Goal: Task Accomplishment & Management: Use online tool/utility

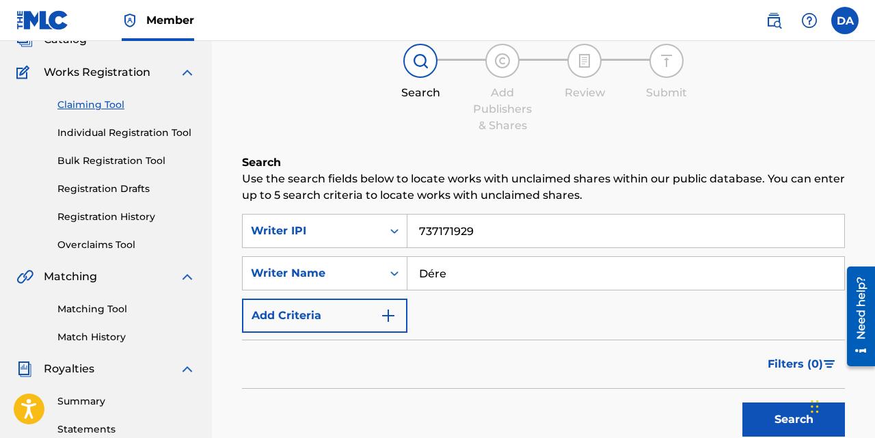
scroll to position [115, 0]
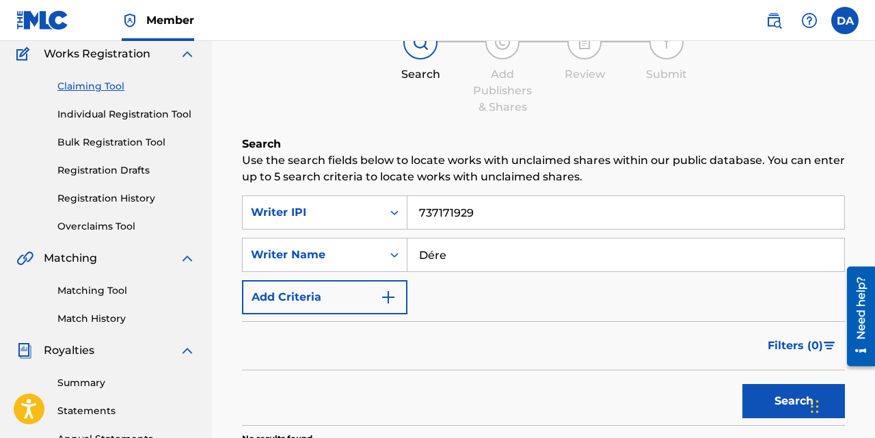
click at [483, 254] on input "Dére" at bounding box center [625, 255] width 437 height 33
click at [742, 384] on button "Search" at bounding box center [793, 401] width 103 height 34
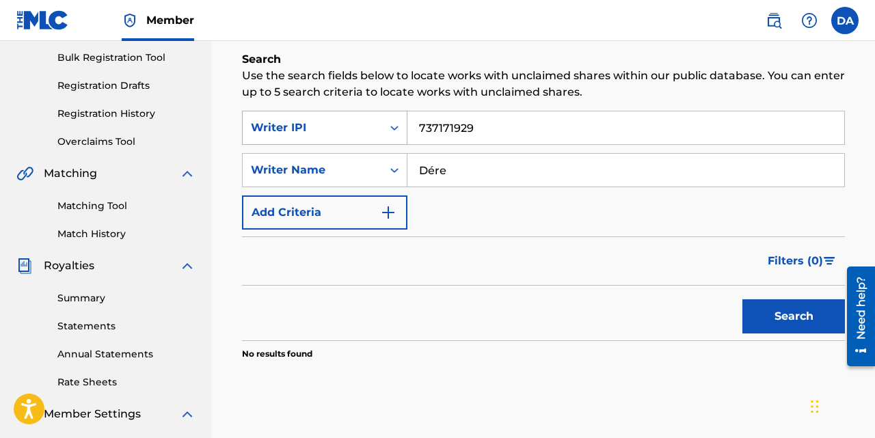
click at [350, 126] on div "Writer IPI" at bounding box center [312, 128] width 123 height 16
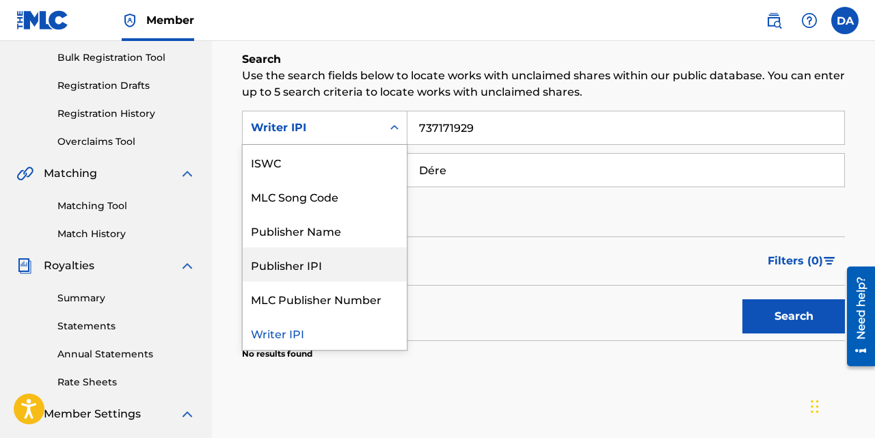
scroll to position [10, 0]
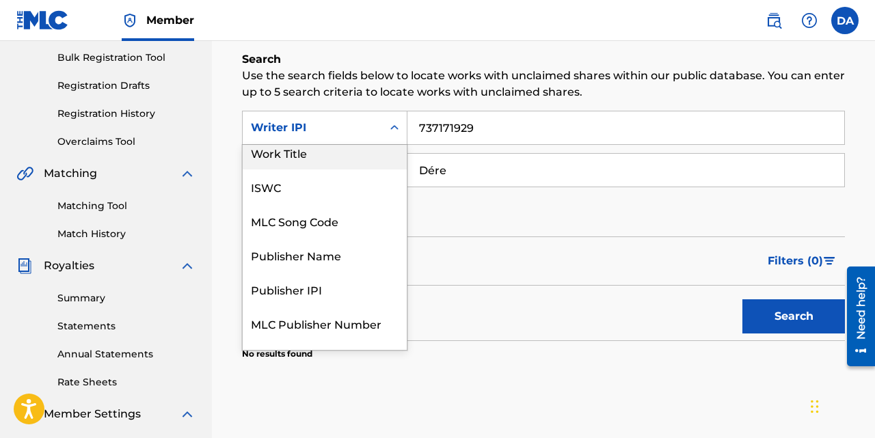
click at [320, 160] on div "Work Title" at bounding box center [325, 152] width 164 height 34
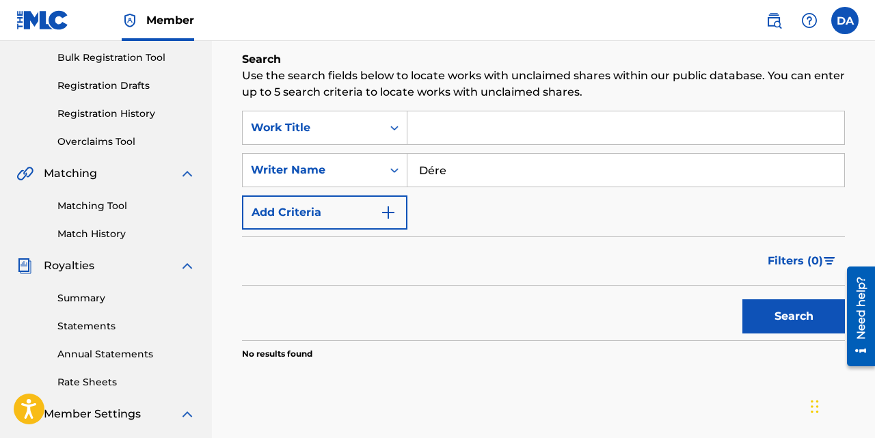
click at [474, 137] on input "Search Form" at bounding box center [625, 127] width 437 height 33
click at [742, 299] on button "Search" at bounding box center [793, 316] width 103 height 34
type input "Papeles Azule"
click at [742, 299] on button "Search" at bounding box center [793, 316] width 103 height 34
click at [524, 137] on input "Papeles Azule" at bounding box center [625, 127] width 437 height 33
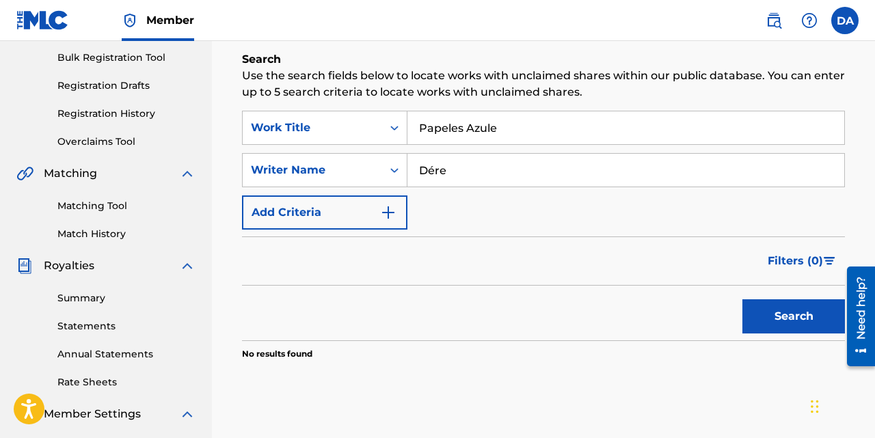
click at [524, 137] on input "Papeles Azule" at bounding box center [625, 127] width 437 height 33
click at [513, 130] on input "Papeles Azule" at bounding box center [625, 127] width 437 height 33
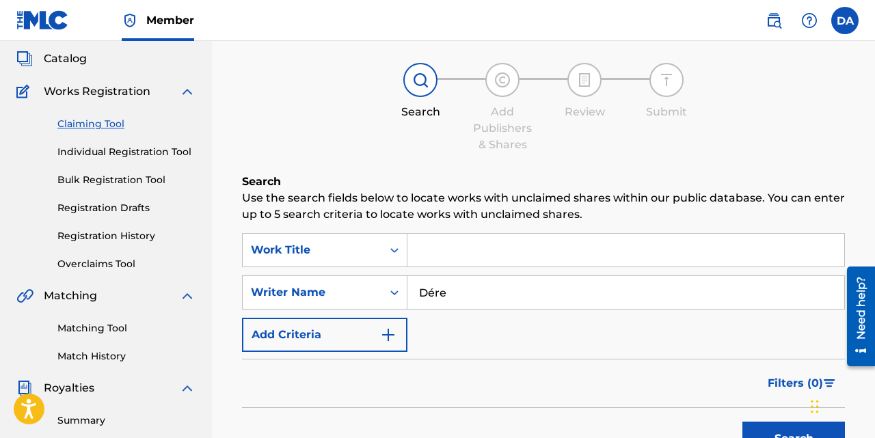
scroll to position [88, 0]
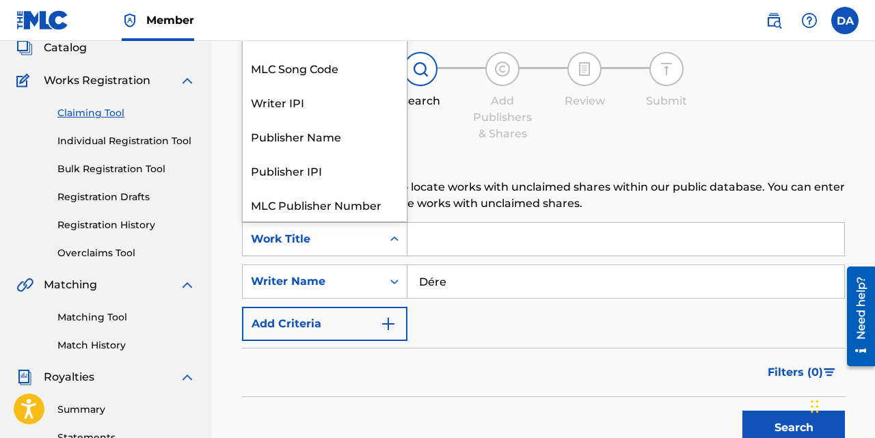
click at [330, 245] on div "Work Title" at bounding box center [312, 239] width 123 height 16
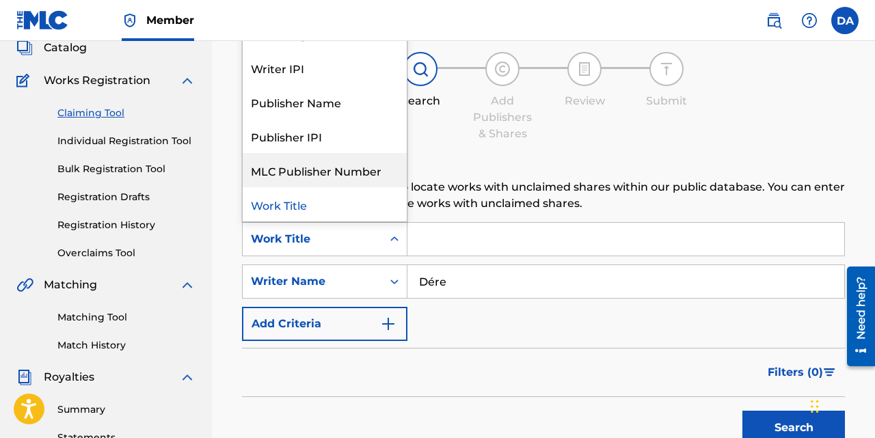
scroll to position [33, 0]
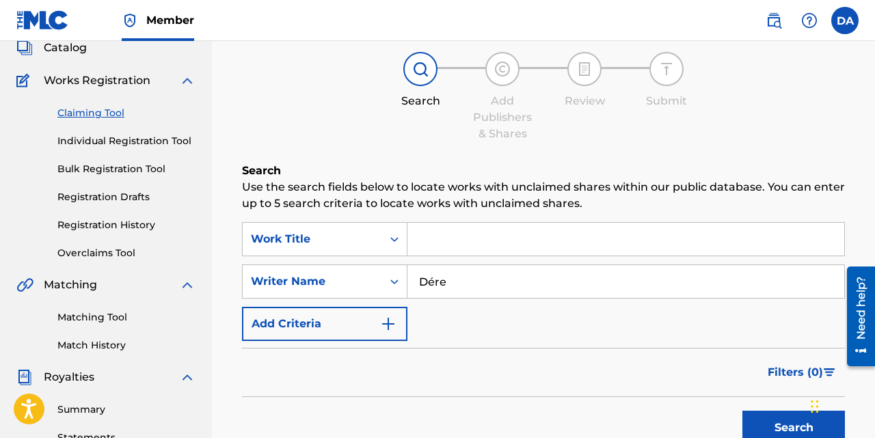
click at [500, 344] on form "SearchWithCriteria03ca13a1-1003-4a81-a555-f5ae27e5034f Work Title SearchWithCri…" at bounding box center [543, 337] width 603 height 230
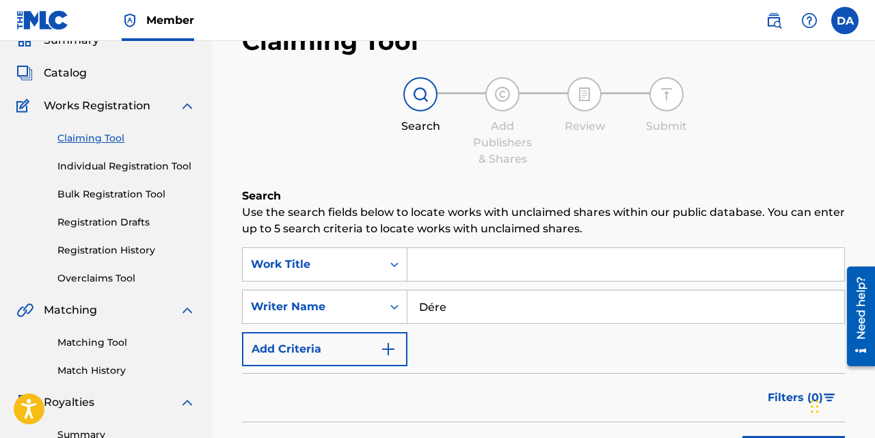
scroll to position [72, 0]
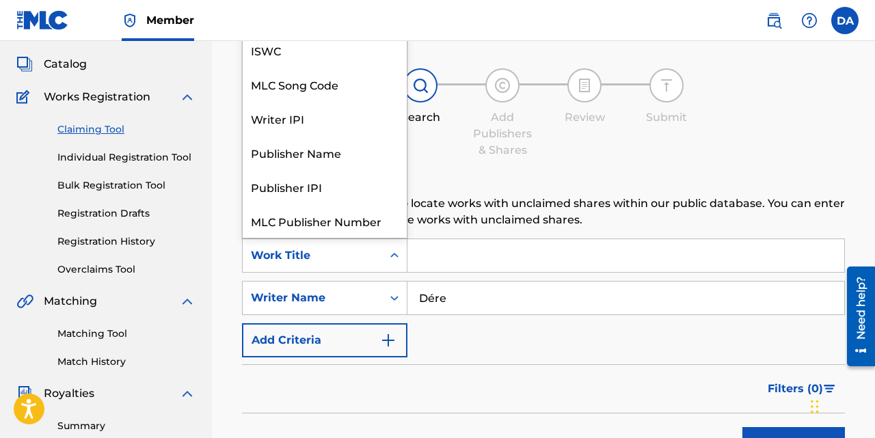
click at [342, 247] on div "Work Title" at bounding box center [312, 256] width 139 height 26
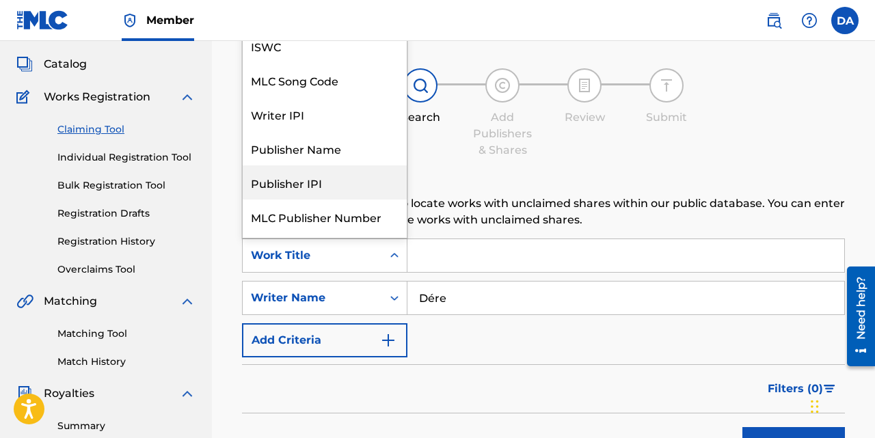
scroll to position [0, 0]
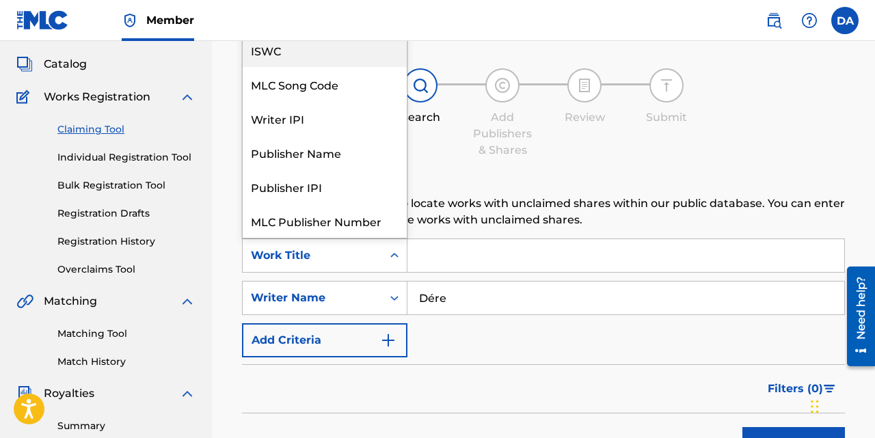
click at [274, 57] on div "ISWC" at bounding box center [325, 50] width 164 height 34
click at [295, 260] on div "ISWC" at bounding box center [312, 255] width 123 height 16
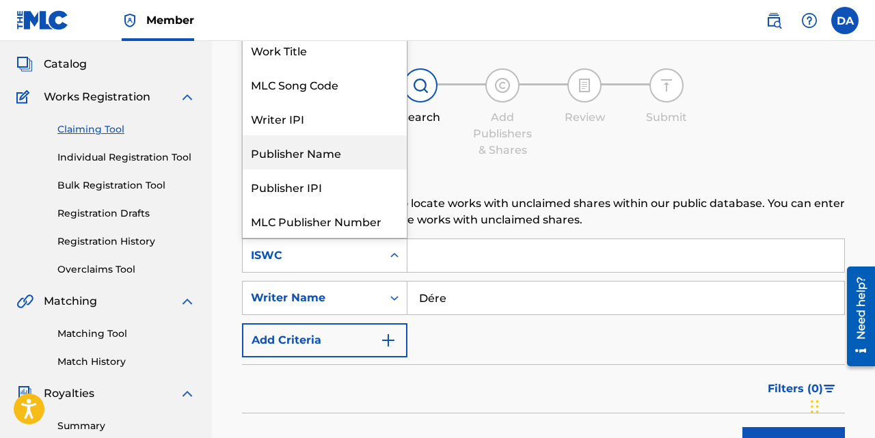
scroll to position [1, 0]
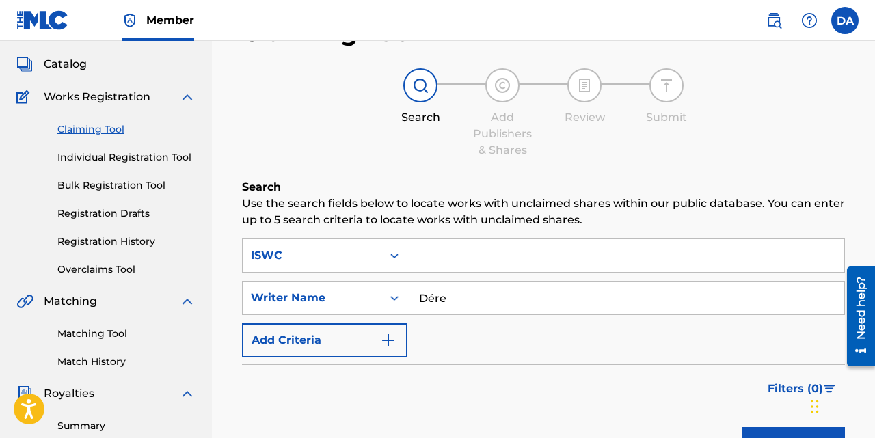
click at [338, 254] on div "ISWC" at bounding box center [312, 255] width 123 height 16
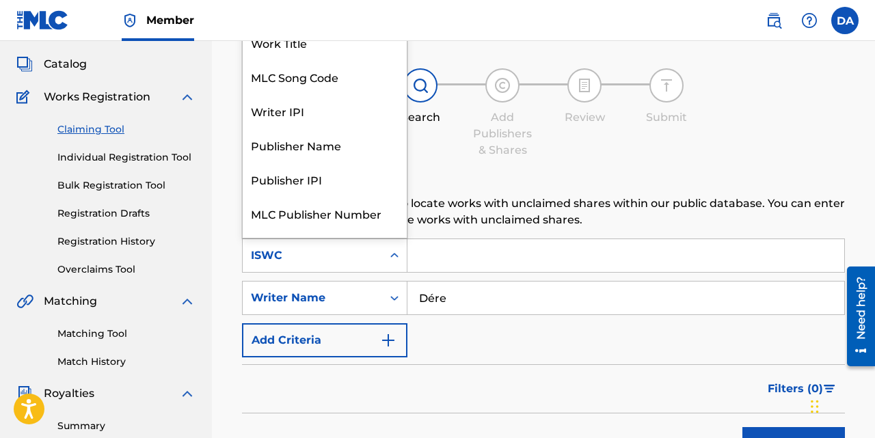
scroll to position [0, 0]
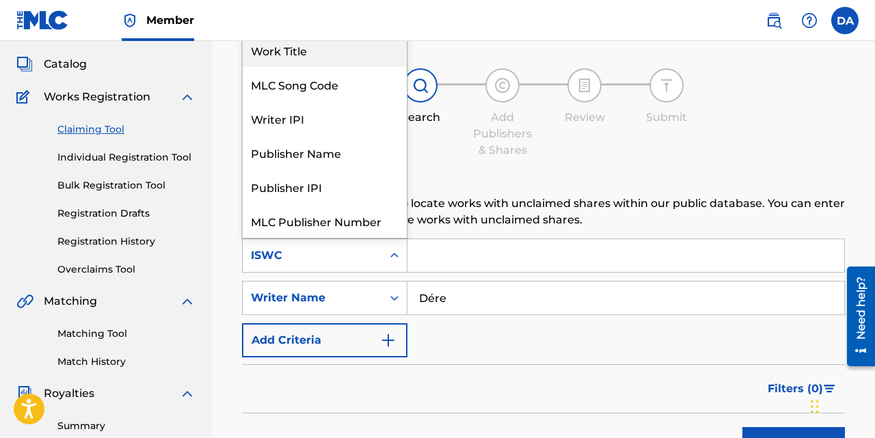
click at [299, 53] on div "Work Title" at bounding box center [325, 50] width 164 height 34
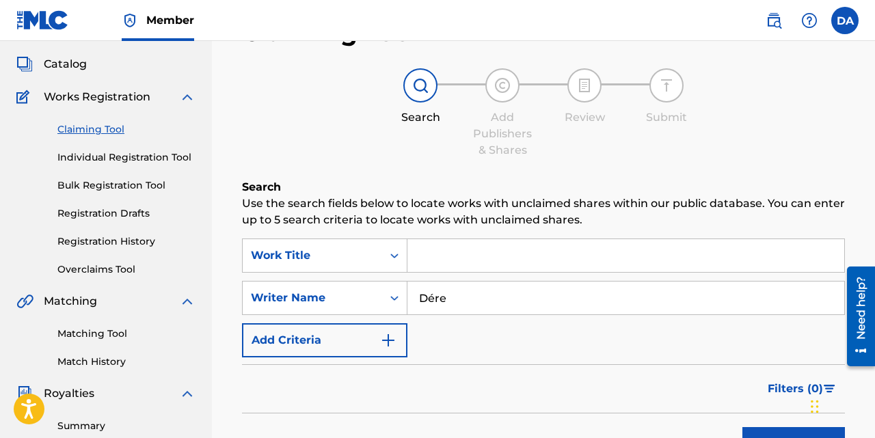
click at [460, 263] on input "Search Form" at bounding box center [625, 255] width 437 height 33
type input "q"
click at [742, 427] on button "Search" at bounding box center [793, 444] width 103 height 34
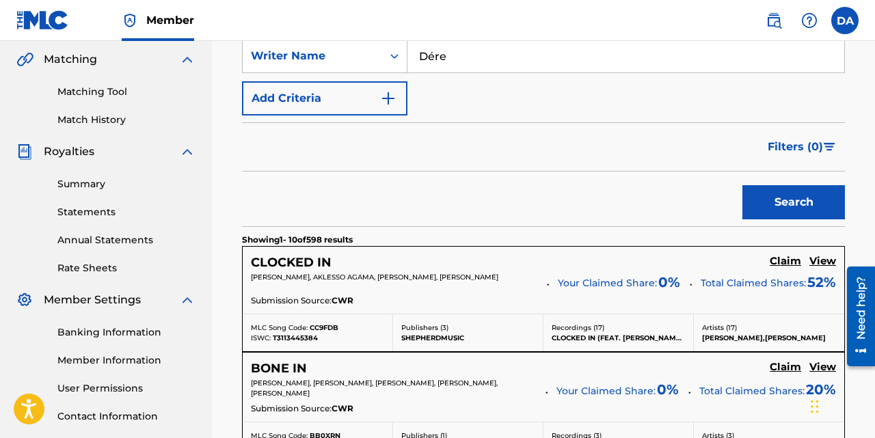
scroll to position [227, 0]
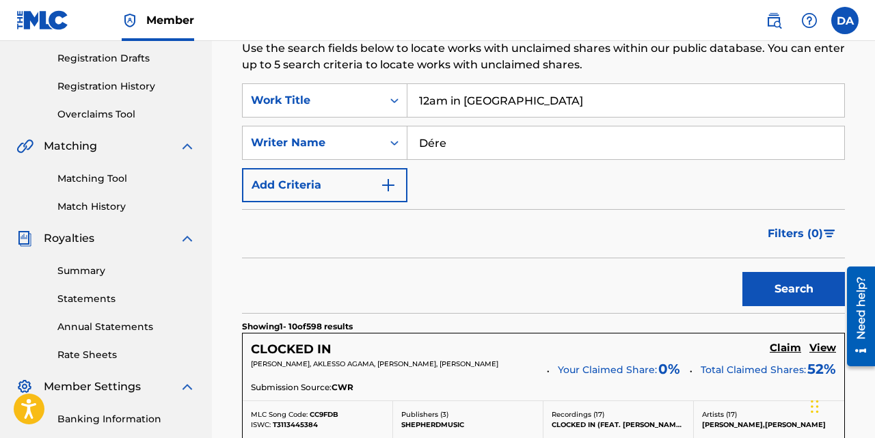
type input "12am in Bani"
click at [742, 272] on button "Search" at bounding box center [793, 289] width 103 height 34
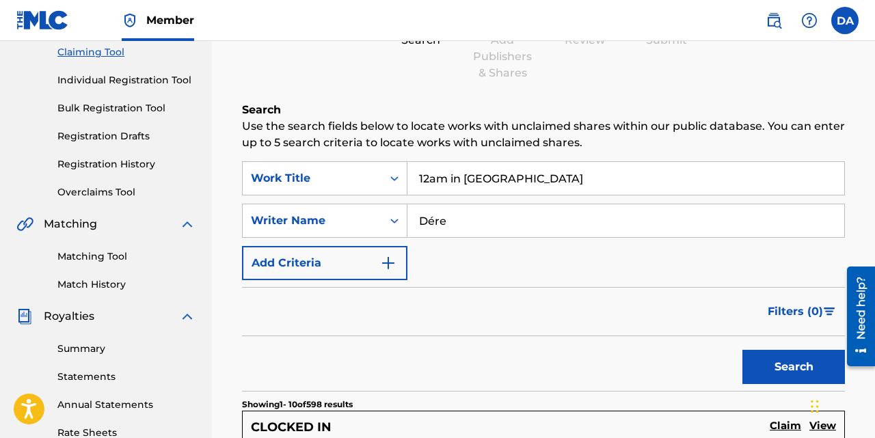
scroll to position [151, 0]
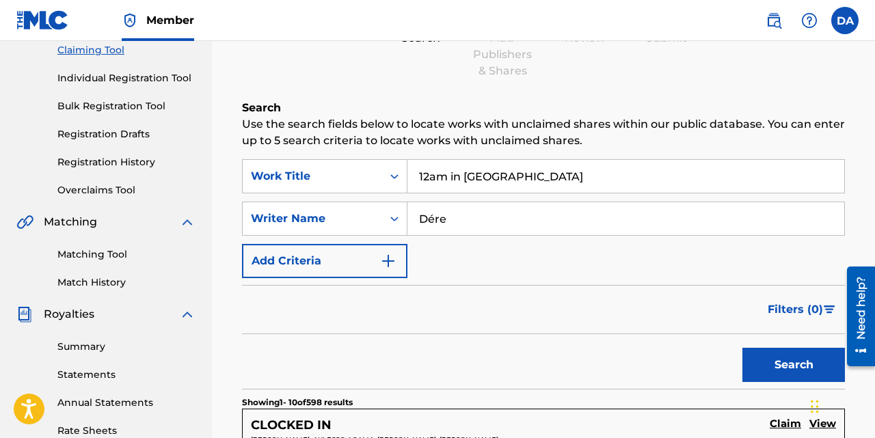
click at [336, 246] on button "Add Criteria" at bounding box center [324, 261] width 165 height 34
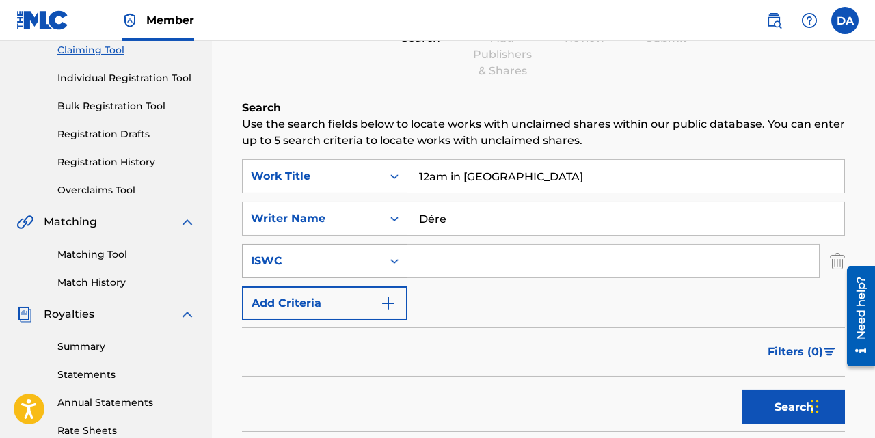
click at [350, 263] on div "ISWC" at bounding box center [312, 261] width 123 height 16
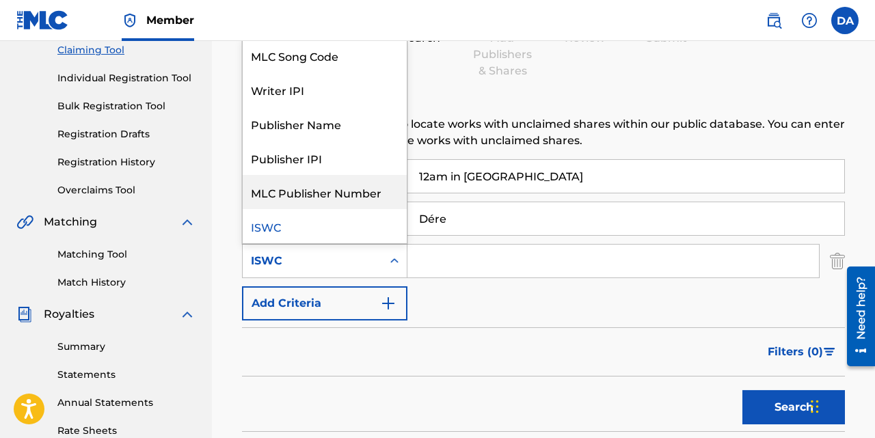
scroll to position [152, 0]
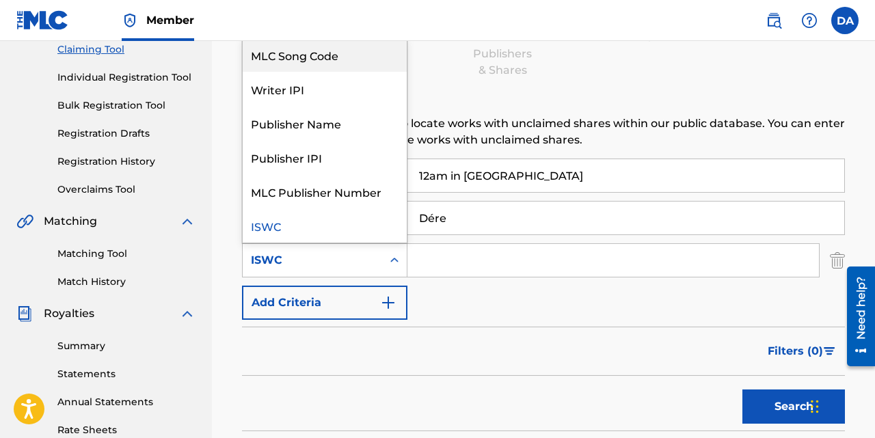
click at [440, 67] on div "Search Add Publishers & Shares Review Submit" at bounding box center [543, 33] width 603 height 90
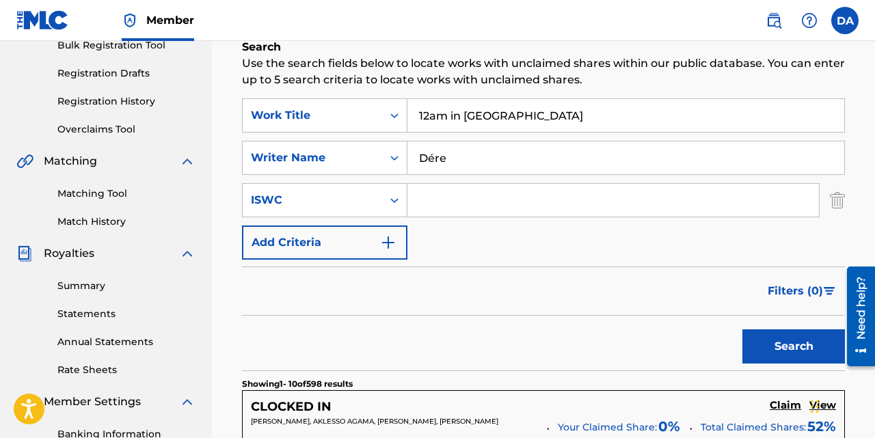
scroll to position [222, 0]
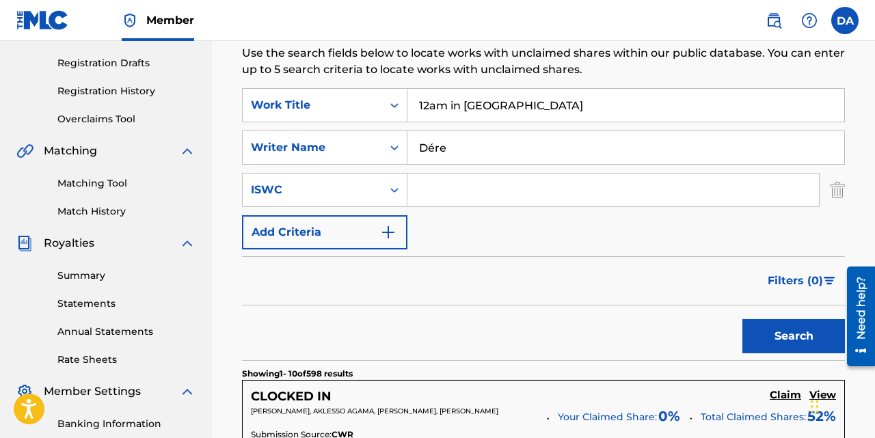
click at [107, 185] on link "Matching Tool" at bounding box center [126, 183] width 138 height 14
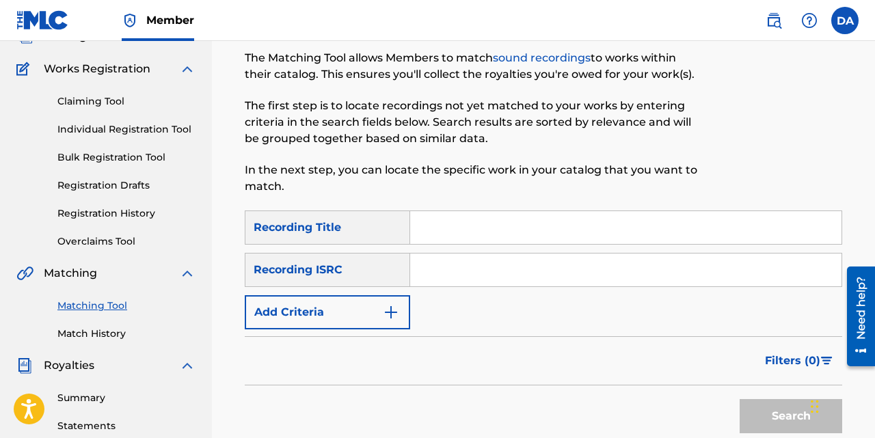
scroll to position [72, 0]
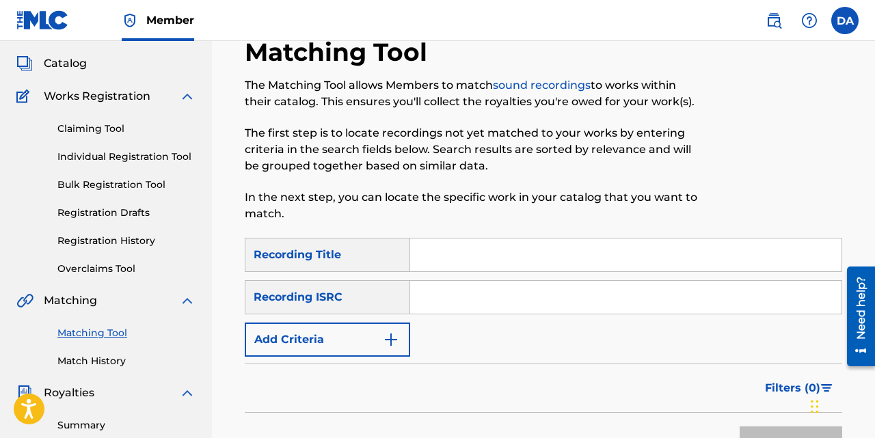
click at [290, 217] on p "In the next step, you can locate the specific work in your catalog that you wan…" at bounding box center [475, 205] width 460 height 33
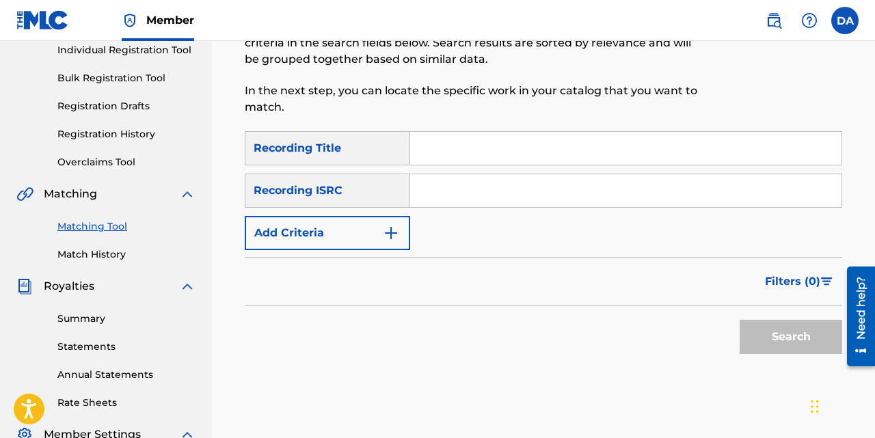
scroll to position [183, 0]
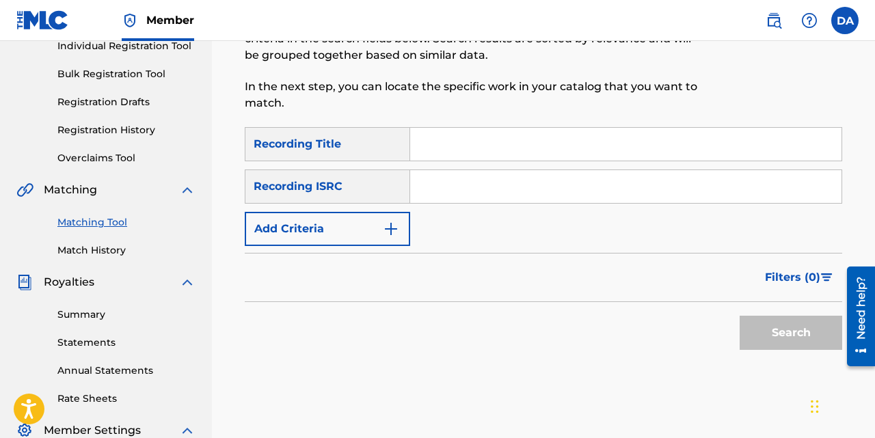
click at [101, 319] on link "Summary" at bounding box center [126, 315] width 138 height 14
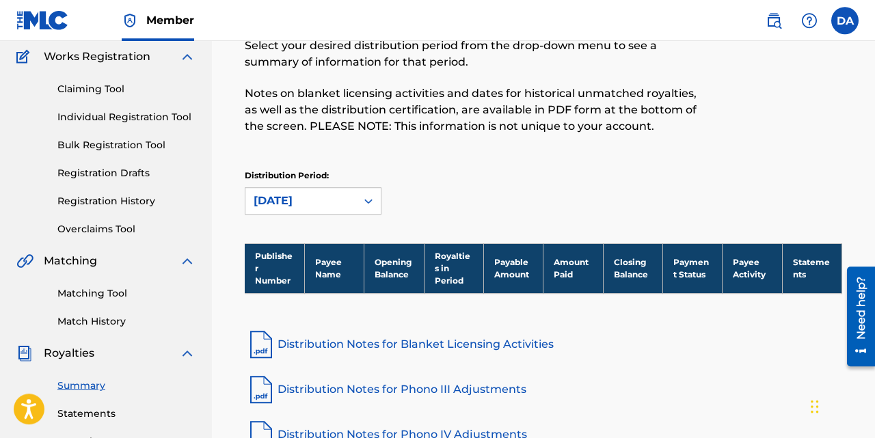
scroll to position [106, 0]
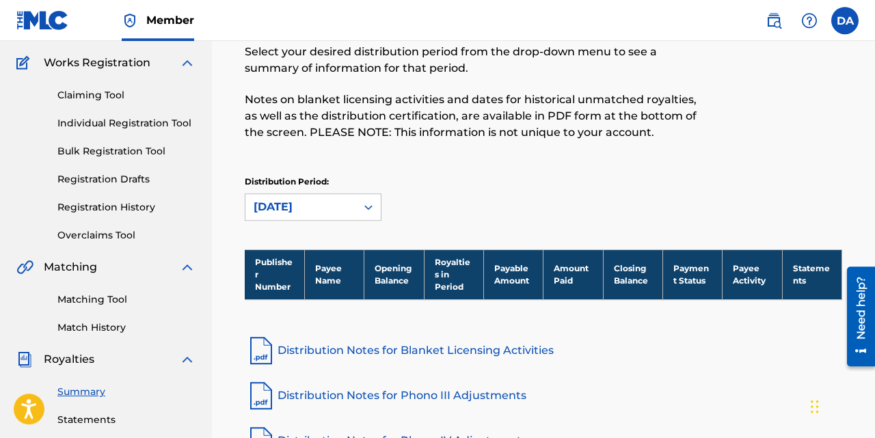
click at [112, 234] on link "Overclaims Tool" at bounding box center [126, 235] width 138 height 14
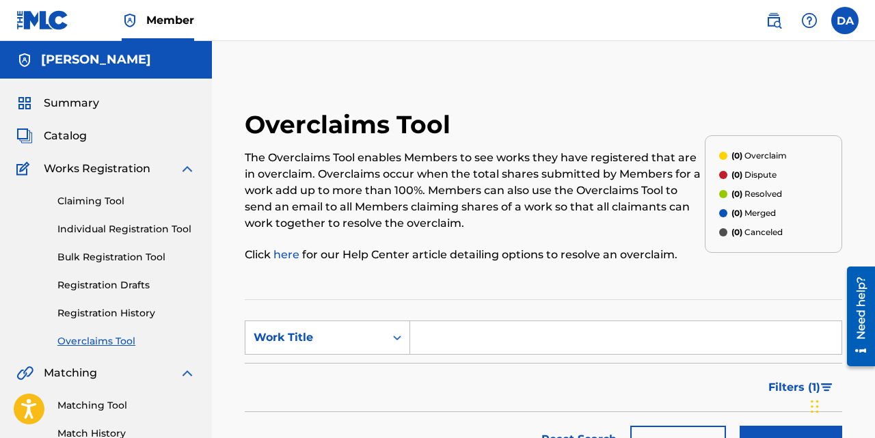
click at [64, 140] on span "Catalog" at bounding box center [65, 136] width 43 height 16
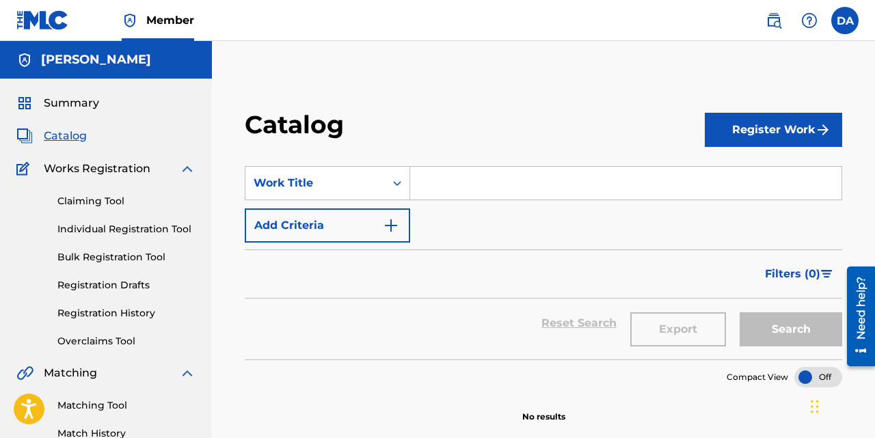
click at [77, 105] on span "Summary" at bounding box center [71, 103] width 55 height 16
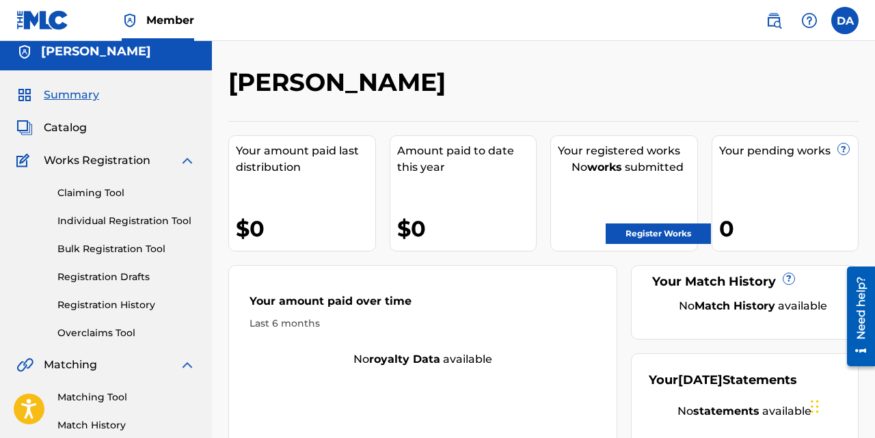
scroll to position [3, 0]
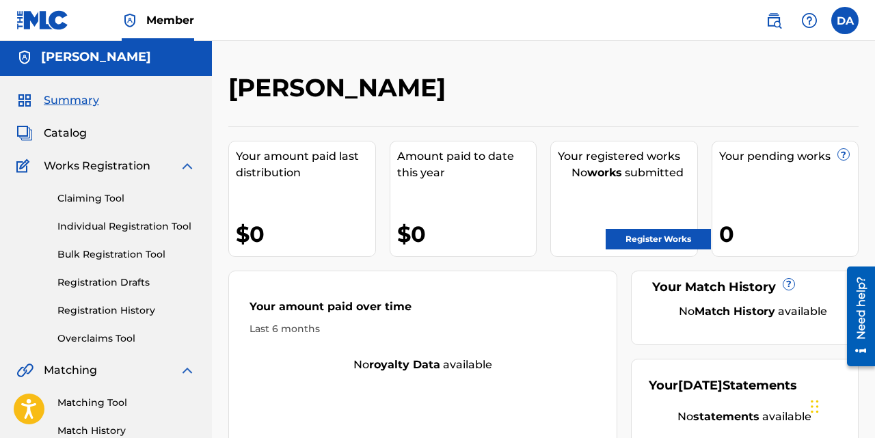
click at [114, 141] on div "Summary Catalog Works Registration Claiming Tool Individual Registration Tool B…" at bounding box center [106, 427] width 212 height 703
click at [110, 229] on link "Individual Registration Tool" at bounding box center [126, 226] width 138 height 14
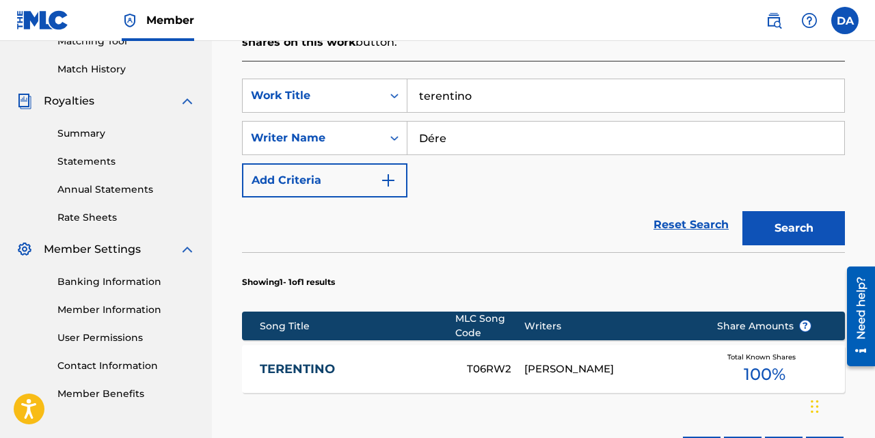
scroll to position [360, 0]
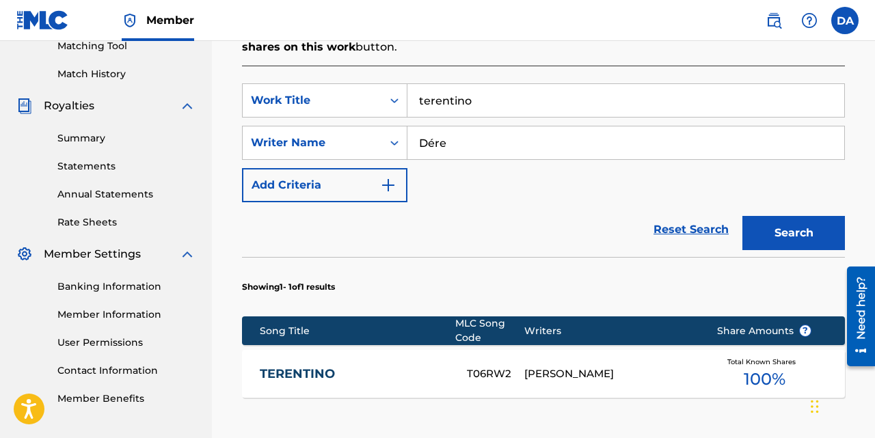
click at [486, 100] on input "terentino" at bounding box center [625, 100] width 437 height 33
click at [742, 216] on button "Search" at bounding box center [793, 233] width 103 height 34
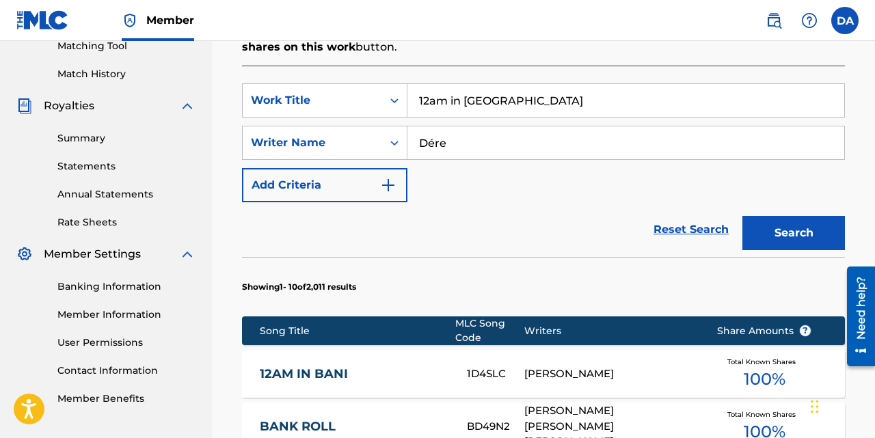
type input "12am in Bani"
click at [742, 216] on button "Search" at bounding box center [793, 233] width 103 height 34
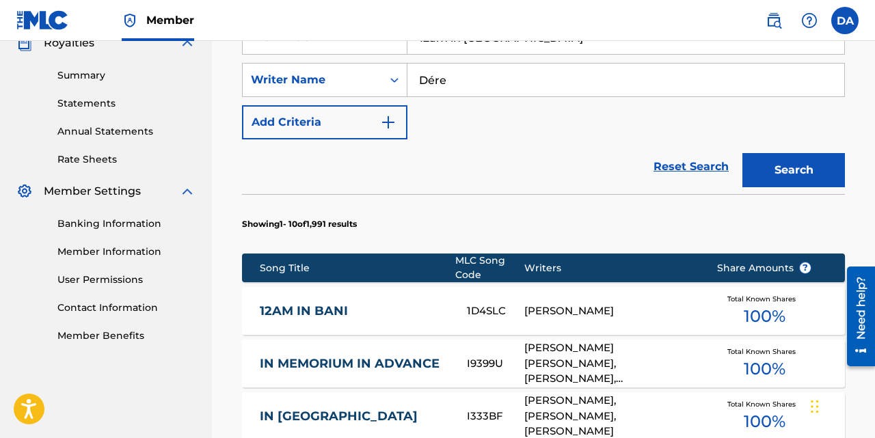
scroll to position [438, 0]
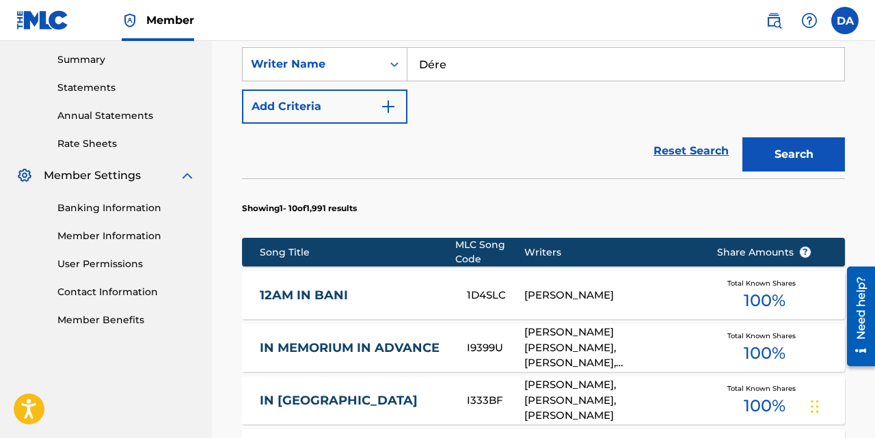
click at [580, 301] on div "DEREK ATOCHA" at bounding box center [610, 296] width 172 height 16
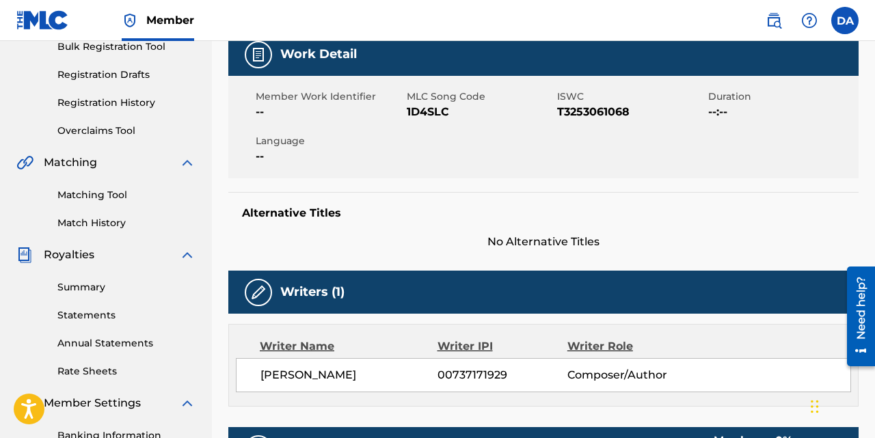
scroll to position [199, 0]
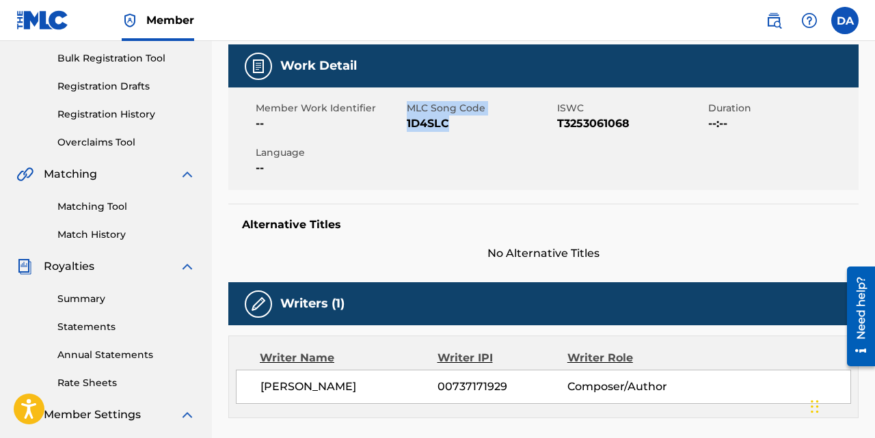
drag, startPoint x: 451, startPoint y: 122, endPoint x: 405, endPoint y: 122, distance: 45.8
click at [407, 122] on span "1D4SLC" at bounding box center [481, 124] width 148 height 16
click at [451, 128] on span "1D4SLC" at bounding box center [481, 124] width 148 height 16
drag, startPoint x: 447, startPoint y: 118, endPoint x: 408, endPoint y: 119, distance: 39.0
click at [408, 119] on span "1D4SLC" at bounding box center [481, 124] width 148 height 16
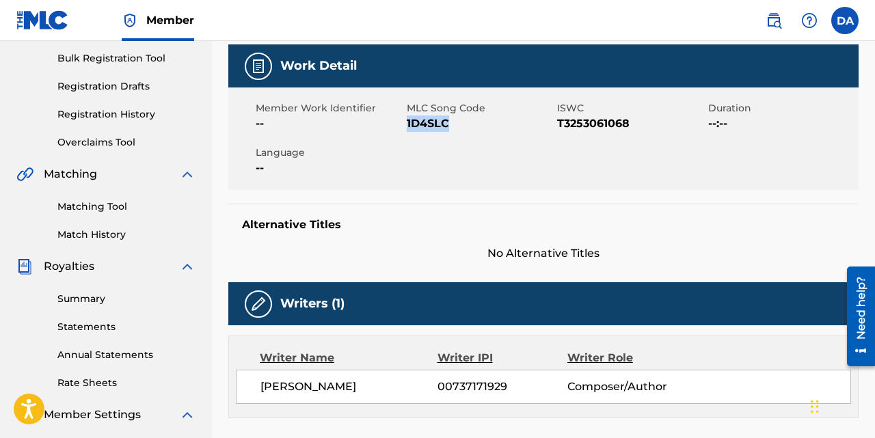
copy span "1D4SLC"
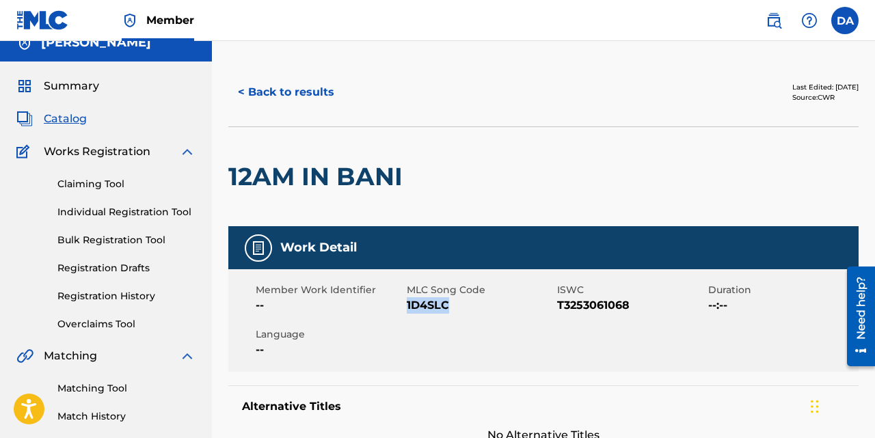
click at [298, 90] on button "< Back to results" at bounding box center [286, 92] width 116 height 34
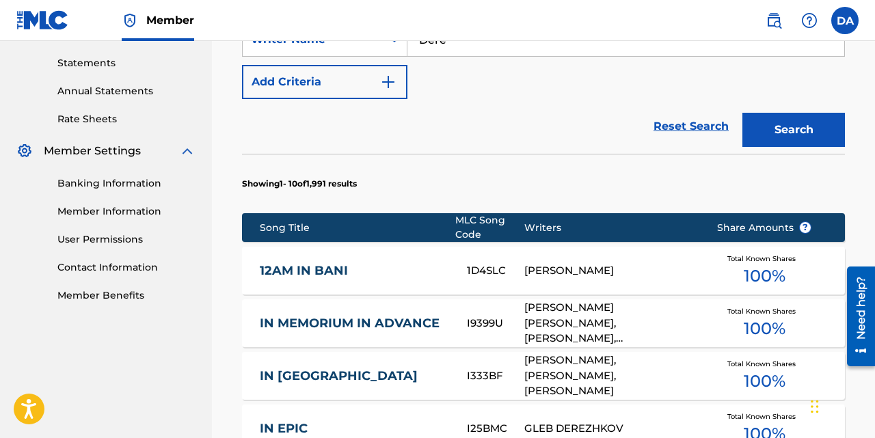
scroll to position [459, 0]
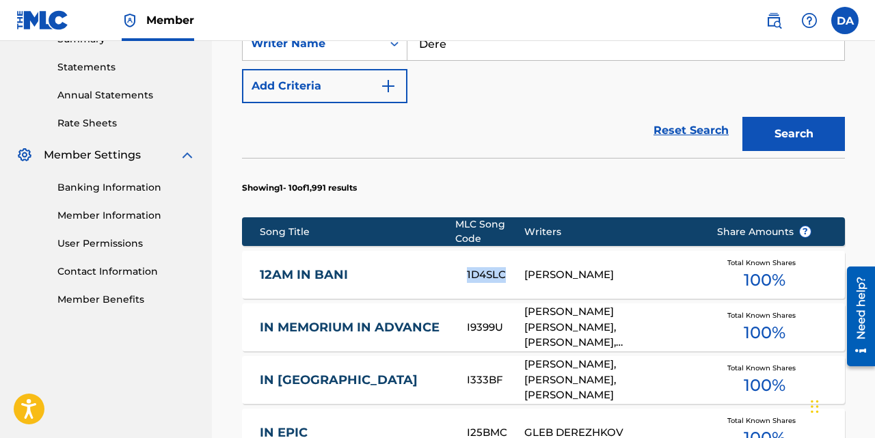
drag, startPoint x: 507, startPoint y: 279, endPoint x: 466, endPoint y: 278, distance: 41.7
click at [466, 278] on div "12AM IN BANI 1D4SLC DEREK ATOCHA Total Known Shares 100 %" at bounding box center [543, 275] width 603 height 48
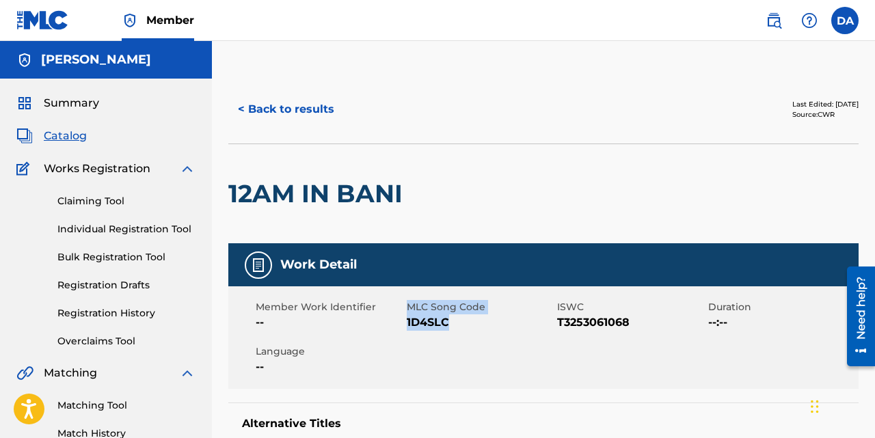
drag, startPoint x: 401, startPoint y: 328, endPoint x: 451, endPoint y: 323, distance: 50.1
click at [403, 323] on span "--" at bounding box center [330, 322] width 148 height 16
click at [451, 323] on span "1D4SLC" at bounding box center [481, 322] width 148 height 16
drag, startPoint x: 451, startPoint y: 323, endPoint x: 407, endPoint y: 326, distance: 43.8
click at [407, 326] on span "1D4SLC" at bounding box center [481, 322] width 148 height 16
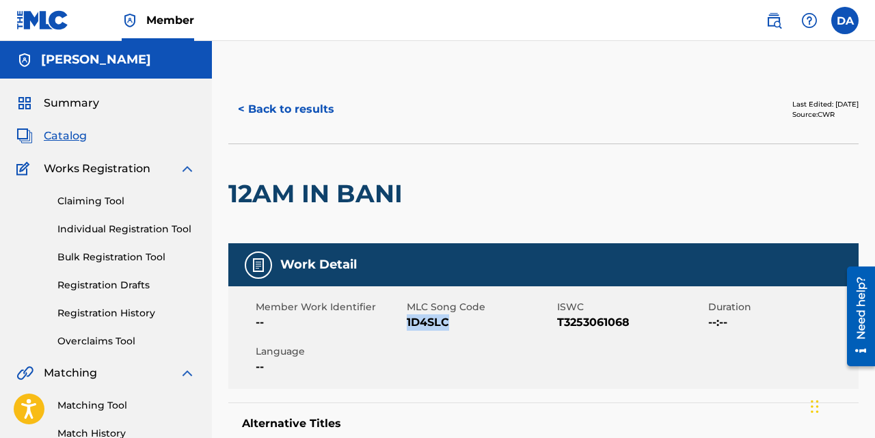
copy span "1D4SLC"
click at [75, 204] on link "Claiming Tool" at bounding box center [126, 201] width 138 height 14
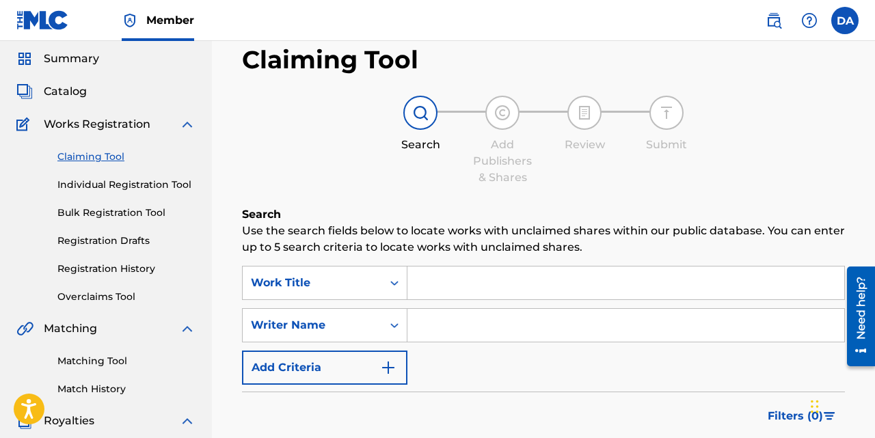
scroll to position [47, 0]
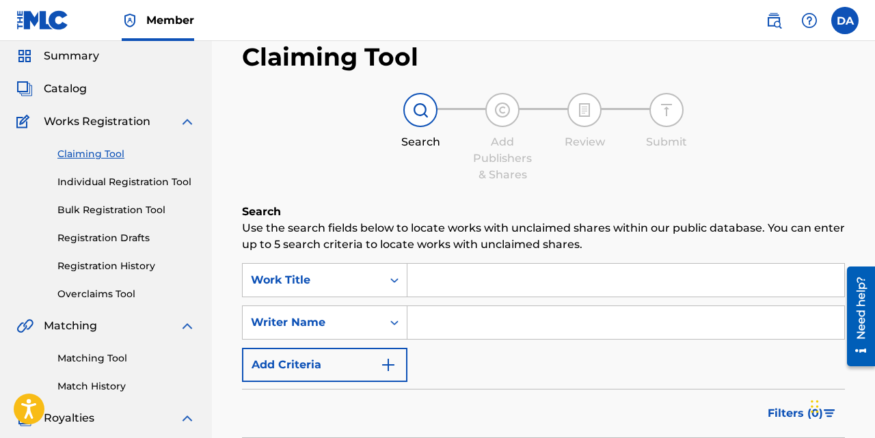
click at [474, 284] on input "Search Form" at bounding box center [625, 280] width 437 height 33
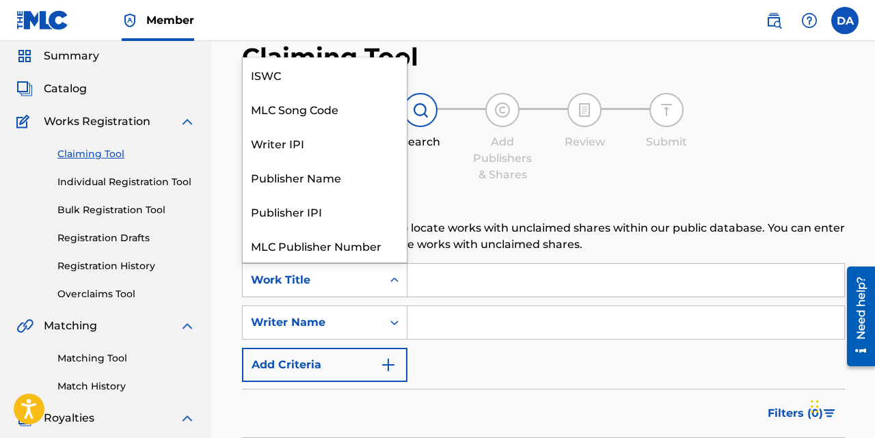
click at [330, 276] on div "Work Title" at bounding box center [312, 280] width 123 height 16
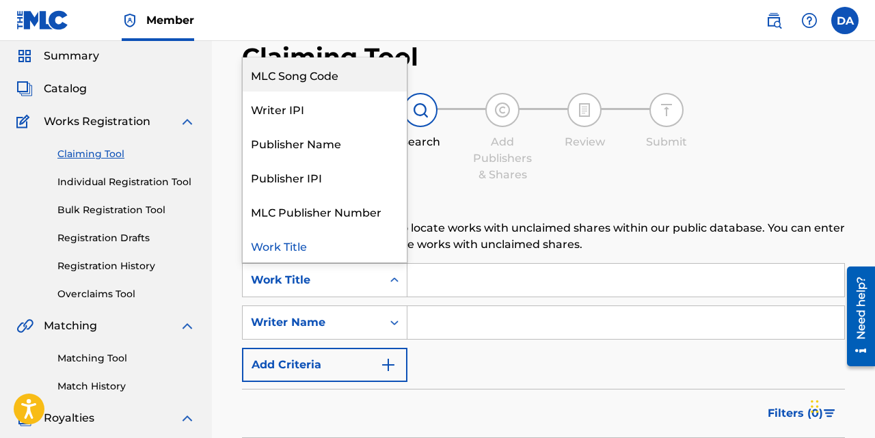
click at [285, 68] on div "MLC Song Code" at bounding box center [325, 74] width 164 height 34
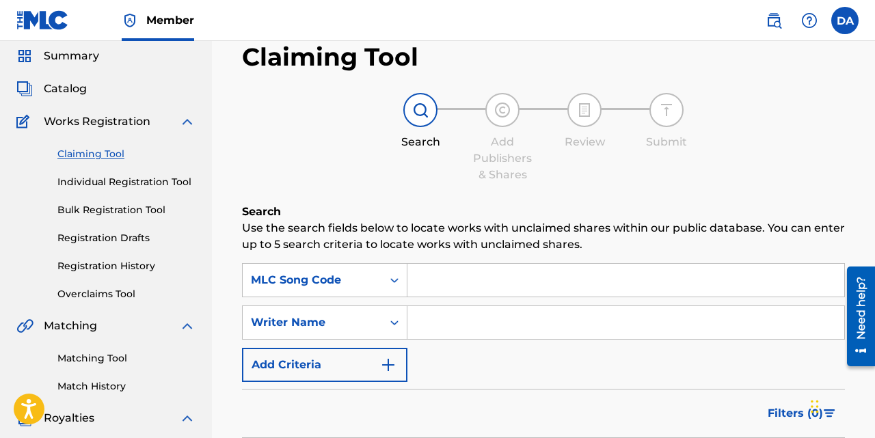
click at [461, 340] on div "SearchWithCriteria379b2599-ee27-49b6-8030-32eabc5e5d75 MLC Song Code SearchWith…" at bounding box center [543, 322] width 603 height 119
click at [461, 338] on input "Search Form" at bounding box center [625, 322] width 437 height 33
type input "Dére"
click at [463, 287] on input "Search Form" at bounding box center [625, 280] width 437 height 33
type input "x"
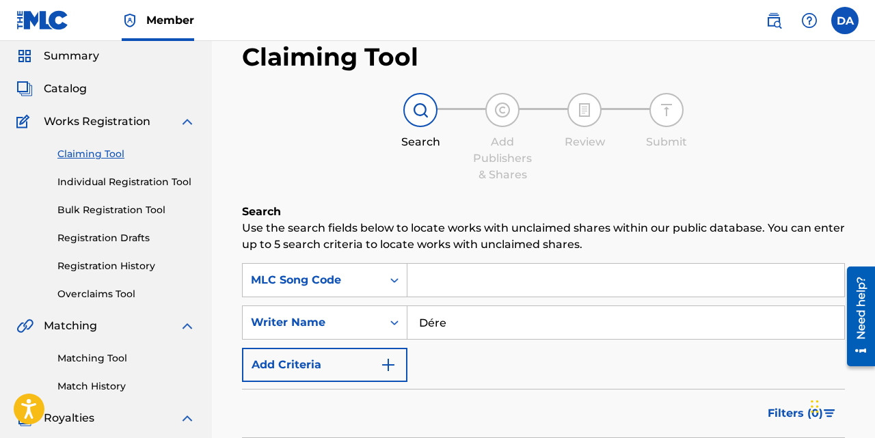
paste input "1D4SLC"
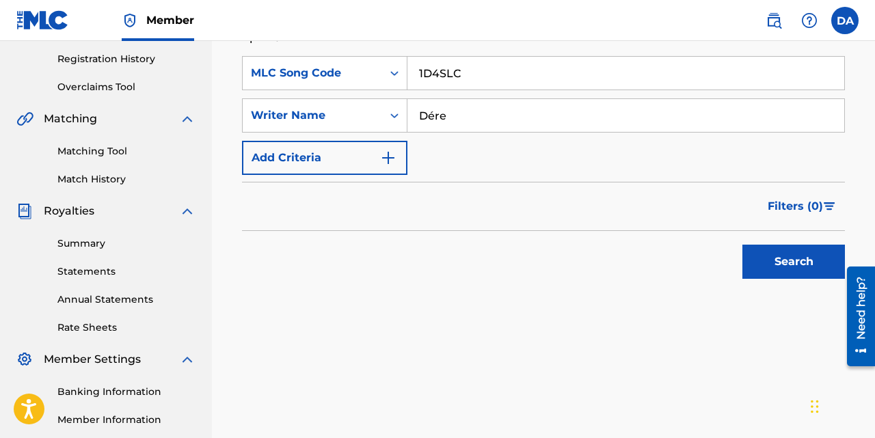
scroll to position [285, 0]
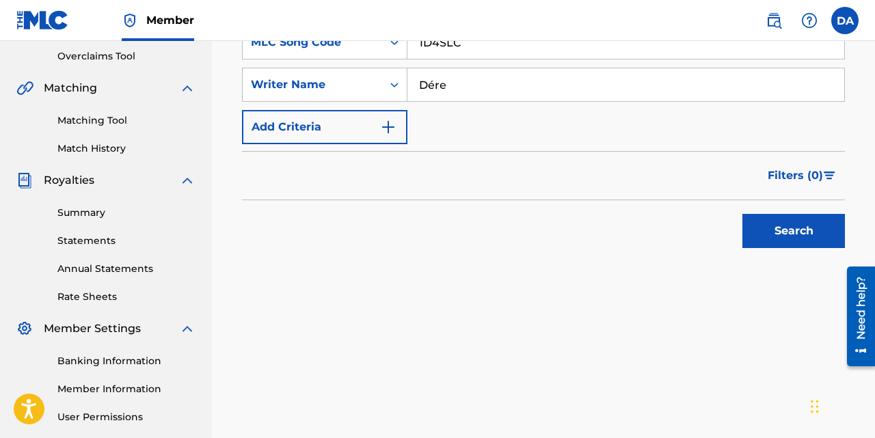
type input "1D4SLC"
click at [794, 245] on button "Search" at bounding box center [793, 231] width 103 height 34
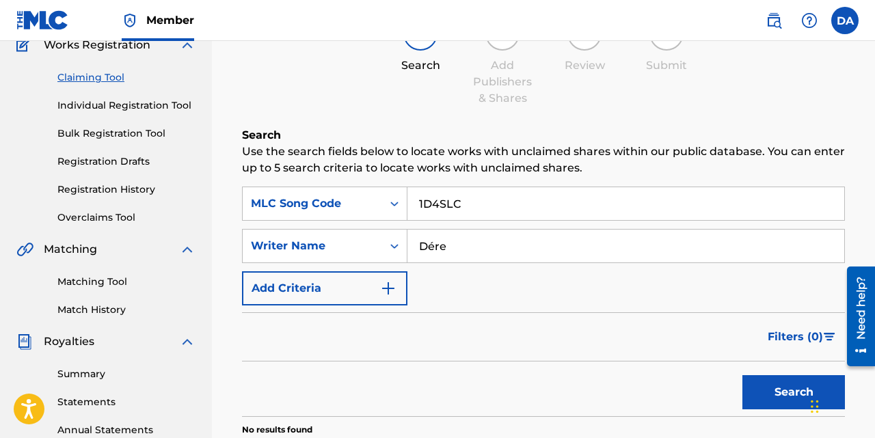
scroll to position [127, 0]
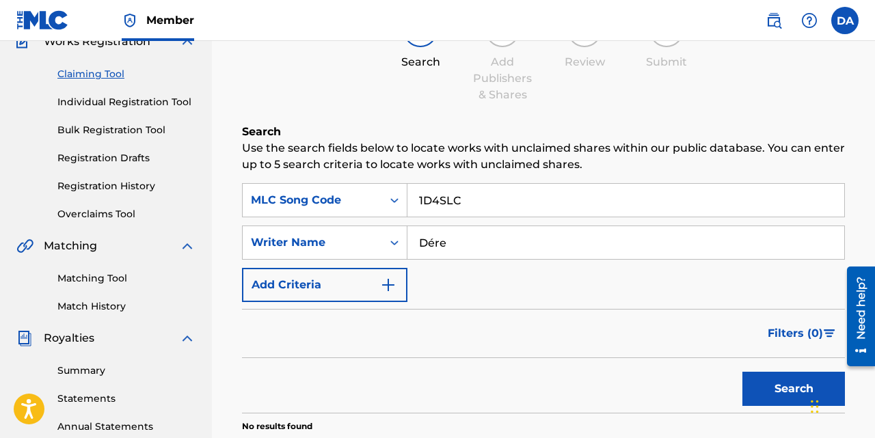
click at [767, 377] on button "Search" at bounding box center [793, 389] width 103 height 34
click at [781, 395] on button "Search" at bounding box center [793, 389] width 103 height 34
click at [474, 233] on input "Dére" at bounding box center [625, 242] width 437 height 33
type input "-"
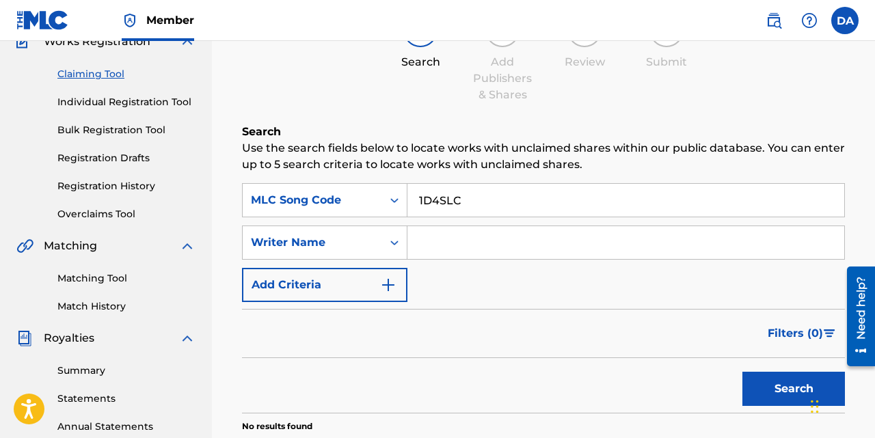
click at [779, 386] on button "Search" at bounding box center [793, 389] width 103 height 34
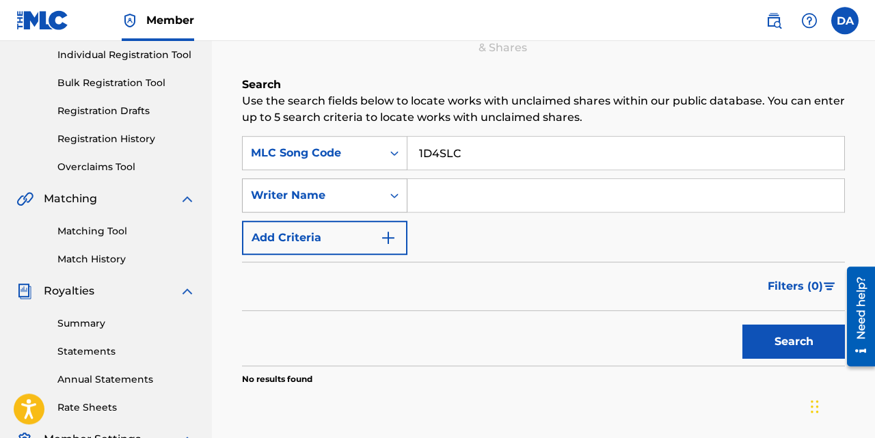
scroll to position [204, 0]
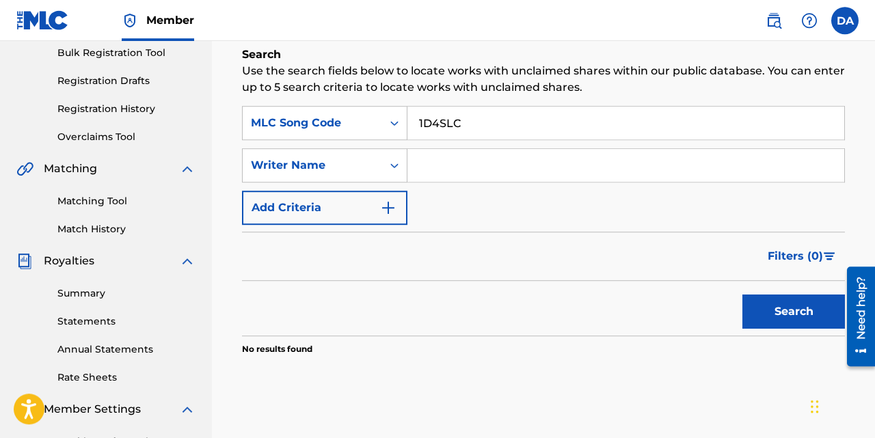
click at [455, 163] on input "Search Form" at bounding box center [625, 165] width 437 height 33
type input "Dere"
click at [742, 295] on button "Search" at bounding box center [793, 312] width 103 height 34
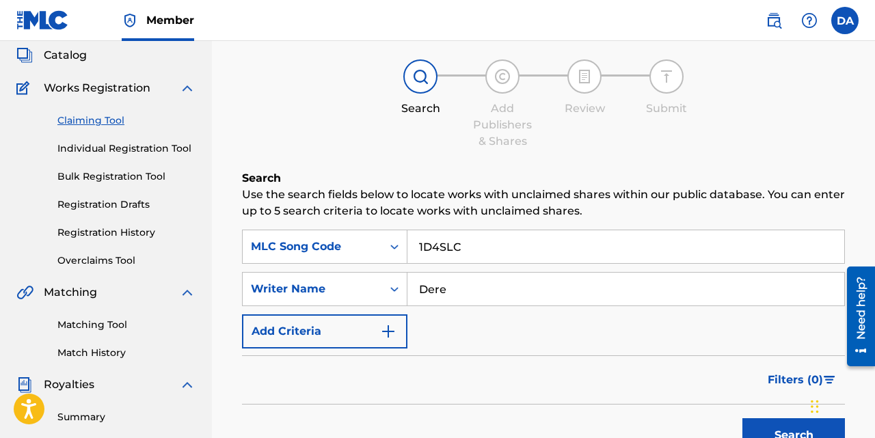
scroll to position [84, 0]
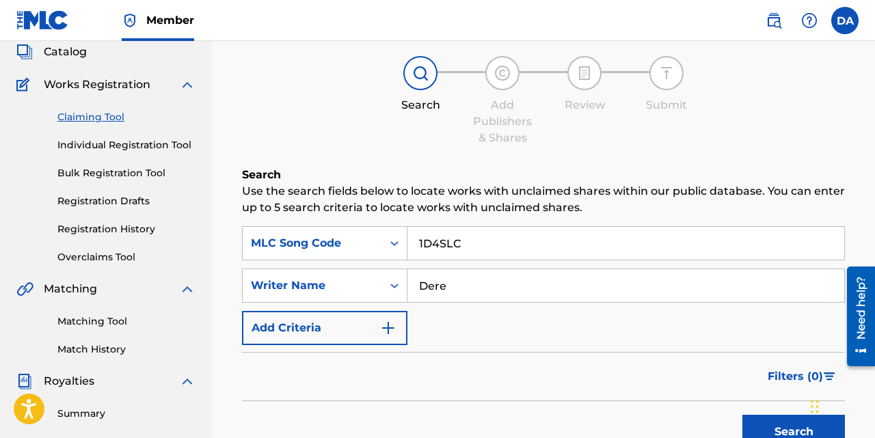
click at [98, 171] on link "Bulk Registration Tool" at bounding box center [126, 173] width 138 height 14
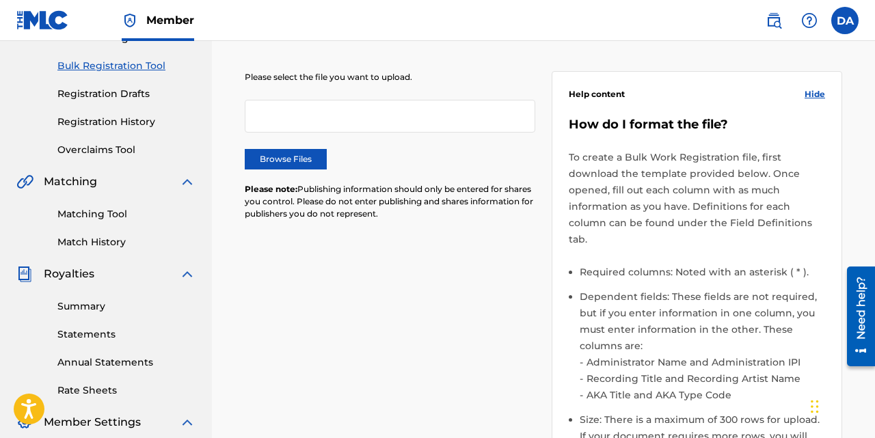
scroll to position [184, 0]
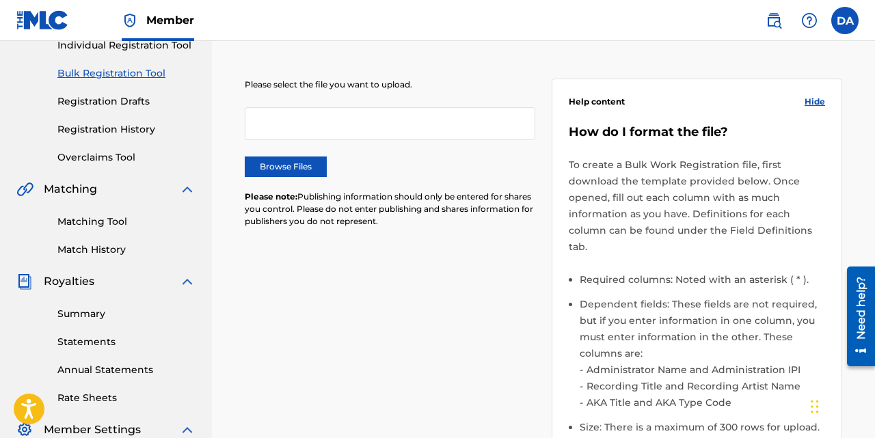
click at [351, 124] on div at bounding box center [390, 123] width 291 height 33
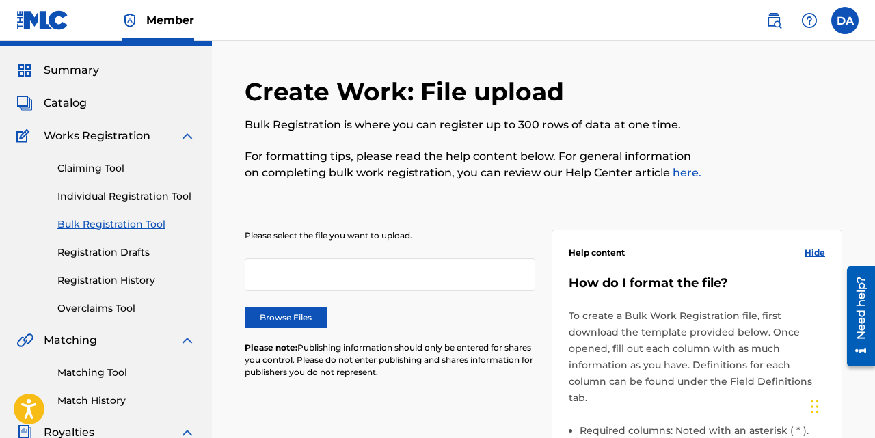
scroll to position [0, 0]
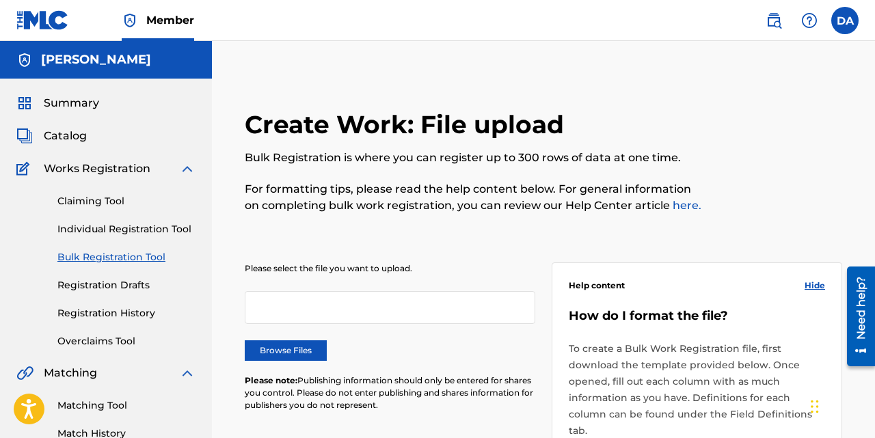
click at [118, 204] on link "Claiming Tool" at bounding box center [126, 201] width 138 height 14
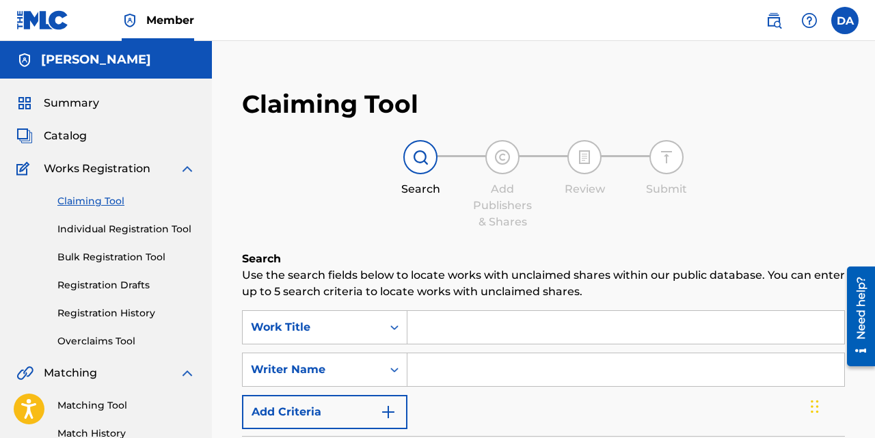
scroll to position [32, 0]
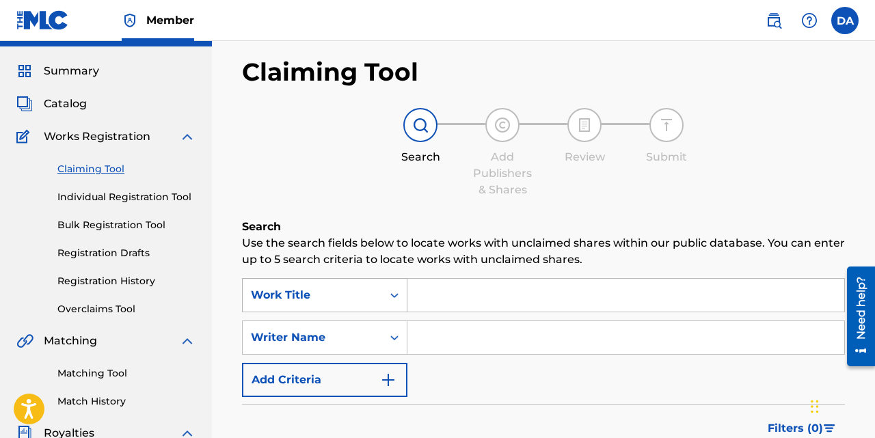
click at [308, 294] on div "Work Title" at bounding box center [312, 295] width 123 height 16
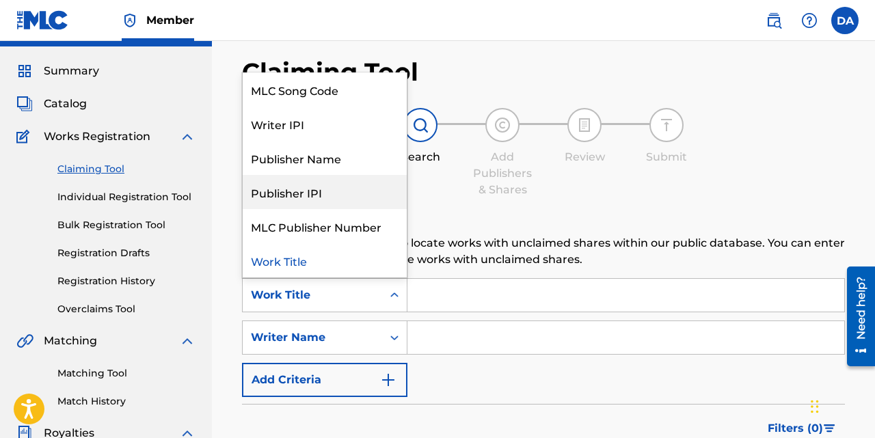
scroll to position [0, 0]
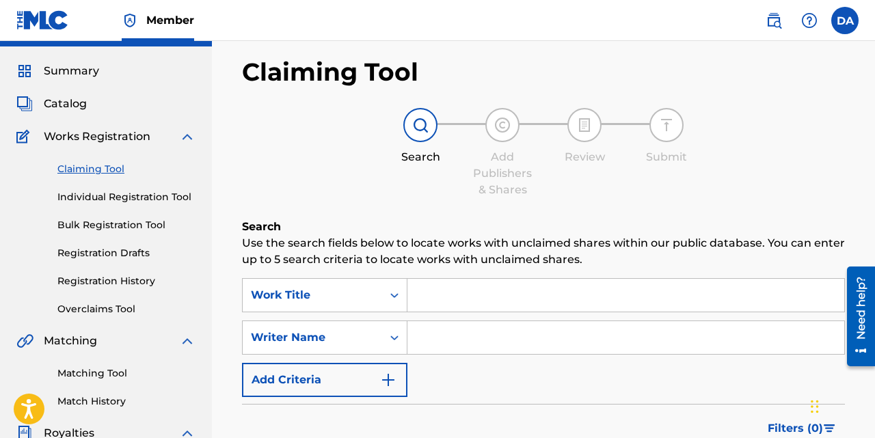
click at [472, 42] on div "Claiming Tool Search Add Publishers & Shares Review Submit Search Use the searc…" at bounding box center [543, 379] width 663 height 741
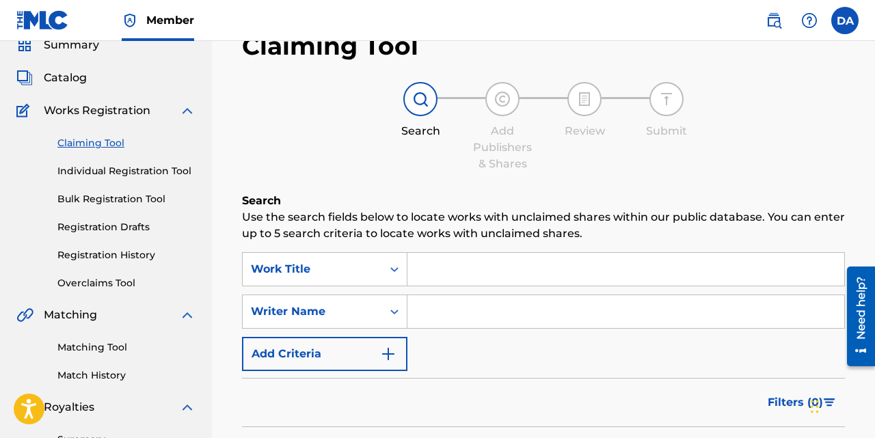
scroll to position [66, 0]
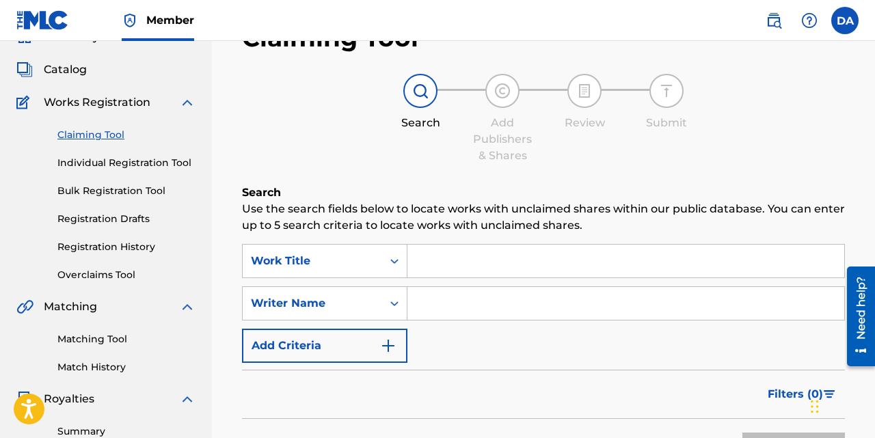
click at [132, 192] on link "Bulk Registration Tool" at bounding box center [126, 191] width 138 height 14
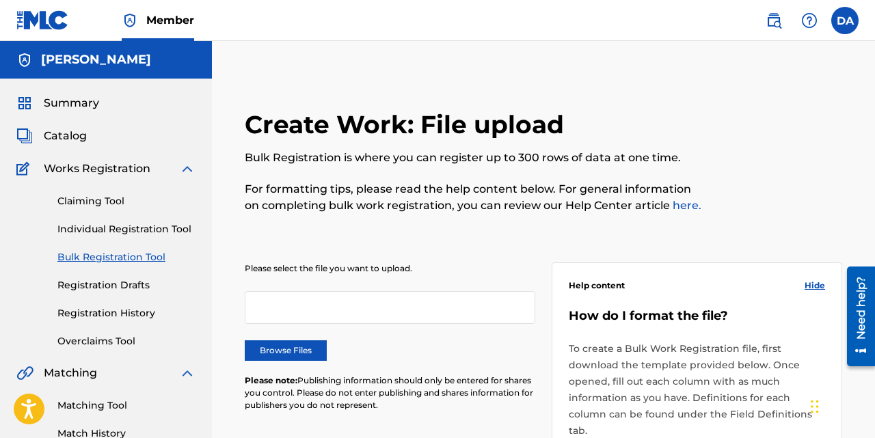
click at [100, 232] on link "Individual Registration Tool" at bounding box center [126, 229] width 138 height 14
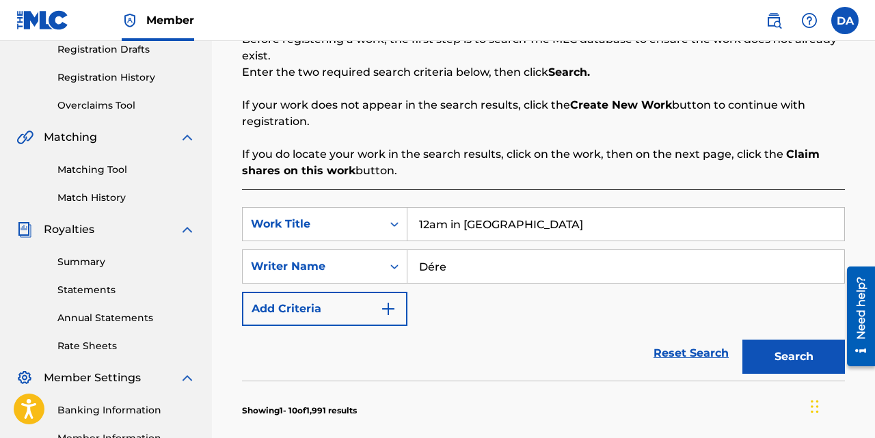
scroll to position [241, 0]
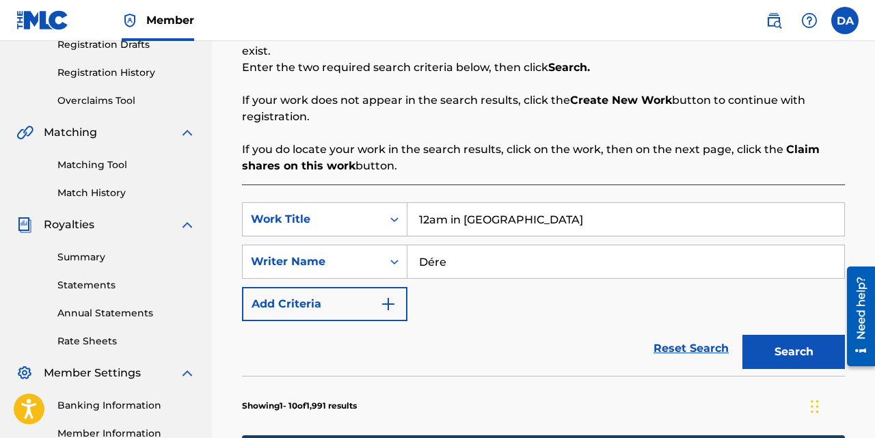
click at [478, 276] on input "Dére" at bounding box center [625, 261] width 437 height 33
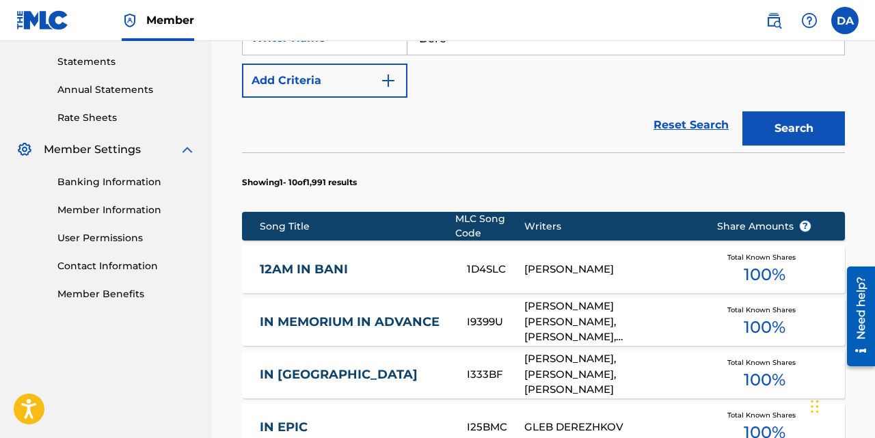
scroll to position [466, 0]
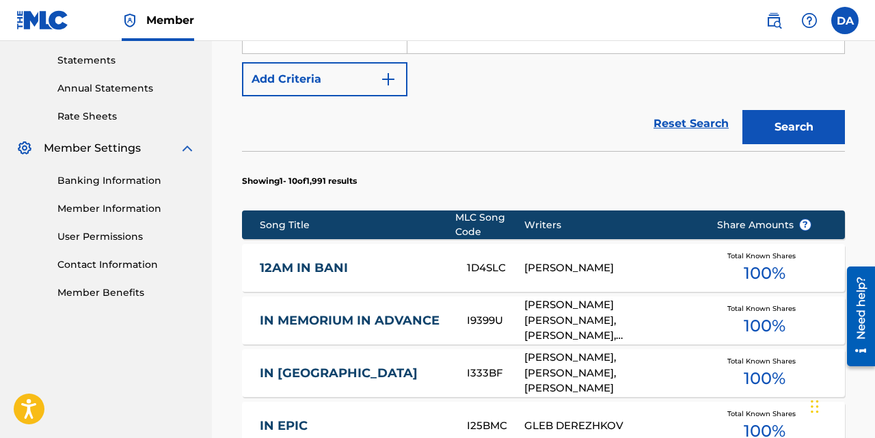
click at [484, 273] on div "1D4SLC" at bounding box center [495, 268] width 57 height 16
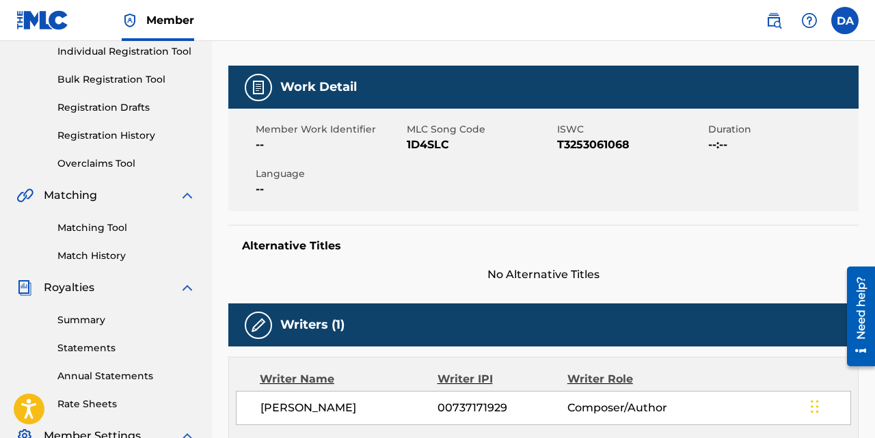
scroll to position [177, 0]
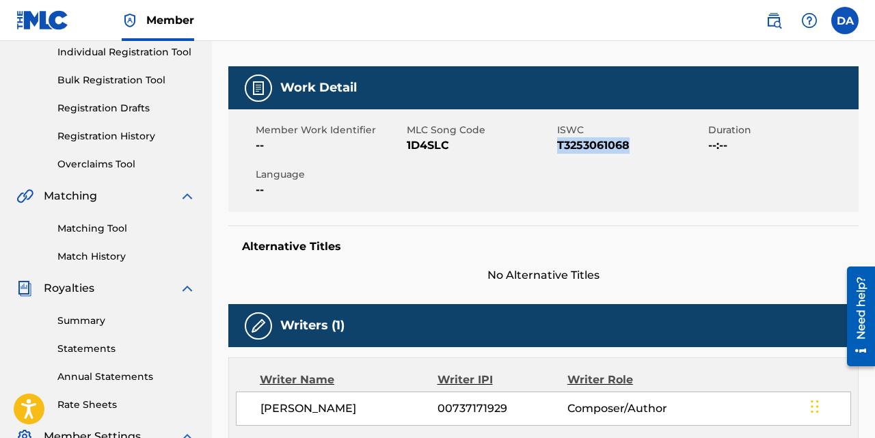
drag, startPoint x: 632, startPoint y: 144, endPoint x: 559, endPoint y: 148, distance: 73.3
click at [559, 148] on span "T3253061068" at bounding box center [631, 145] width 148 height 16
copy span "T3253061068"
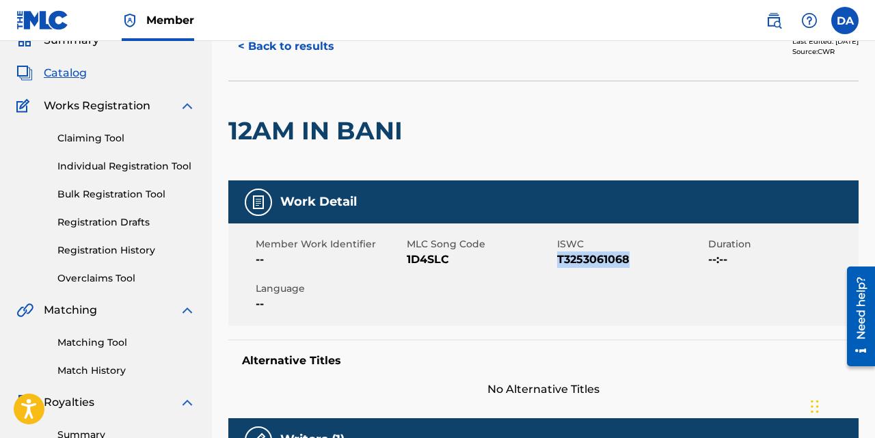
scroll to position [57, 0]
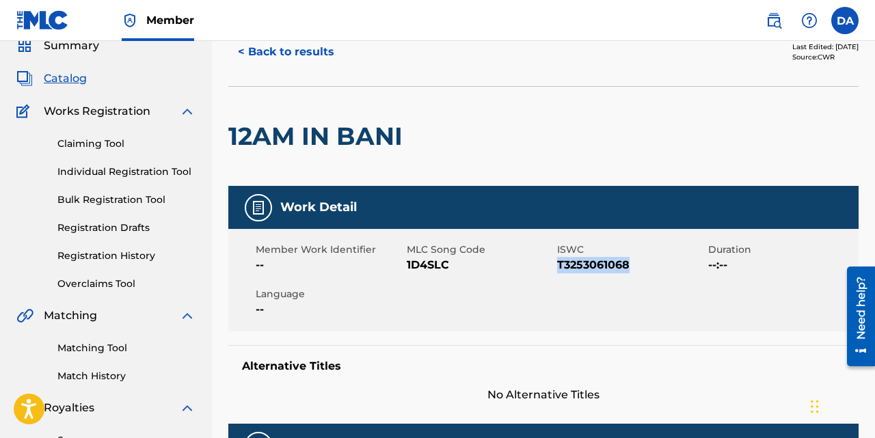
click at [105, 148] on link "Claiming Tool" at bounding box center [126, 144] width 138 height 14
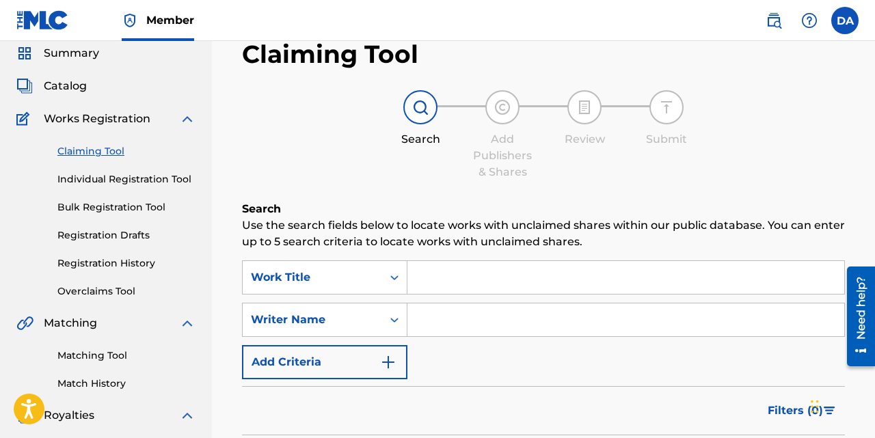
scroll to position [51, 0]
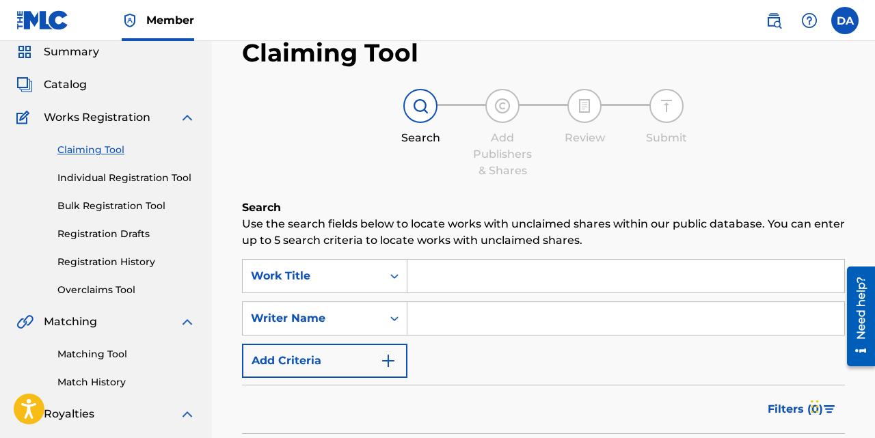
click at [414, 271] on input "Search Form" at bounding box center [625, 276] width 437 height 33
click at [307, 275] on div "Work Title" at bounding box center [312, 276] width 123 height 16
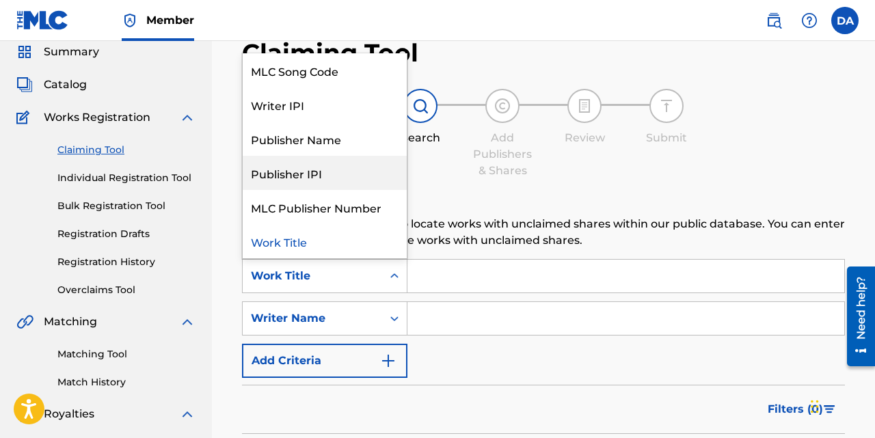
scroll to position [0, 0]
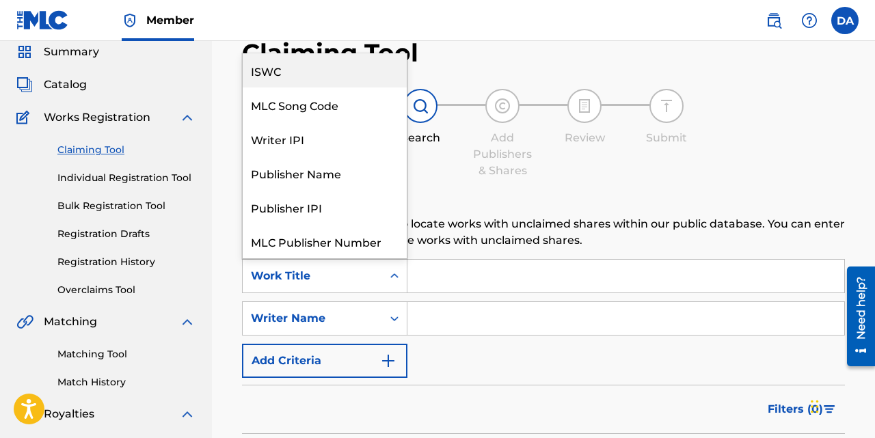
click at [276, 75] on div "ISWC" at bounding box center [325, 70] width 164 height 34
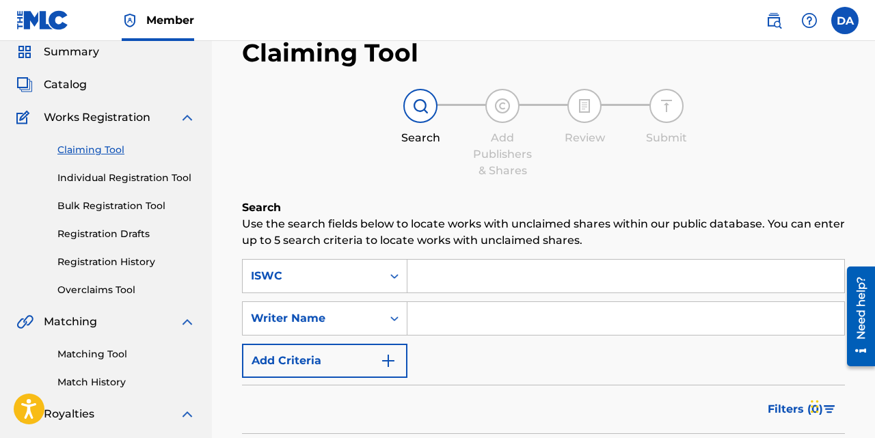
click at [461, 273] on input "Search Form" at bounding box center [625, 276] width 437 height 33
paste input "T3253061068"
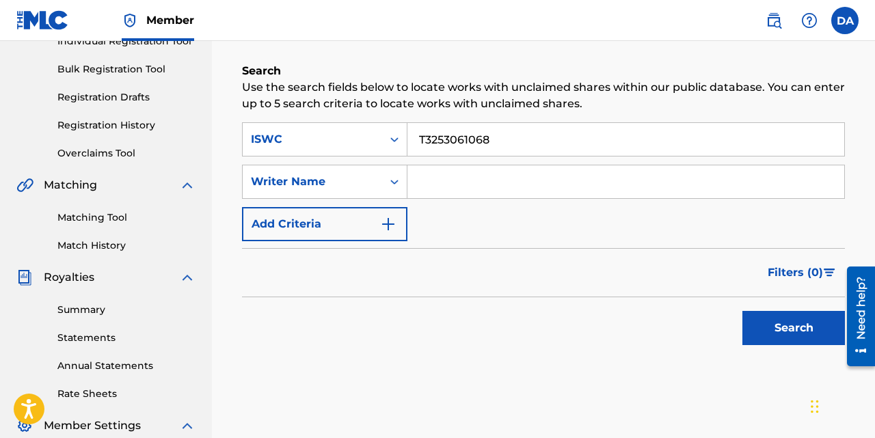
scroll to position [187, 0]
type input "T3253061068"
click at [810, 330] on button "Search" at bounding box center [793, 329] width 103 height 34
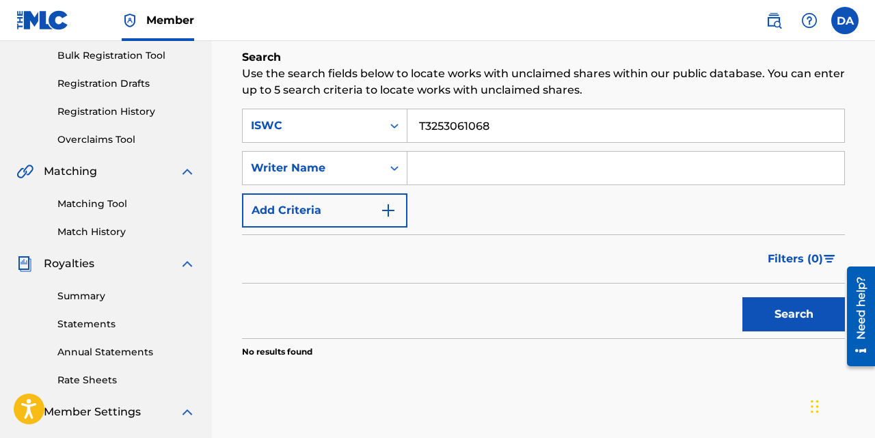
scroll to position [200, 0]
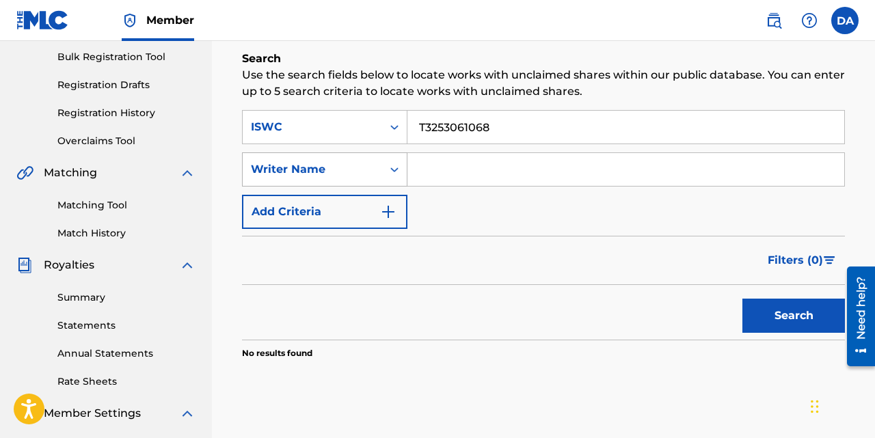
click at [355, 162] on div "Writer Name" at bounding box center [312, 169] width 123 height 16
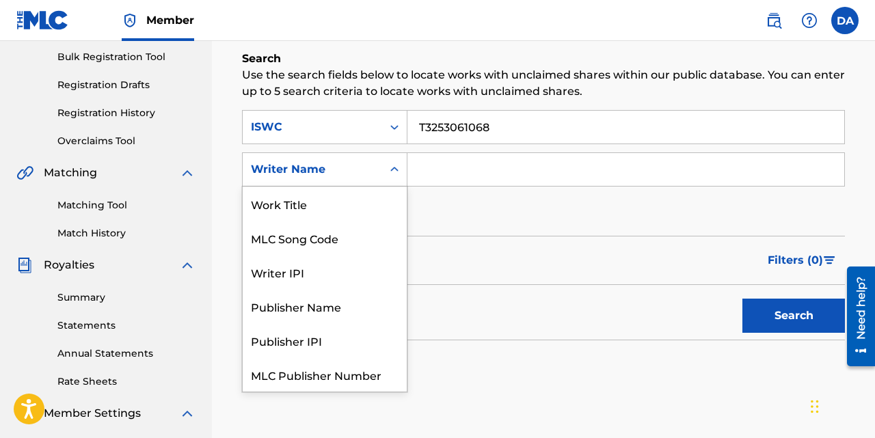
scroll to position [34, 0]
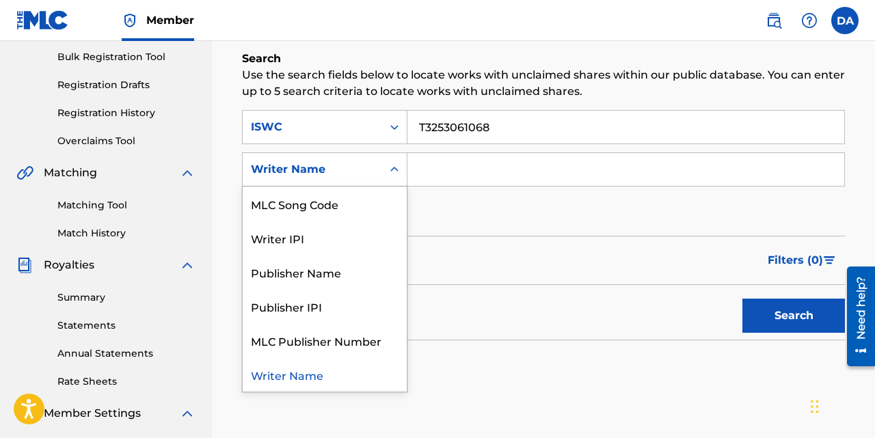
click at [453, 160] on input "Search Form" at bounding box center [625, 169] width 437 height 33
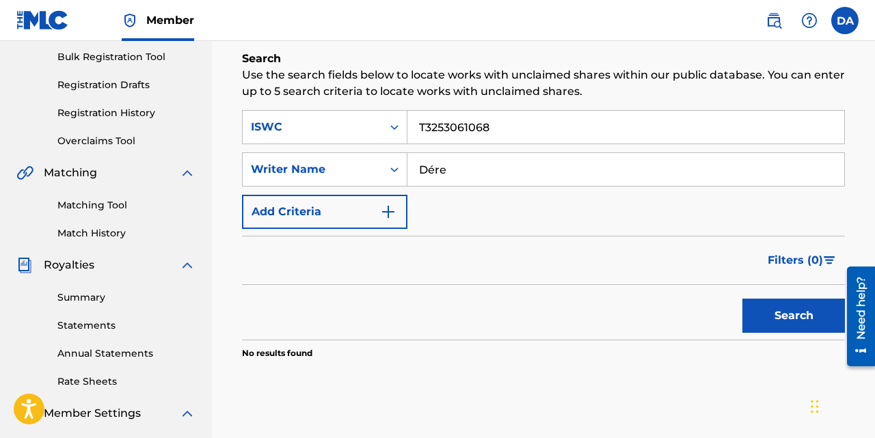
type input "Dére"
click at [742, 299] on button "Search" at bounding box center [793, 316] width 103 height 34
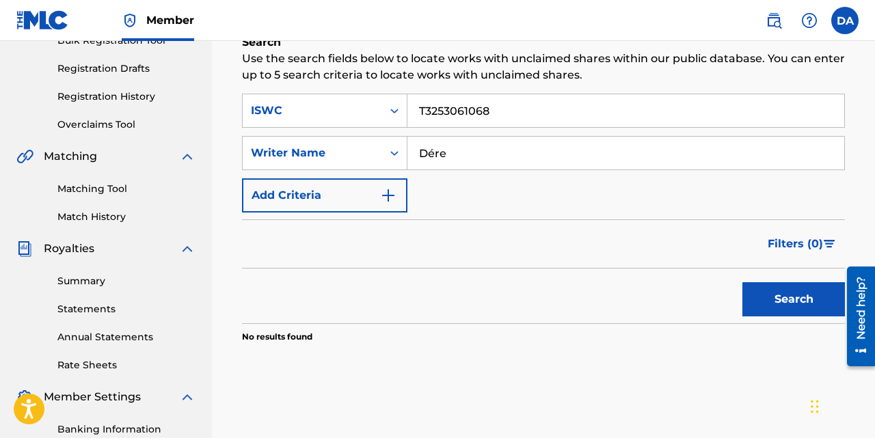
scroll to position [221, 0]
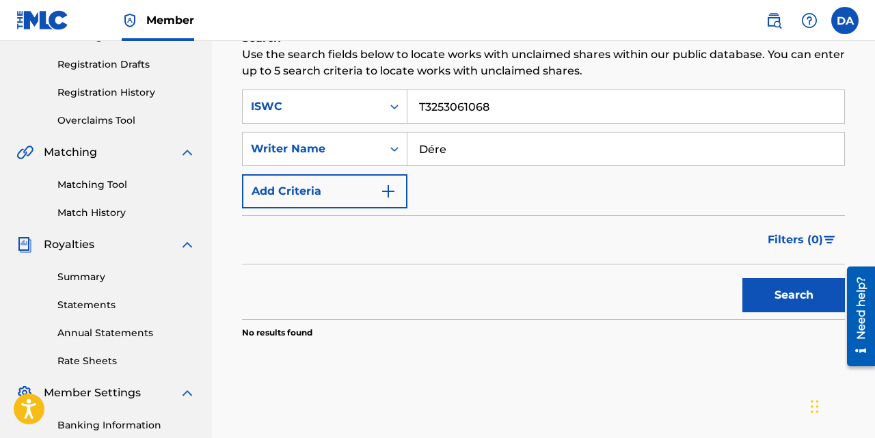
click at [104, 187] on link "Matching Tool" at bounding box center [126, 185] width 138 height 14
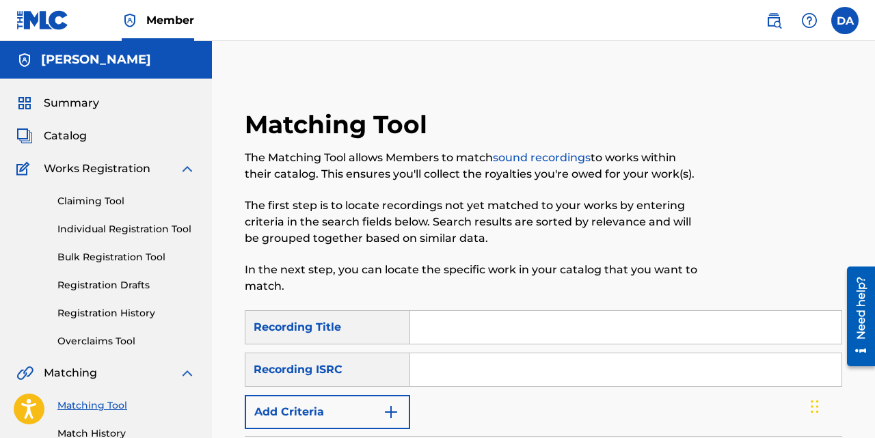
click at [459, 330] on input "Search Form" at bounding box center [625, 327] width 431 height 33
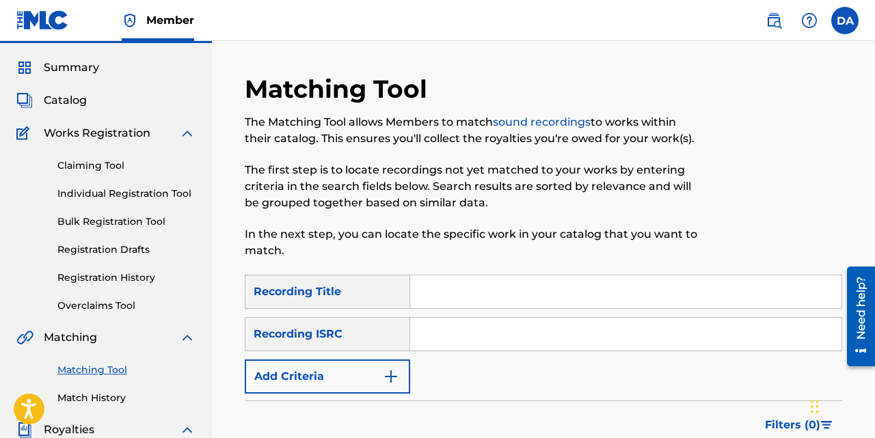
scroll to position [38, 0]
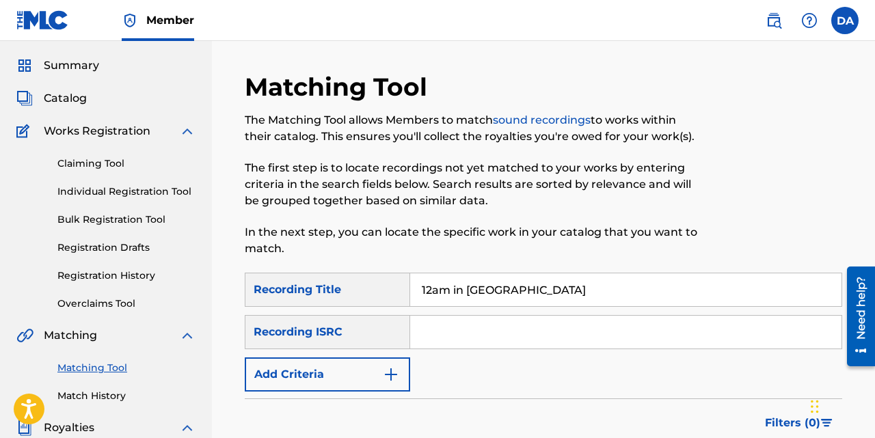
type input "12am in Bani"
click at [457, 327] on input "Search Form" at bounding box center [625, 332] width 431 height 33
paste input "uscgj2443036"
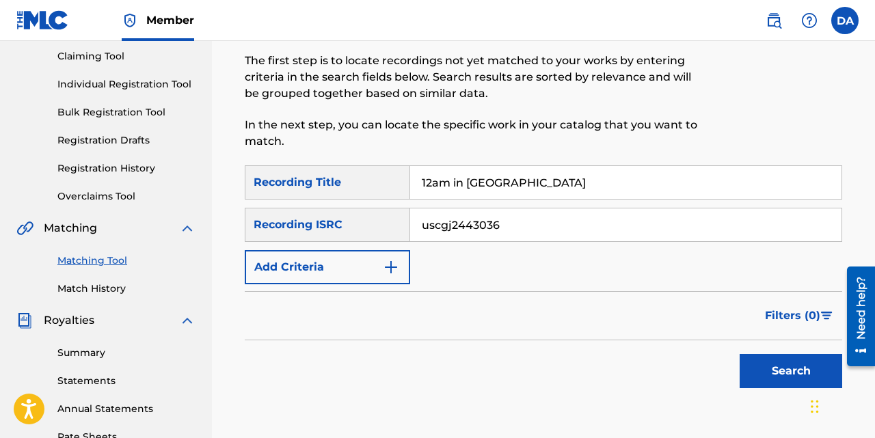
scroll to position [156, 0]
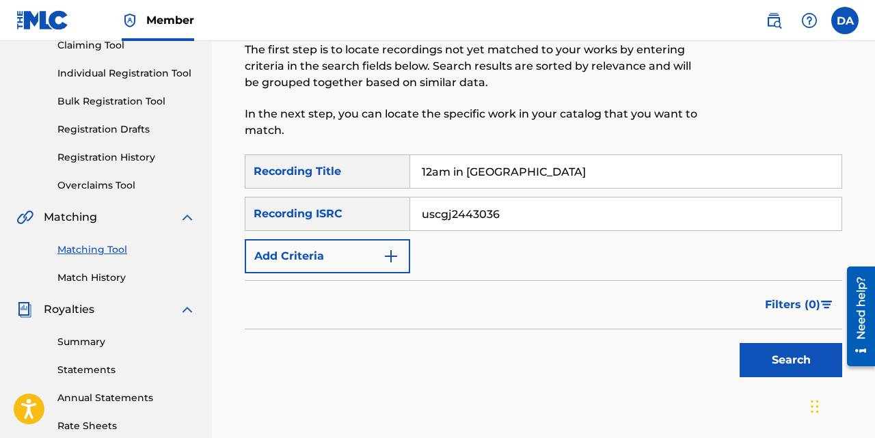
type input "uscgj2443036"
click at [783, 355] on button "Search" at bounding box center [791, 360] width 103 height 34
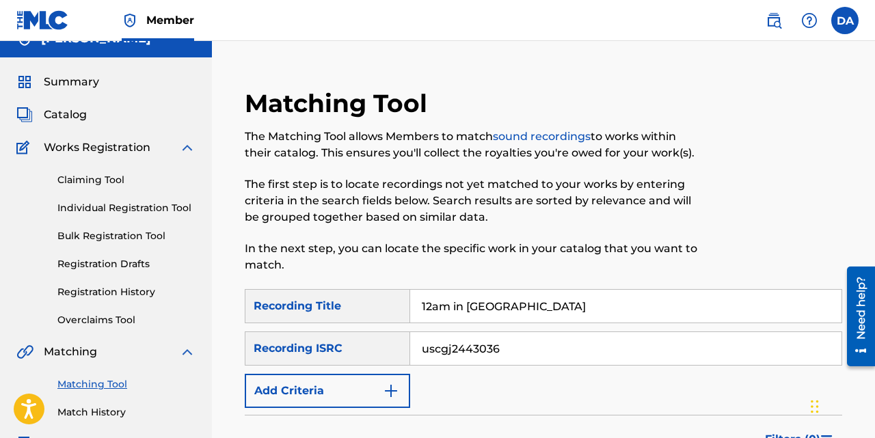
scroll to position [0, 0]
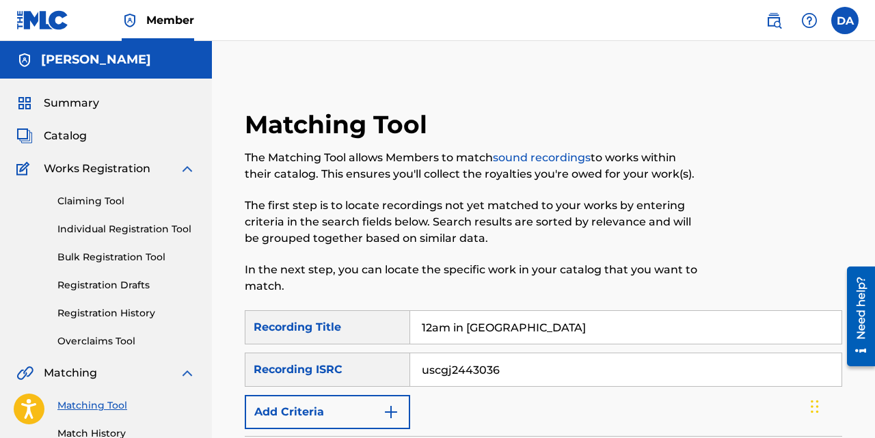
click at [151, 228] on link "Individual Registration Tool" at bounding box center [126, 229] width 138 height 14
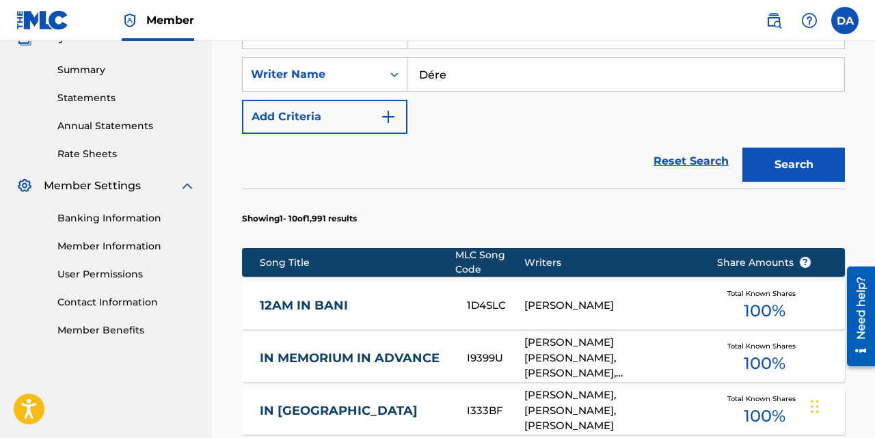
scroll to position [457, 0]
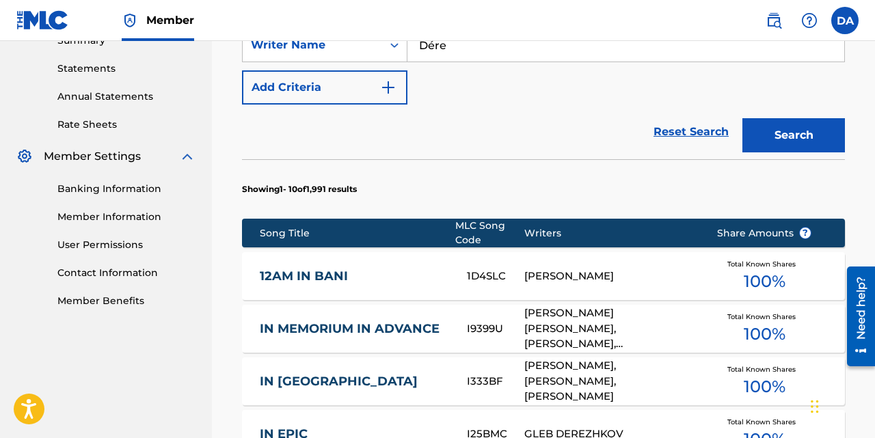
click at [344, 282] on link "12AM IN BANI" at bounding box center [354, 277] width 189 height 16
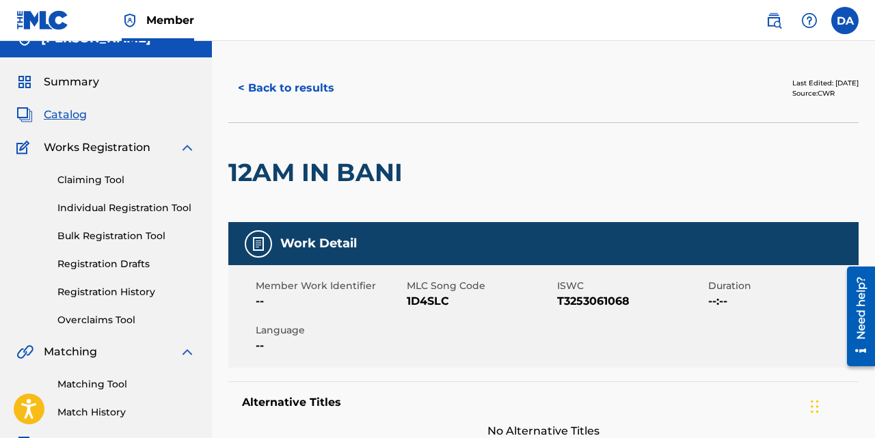
scroll to position [24, 0]
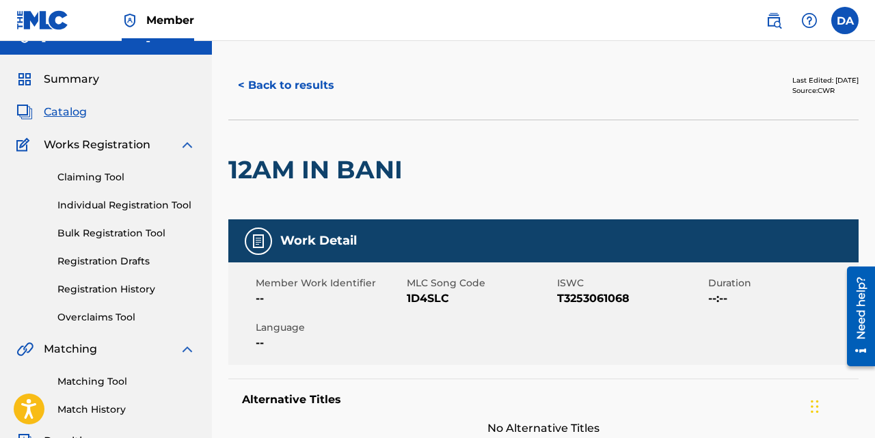
click at [69, 113] on span "Catalog" at bounding box center [65, 112] width 43 height 16
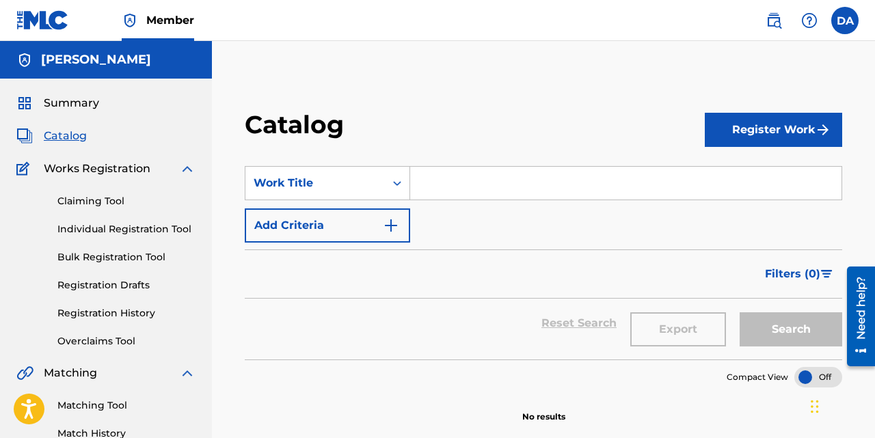
click at [69, 102] on span "Summary" at bounding box center [71, 103] width 55 height 16
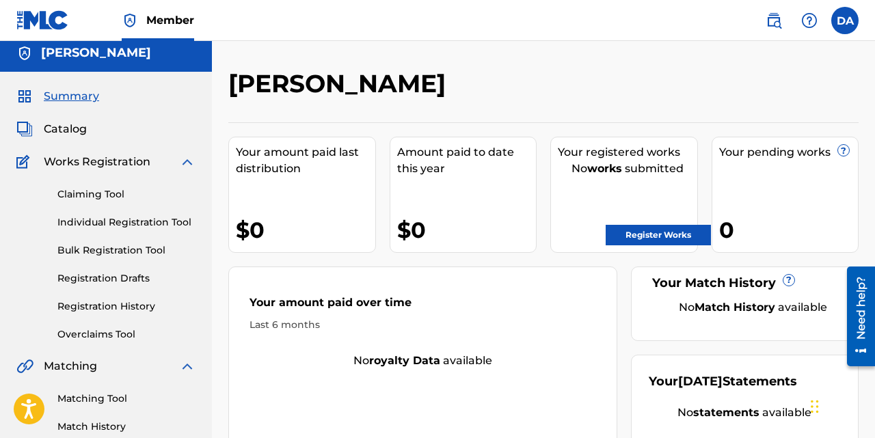
scroll to position [5, 0]
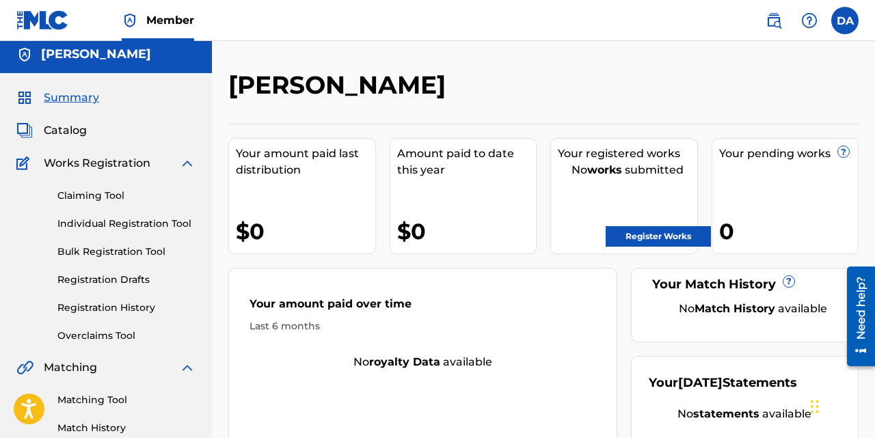
click at [104, 195] on link "Claiming Tool" at bounding box center [126, 196] width 138 height 14
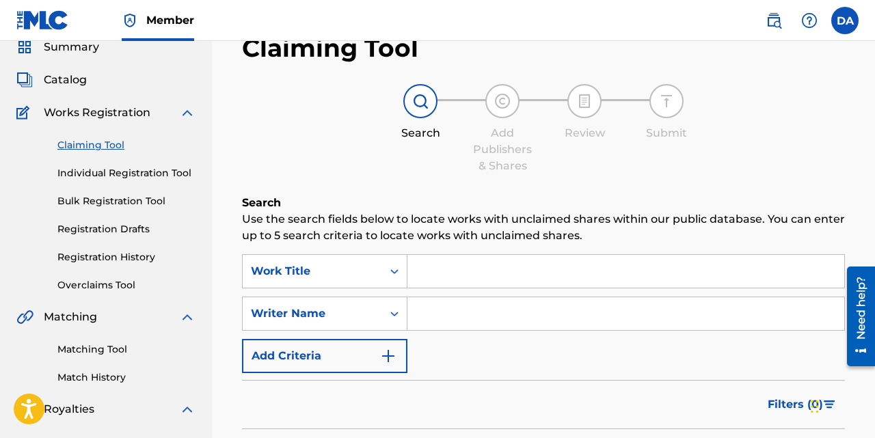
scroll to position [57, 0]
click at [107, 258] on link "Registration History" at bounding box center [126, 257] width 138 height 14
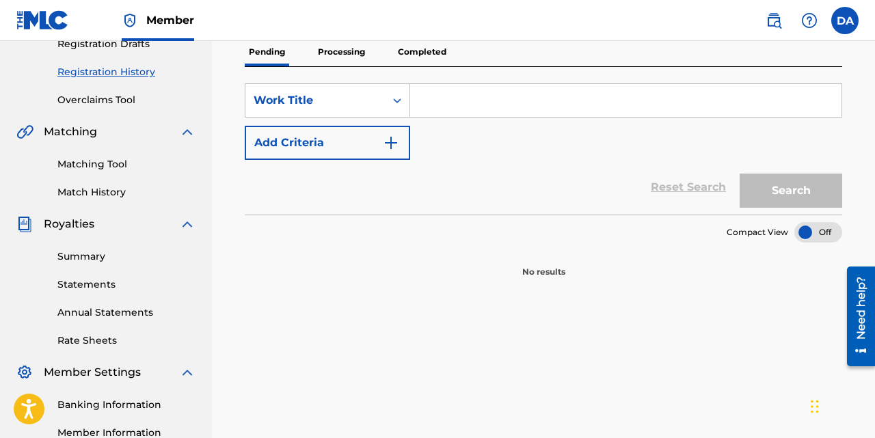
scroll to position [245, 0]
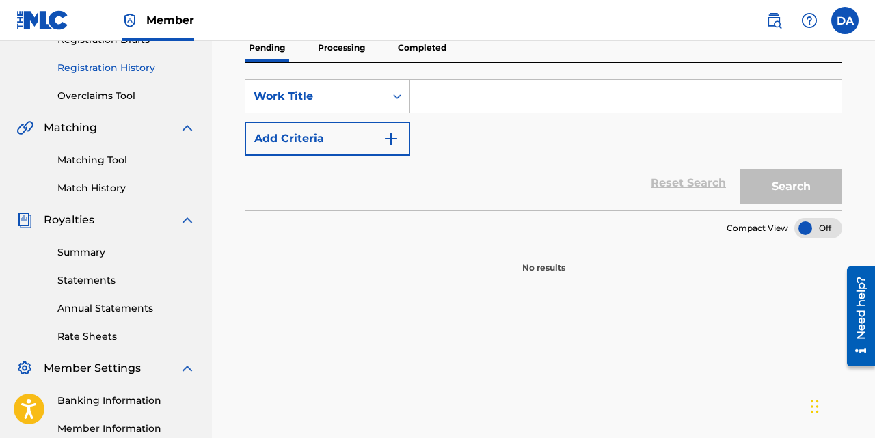
click at [107, 258] on link "Summary" at bounding box center [126, 252] width 138 height 14
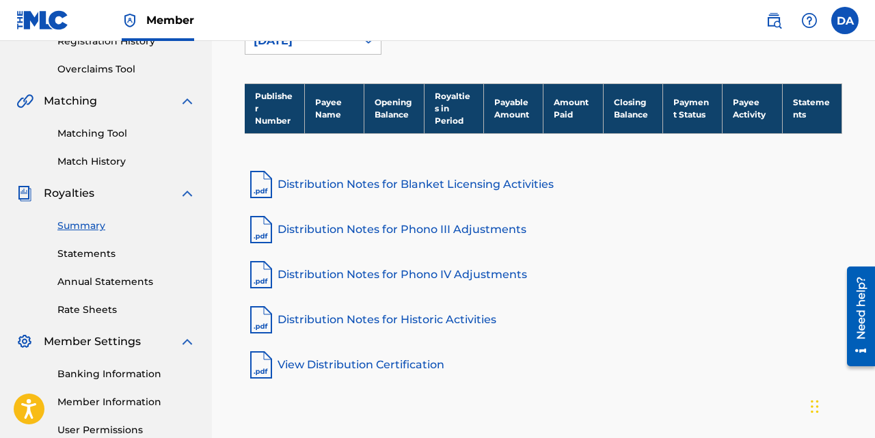
scroll to position [273, 0]
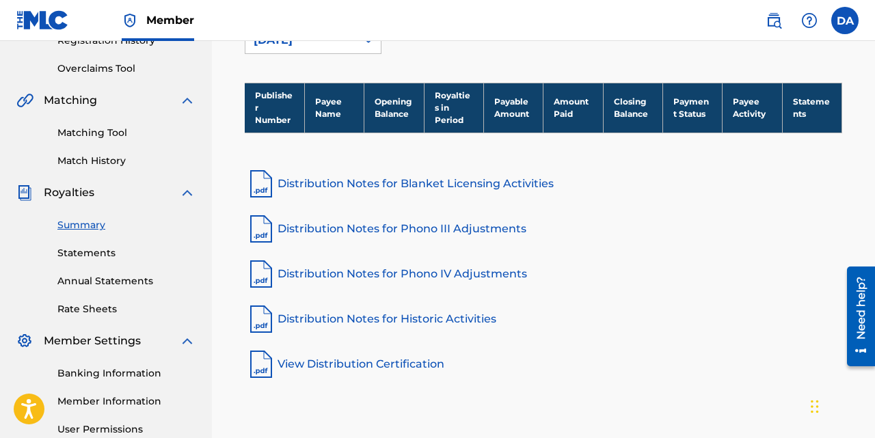
click at [88, 312] on link "Rate Sheets" at bounding box center [126, 309] width 138 height 14
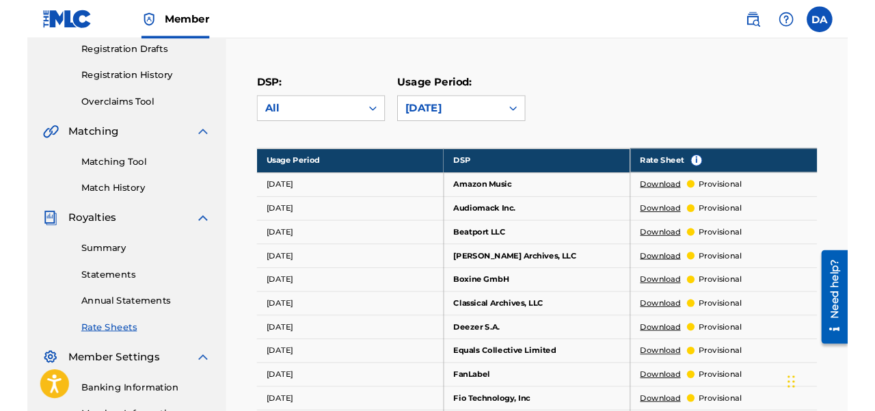
scroll to position [211, 0]
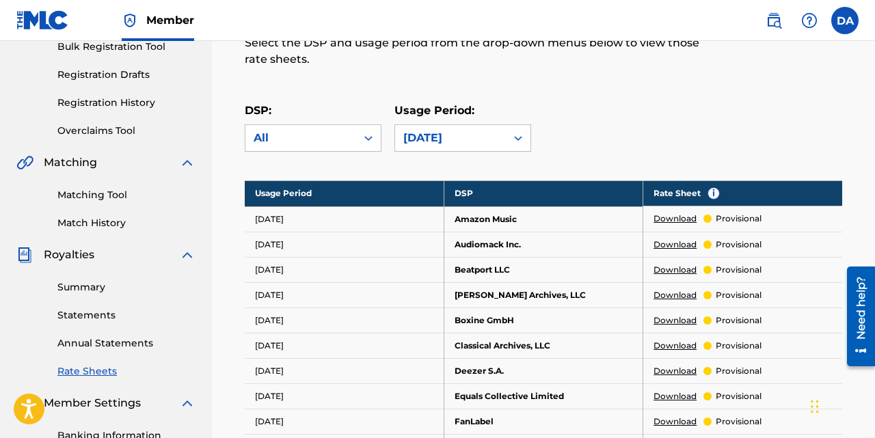
click at [682, 218] on link "Download" at bounding box center [675, 219] width 43 height 12
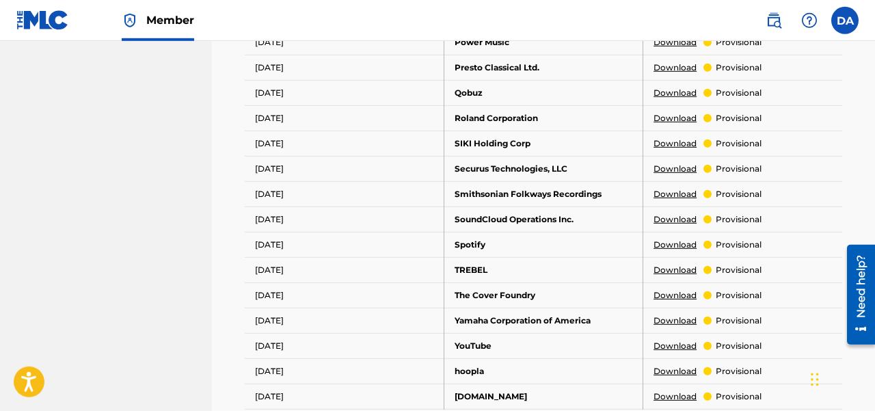
scroll to position [809, 0]
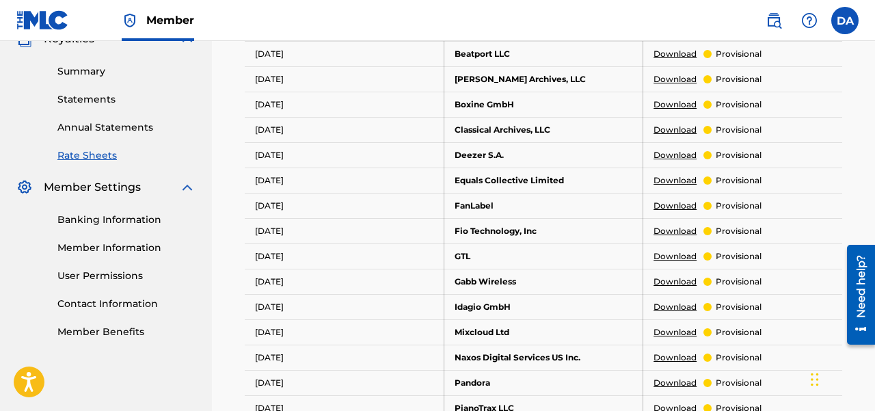
scroll to position [425, 0]
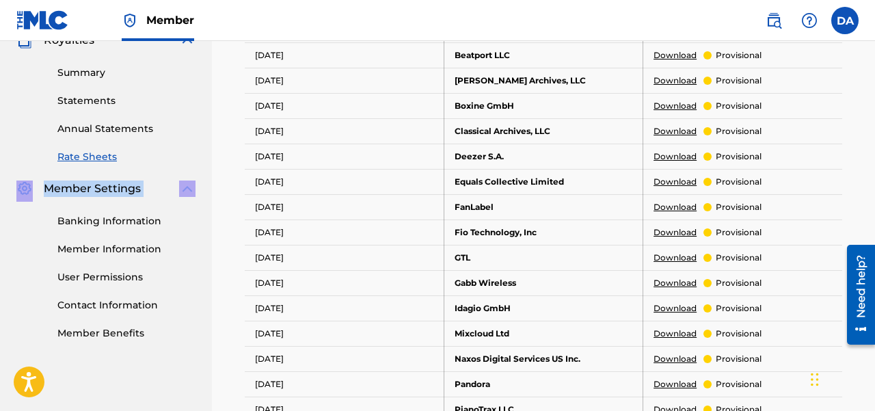
drag, startPoint x: 167, startPoint y: 193, endPoint x: 174, endPoint y: 151, distance: 42.4
click at [169, 101] on link "Statements" at bounding box center [126, 101] width 138 height 14
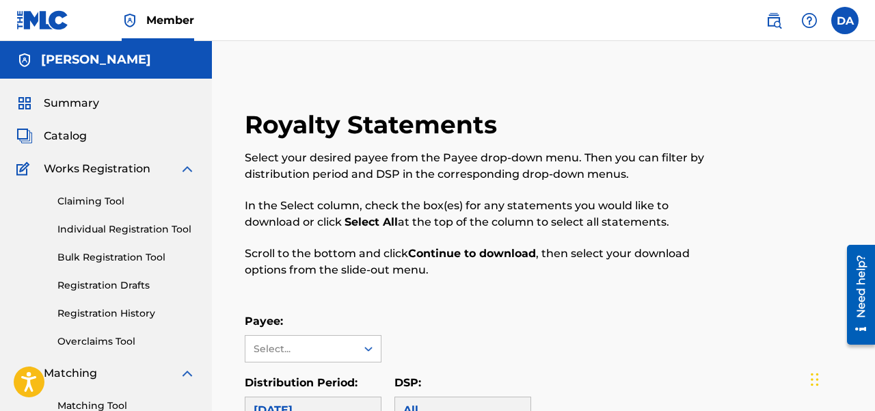
click at [117, 204] on link "Claiming Tool" at bounding box center [126, 201] width 138 height 14
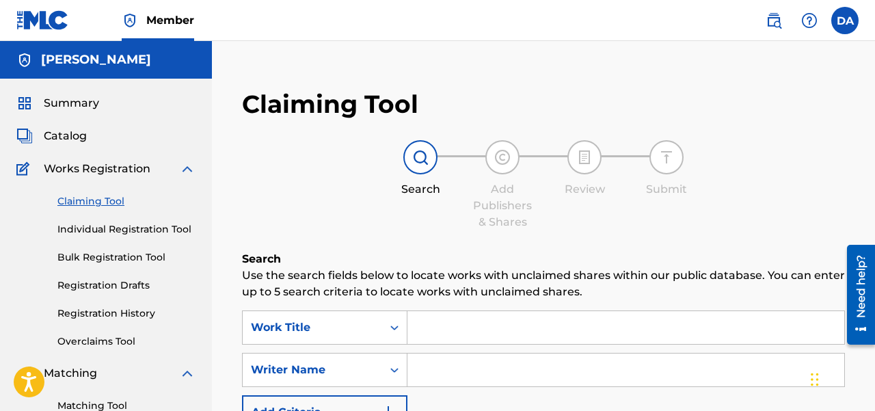
click at [126, 345] on link "Overclaims Tool" at bounding box center [126, 341] width 138 height 14
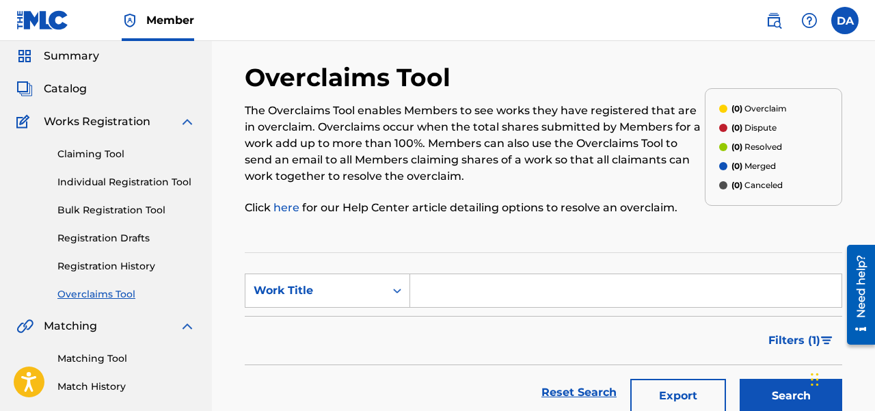
scroll to position [48, 0]
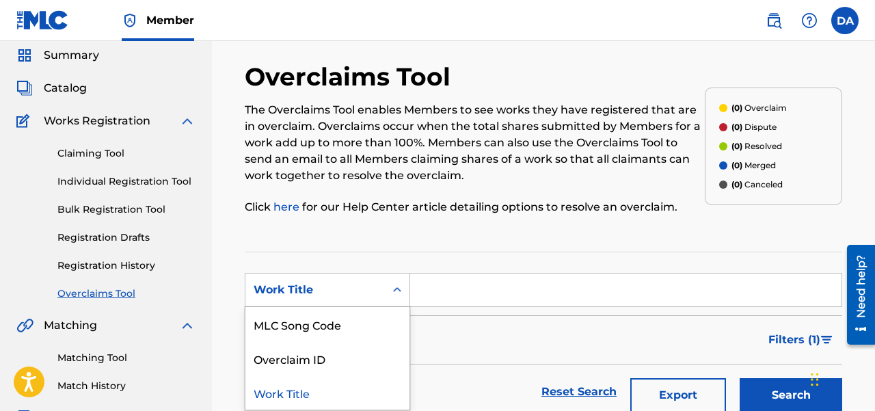
click at [316, 280] on div "Work Title" at bounding box center [314, 290] width 139 height 26
click at [461, 286] on input "Search Form" at bounding box center [625, 289] width 431 height 33
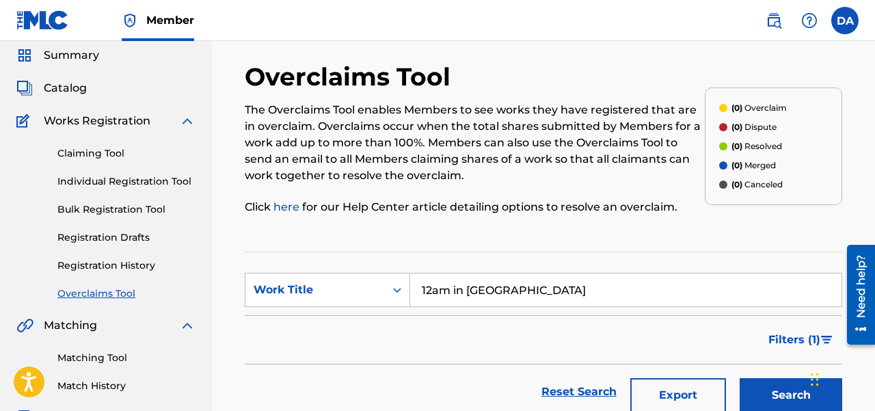
scroll to position [131, 0]
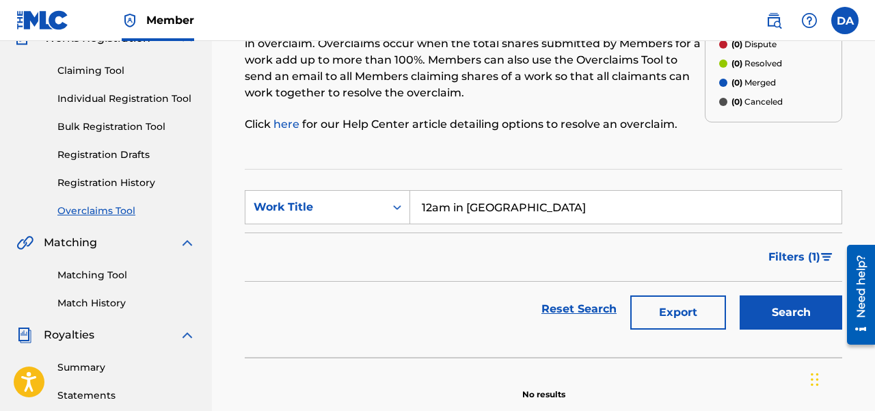
type input "12am in Bani"
click at [772, 305] on button "Search" at bounding box center [791, 312] width 103 height 34
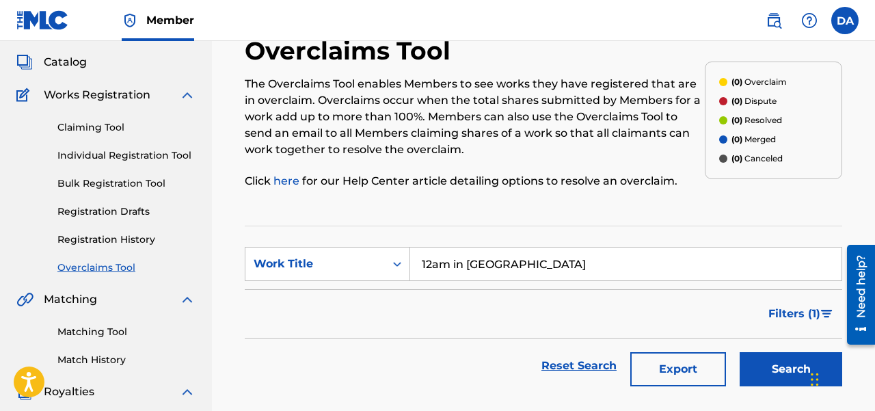
scroll to position [72, 0]
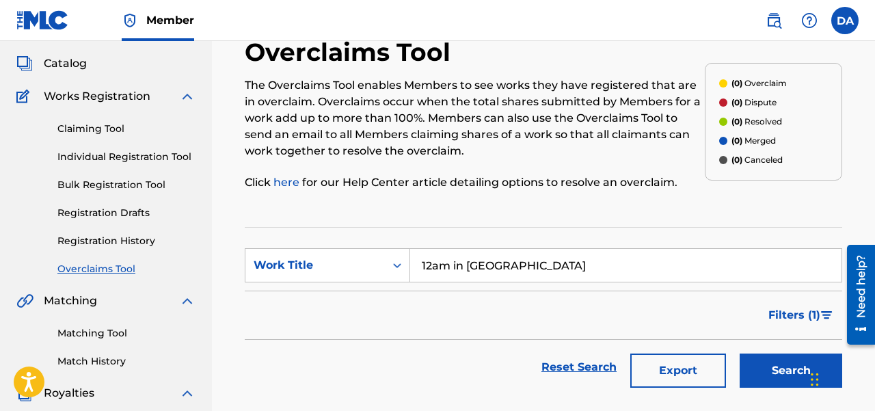
click at [98, 215] on link "Registration Drafts" at bounding box center [126, 213] width 138 height 14
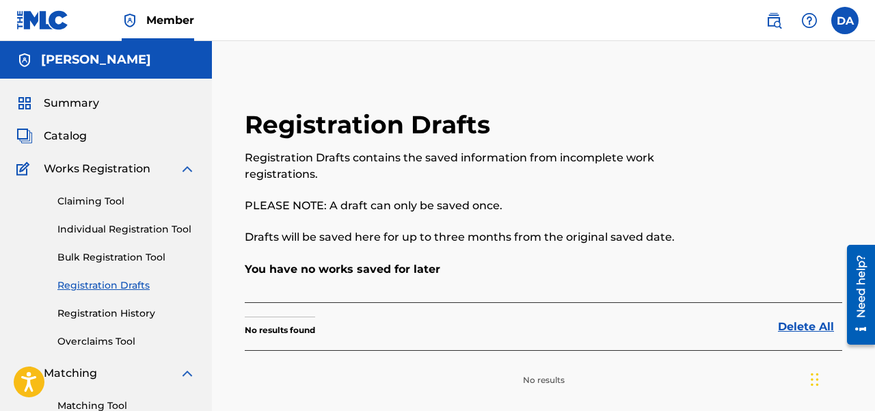
click at [85, 230] on link "Individual Registration Tool" at bounding box center [126, 229] width 138 height 14
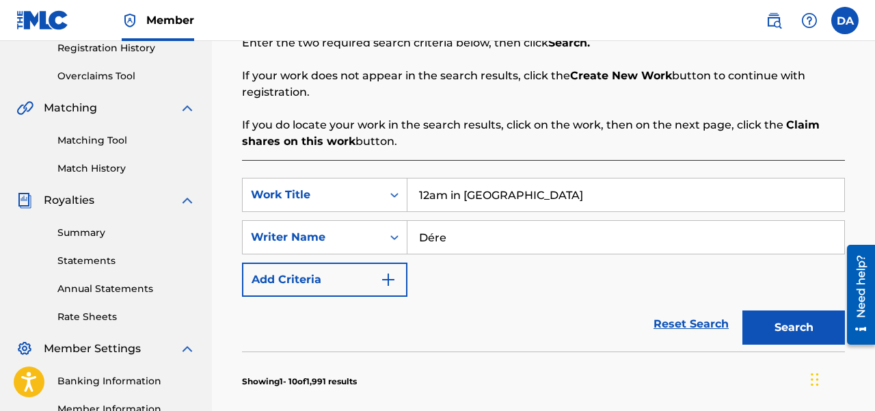
scroll to position [291, 0]
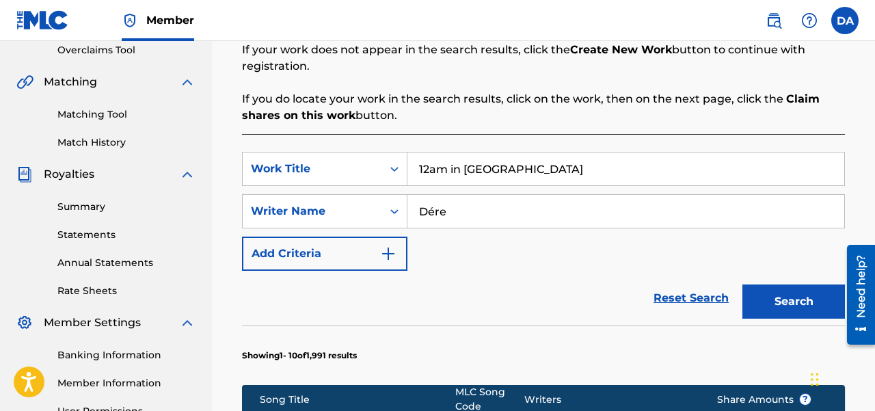
click at [783, 294] on button "Search" at bounding box center [793, 301] width 103 height 34
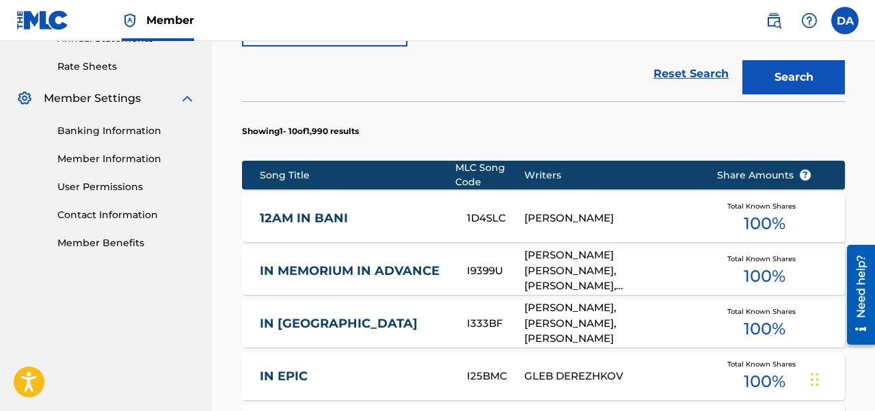
scroll to position [517, 0]
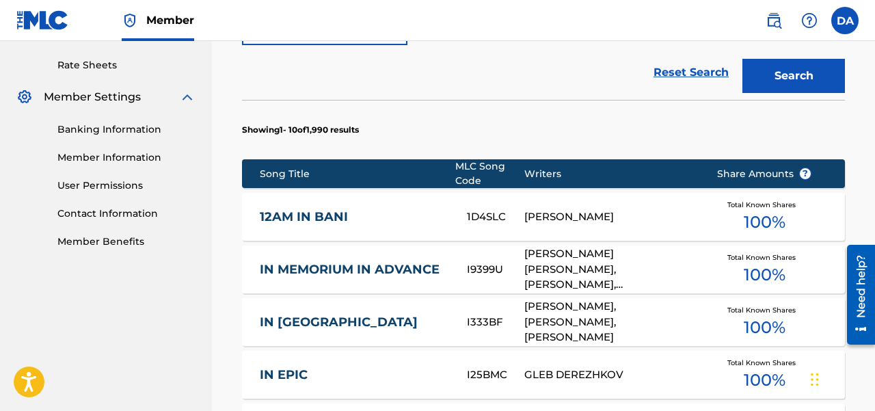
click at [338, 220] on link "12AM IN BANI" at bounding box center [354, 217] width 189 height 16
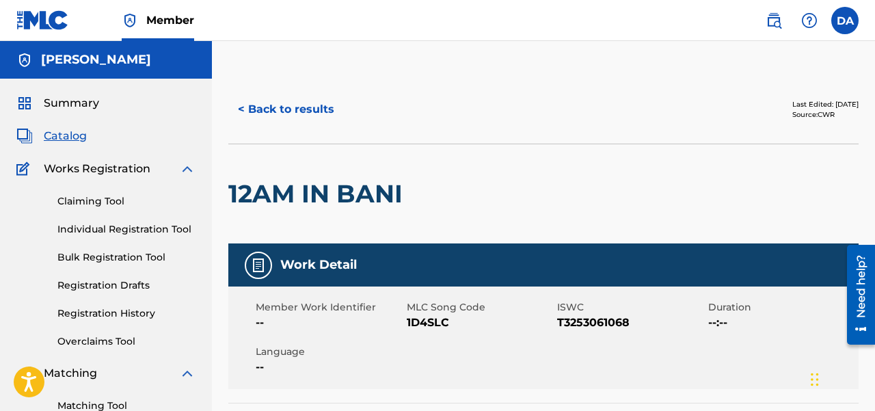
click at [82, 102] on span "Summary" at bounding box center [71, 103] width 55 height 16
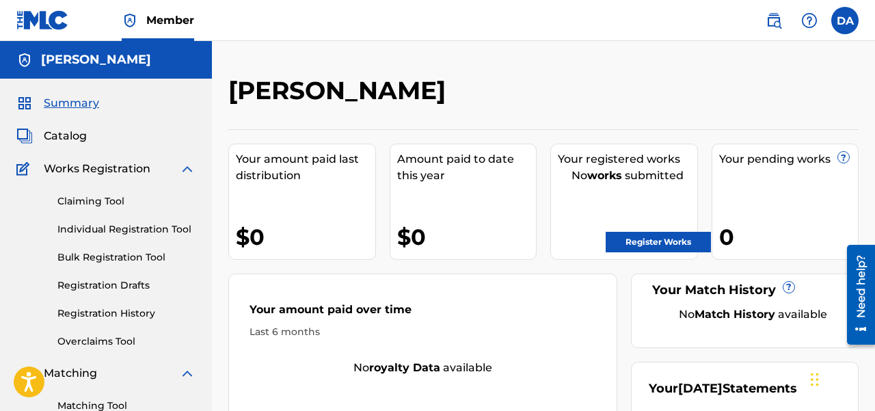
click at [120, 204] on link "Claiming Tool" at bounding box center [126, 201] width 138 height 14
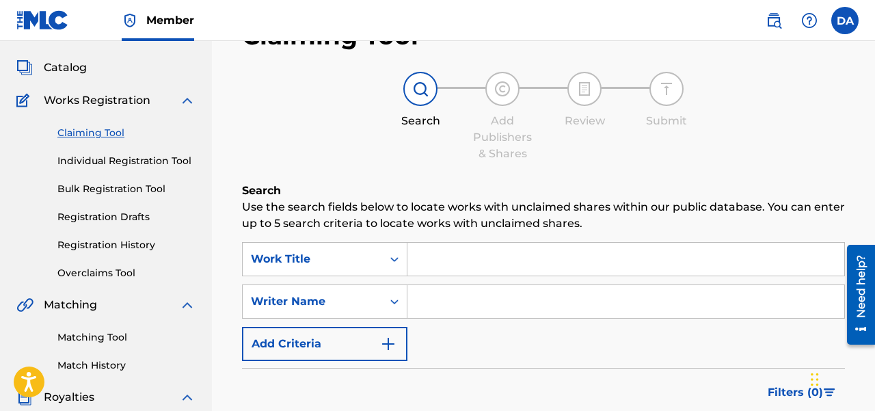
scroll to position [77, 0]
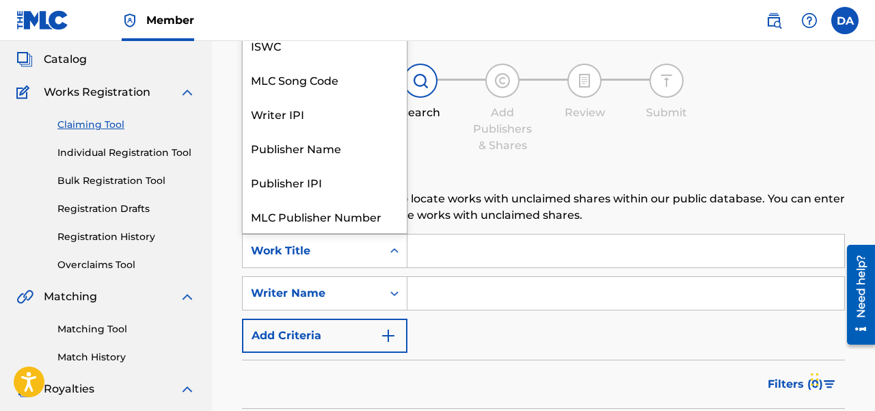
click at [305, 248] on div "Work Title" at bounding box center [312, 251] width 123 height 16
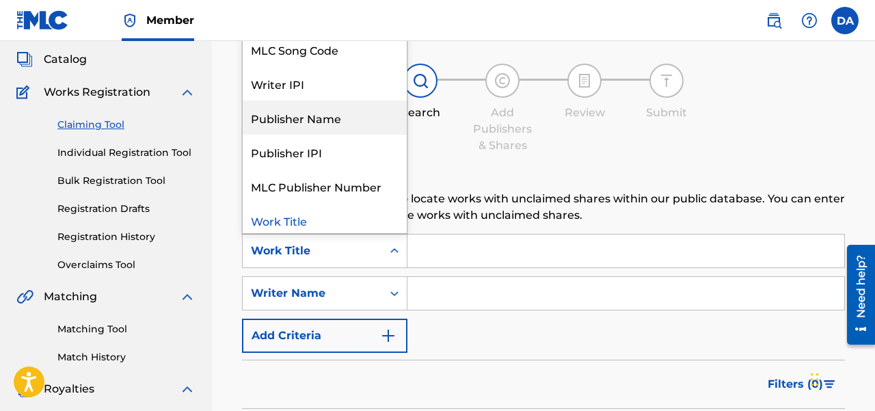
click at [290, 125] on div "Publisher Name" at bounding box center [325, 117] width 164 height 34
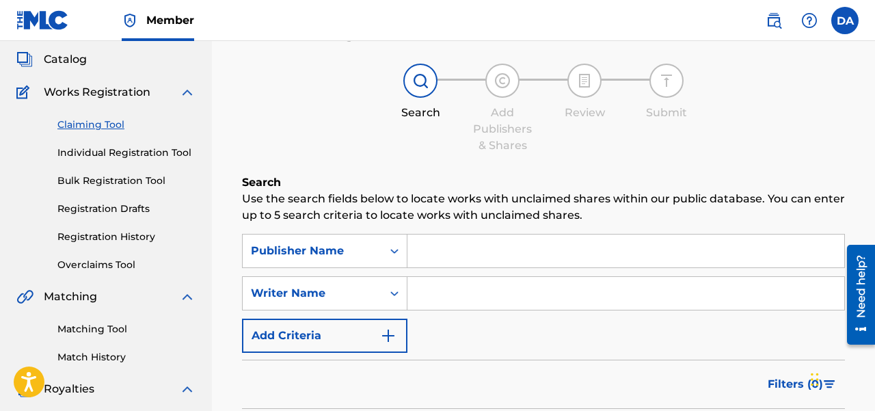
click at [434, 259] on input "Search Form" at bounding box center [625, 250] width 437 height 33
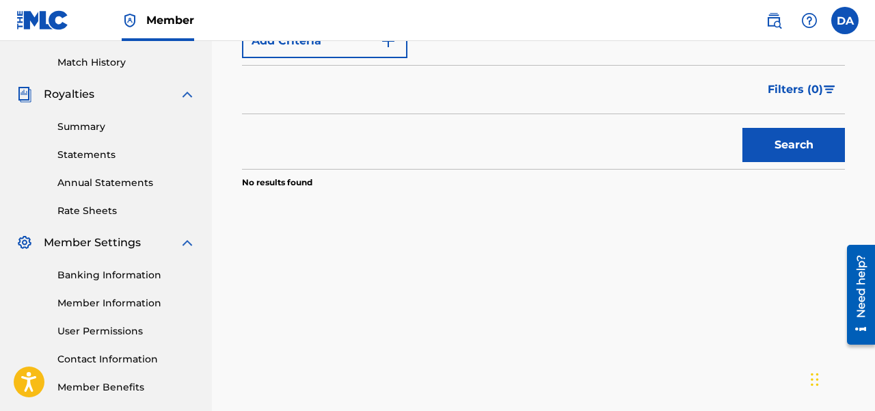
scroll to position [317, 0]
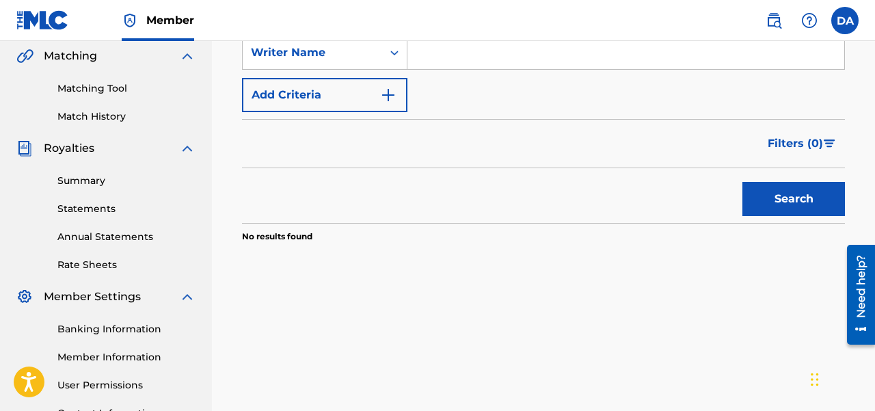
click at [779, 204] on button "Search" at bounding box center [793, 199] width 103 height 34
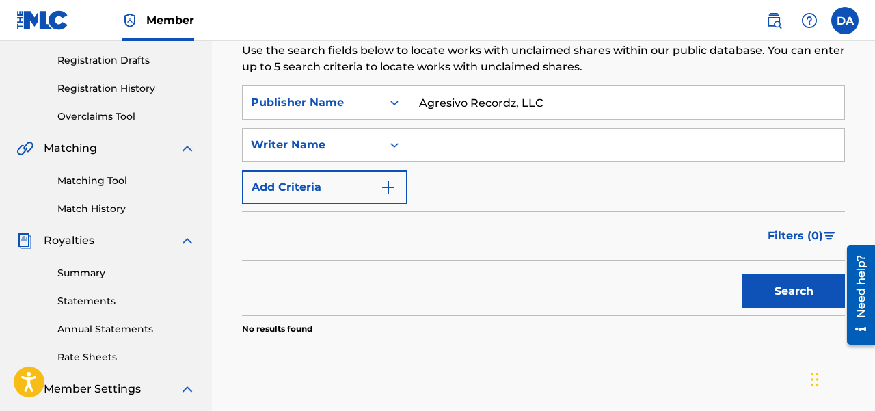
scroll to position [224, 0]
click at [568, 102] on input "Agresivo Recordz, LLC" at bounding box center [625, 103] width 437 height 33
type input "Agresivo Recordz"
click at [742, 275] on button "Search" at bounding box center [793, 292] width 103 height 34
click at [314, 107] on div "Publisher Name" at bounding box center [312, 103] width 123 height 16
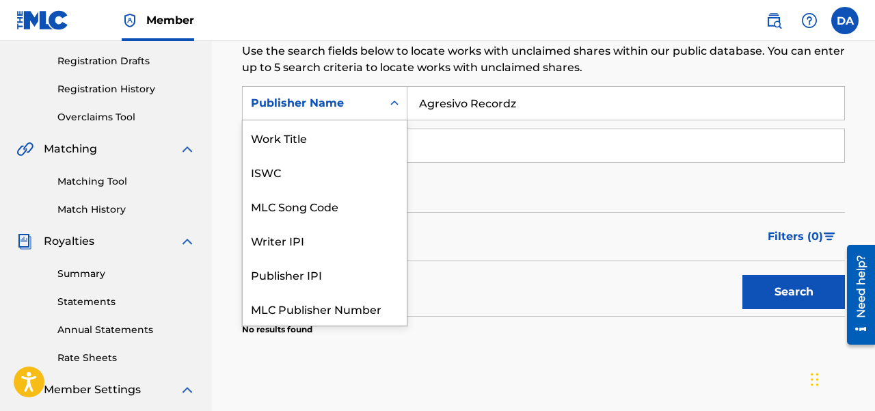
scroll to position [34, 0]
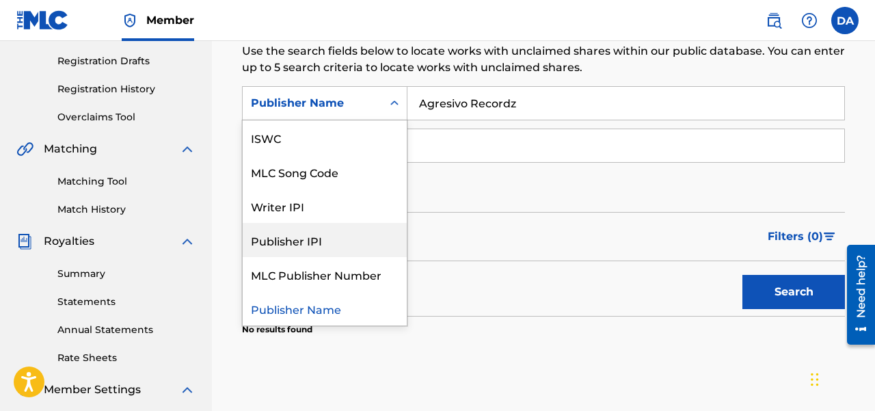
click at [330, 234] on div "Publisher IPI" at bounding box center [325, 240] width 164 height 34
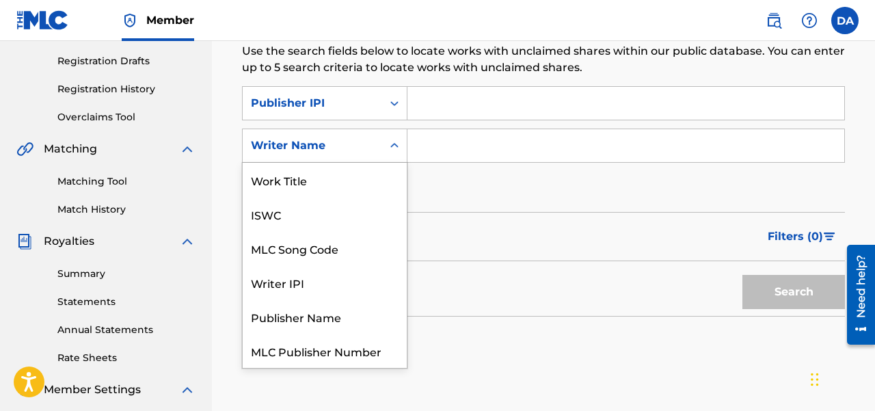
click at [336, 148] on div "Writer Name" at bounding box center [312, 145] width 123 height 16
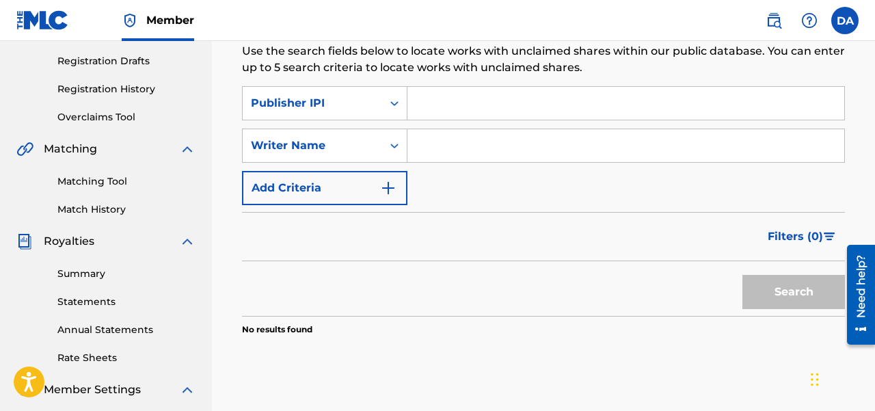
click at [338, 148] on div "Writer Name" at bounding box center [312, 145] width 123 height 16
click at [438, 97] on input "Search Form" at bounding box center [625, 103] width 437 height 33
paste input "737854798"
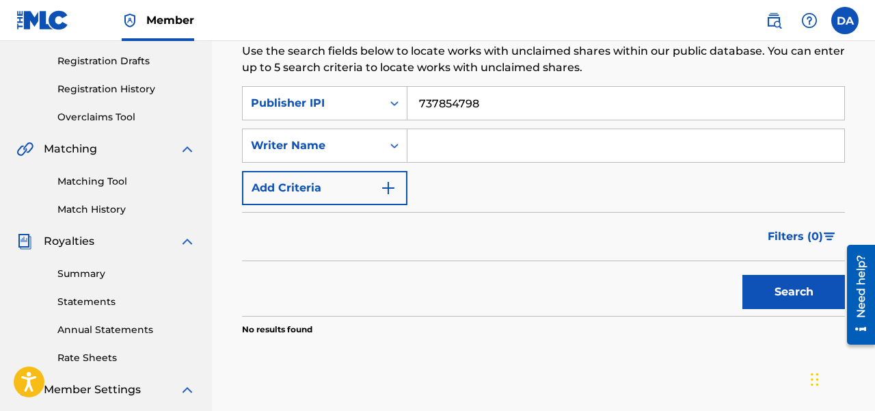
type input "737854798"
click at [781, 284] on button "Search" at bounding box center [793, 292] width 103 height 34
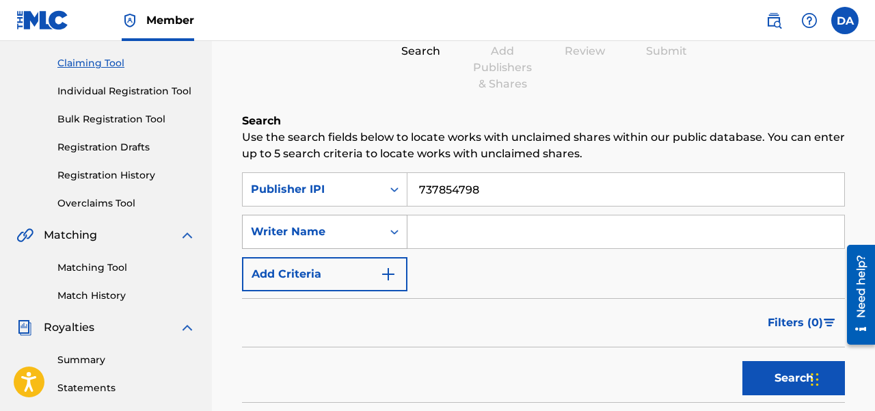
scroll to position [139, 0]
click at [94, 87] on link "Individual Registration Tool" at bounding box center [126, 90] width 138 height 14
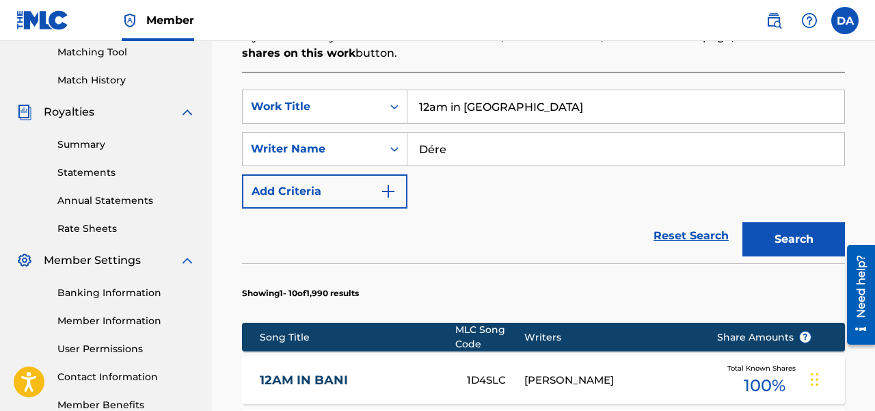
scroll to position [337, 0]
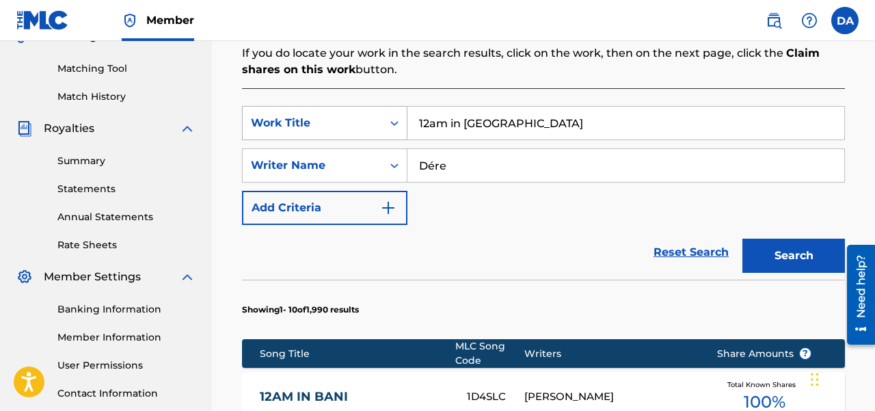
click at [310, 113] on div "Work Title" at bounding box center [312, 123] width 139 height 26
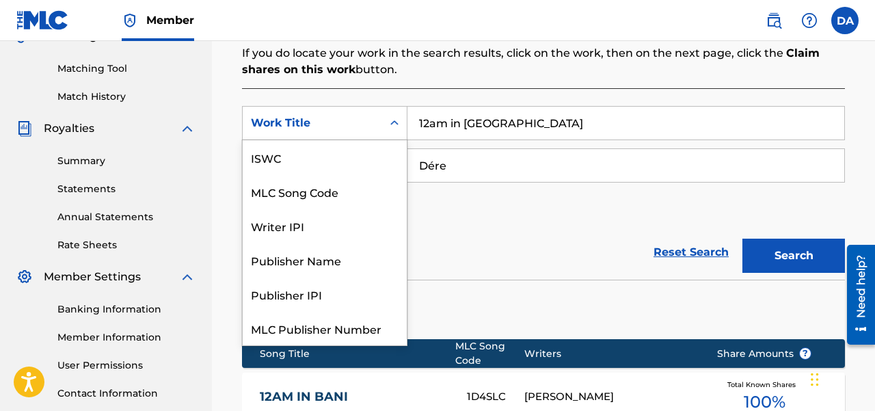
scroll to position [34, 0]
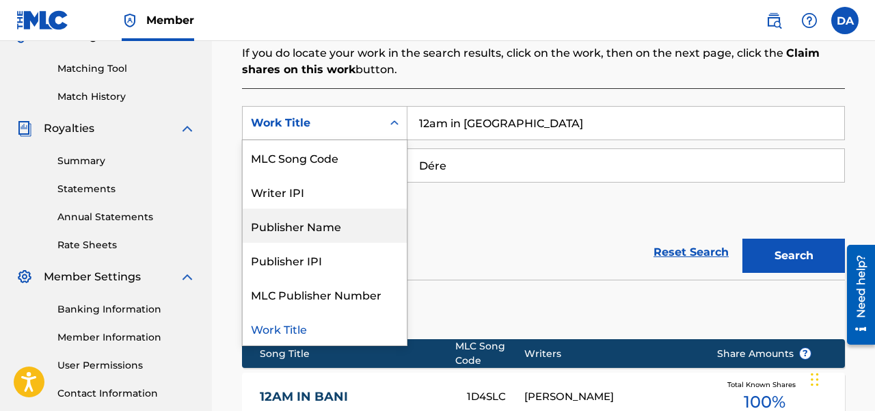
click at [321, 224] on div "Publisher Name" at bounding box center [325, 226] width 164 height 34
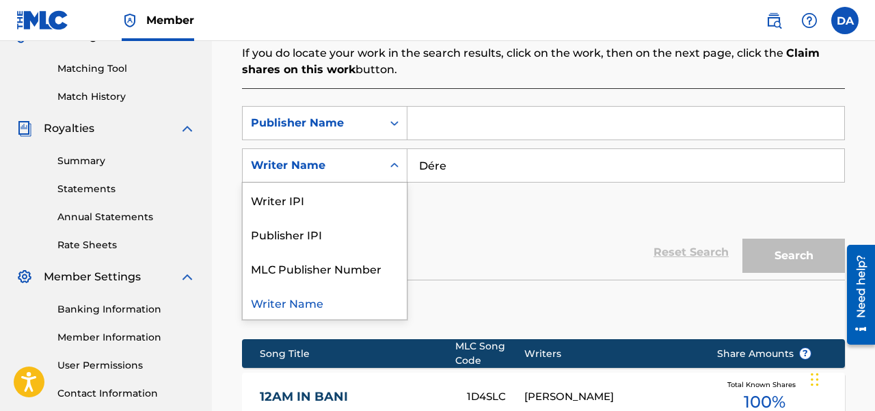
click at [323, 170] on div "Writer Name" at bounding box center [312, 165] width 123 height 16
click at [319, 243] on div "Publisher IPI" at bounding box center [325, 234] width 164 height 34
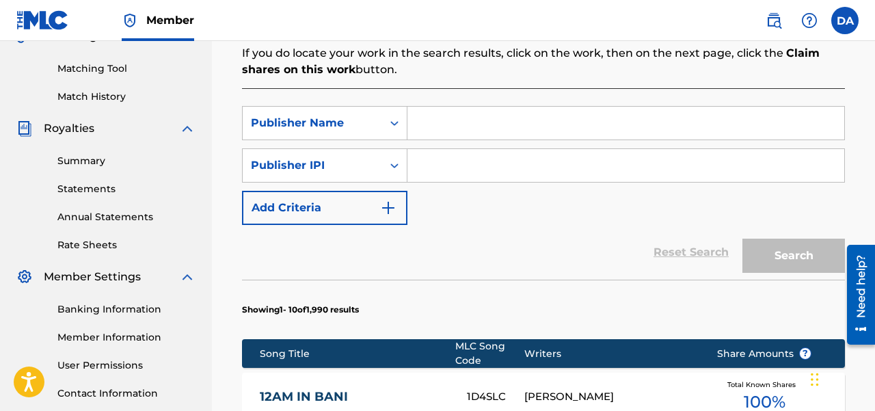
click at [442, 172] on input "Search Form" at bounding box center [625, 165] width 437 height 33
paste input "737854798"
type input "737854798"
click at [634, 210] on div "SearchWithCriteriad20fc8d9-e6a4-4276-a1af-8692f8576a4c Publisher Name SearchWit…" at bounding box center [543, 165] width 603 height 119
click at [534, 118] on input "Search Form" at bounding box center [625, 123] width 437 height 33
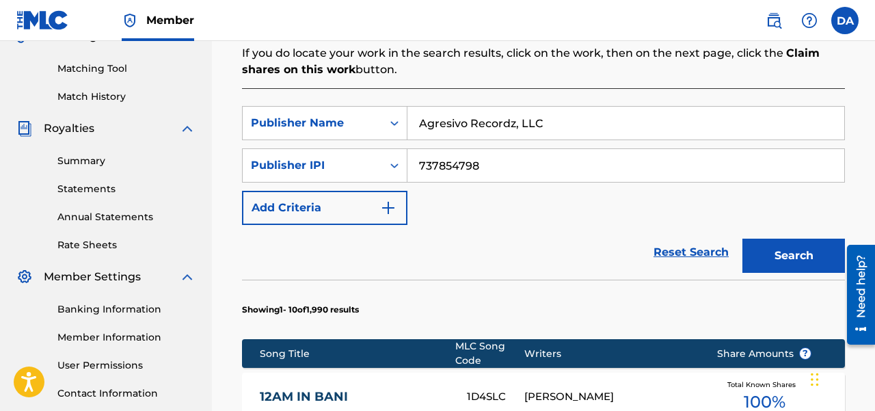
click at [779, 258] on button "Search" at bounding box center [793, 256] width 103 height 34
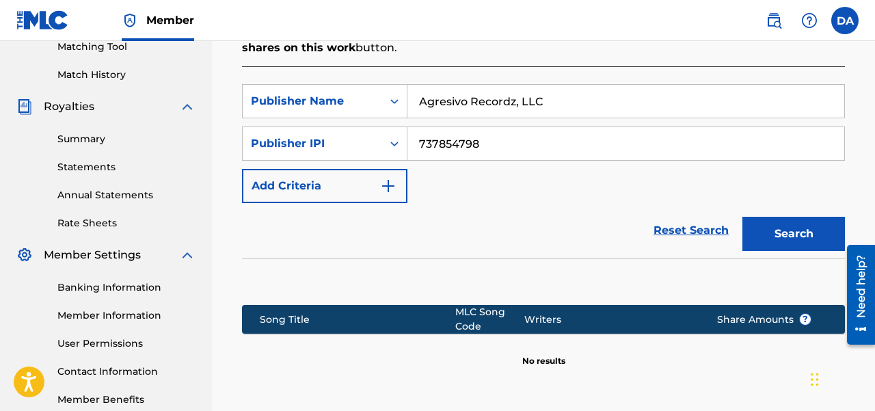
scroll to position [336, 0]
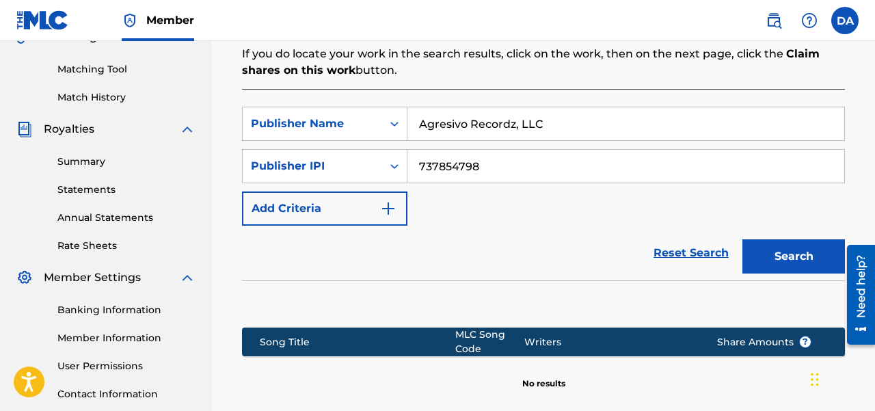
click at [569, 119] on input "Agresivo Recordz, LLC" at bounding box center [625, 123] width 437 height 33
type input "Agresivo Recordz"
click at [742, 239] on button "Search" at bounding box center [793, 256] width 103 height 34
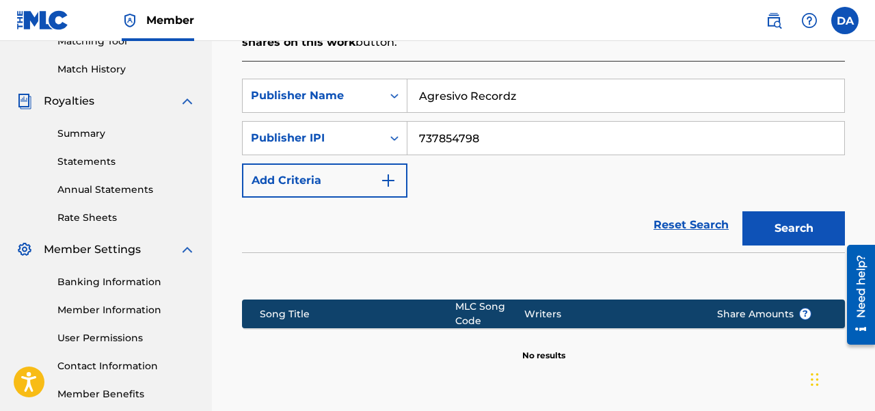
scroll to position [348, 0]
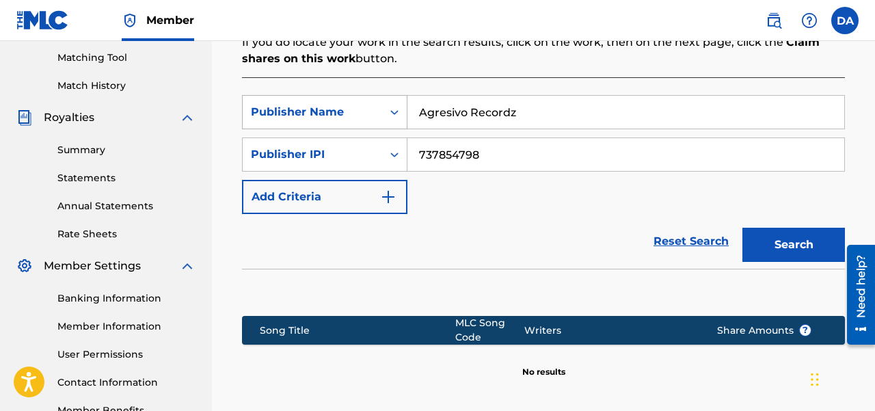
click at [364, 116] on div "Publisher Name" at bounding box center [312, 112] width 123 height 16
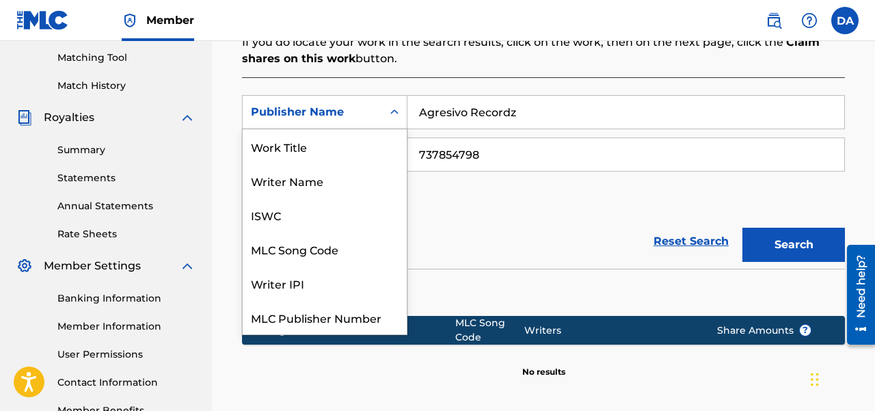
scroll to position [34, 0]
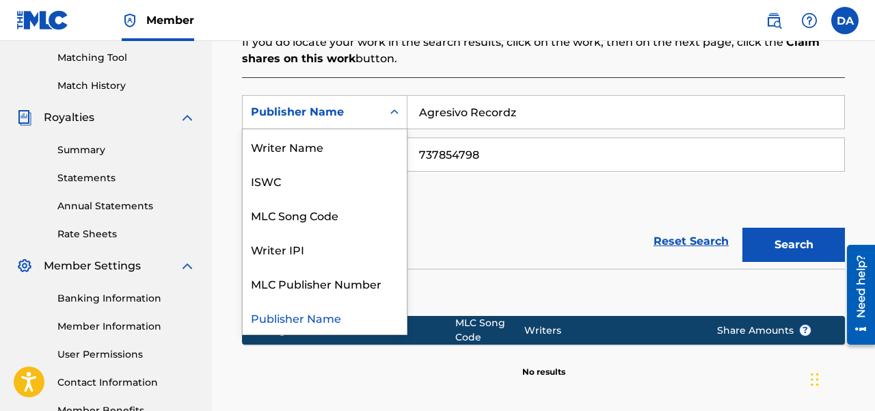
click at [375, 104] on div "Publisher Name" at bounding box center [312, 112] width 139 height 26
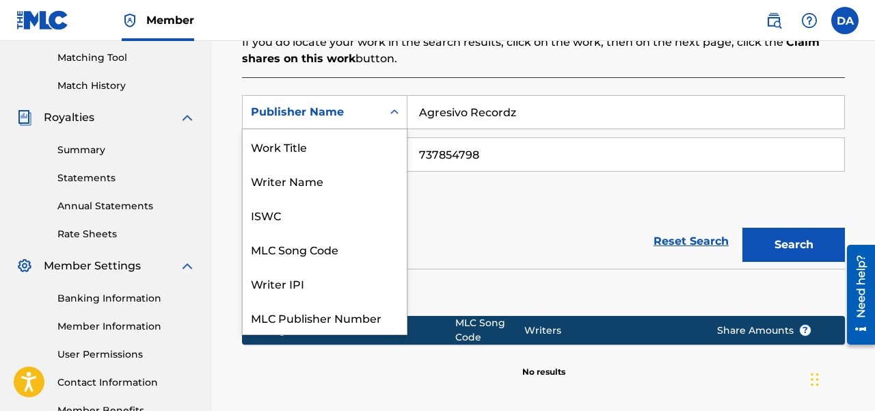
click at [341, 103] on div "Publisher Name" at bounding box center [312, 112] width 139 height 26
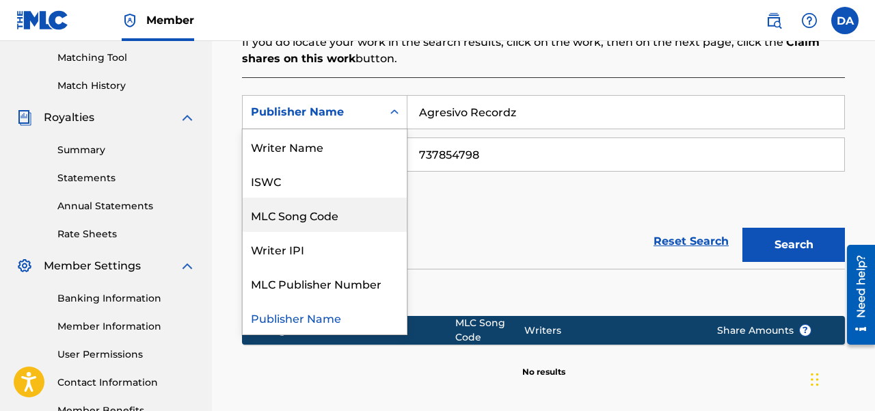
scroll to position [0, 0]
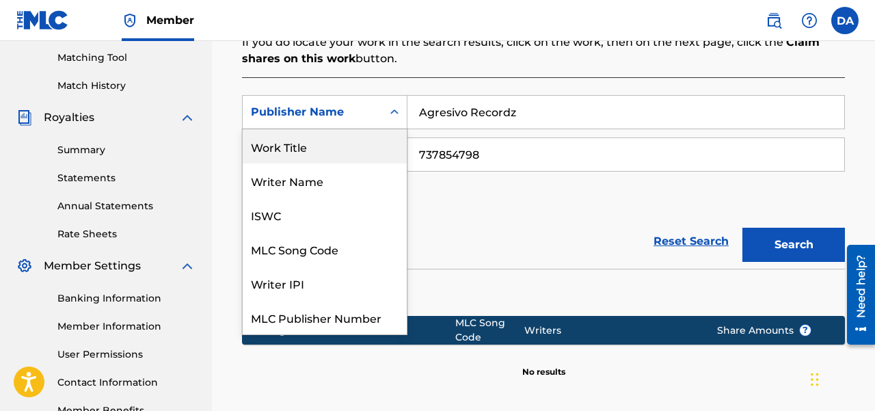
click at [315, 151] on div "Work Title" at bounding box center [325, 146] width 164 height 34
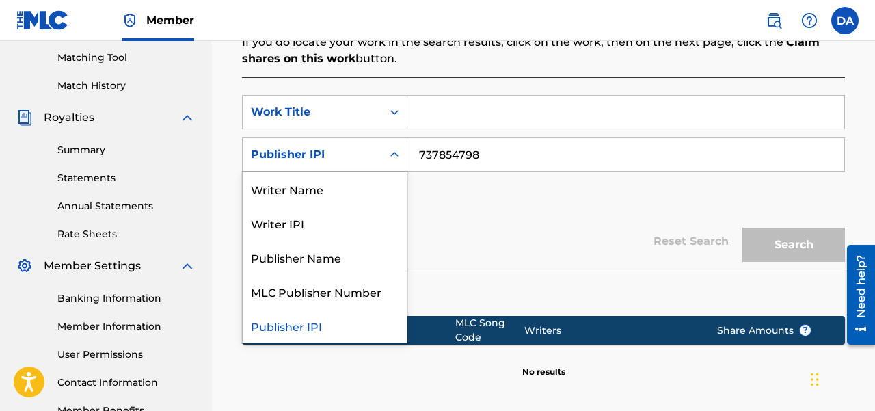
click at [330, 157] on div "Publisher IPI" at bounding box center [312, 154] width 123 height 16
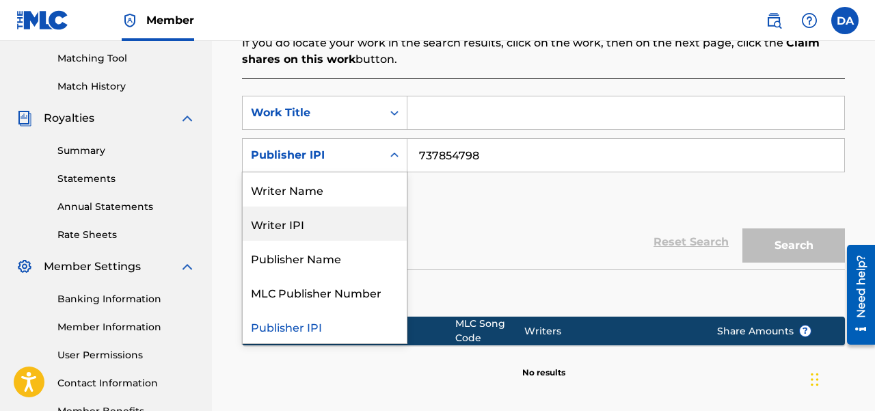
scroll to position [346, 0]
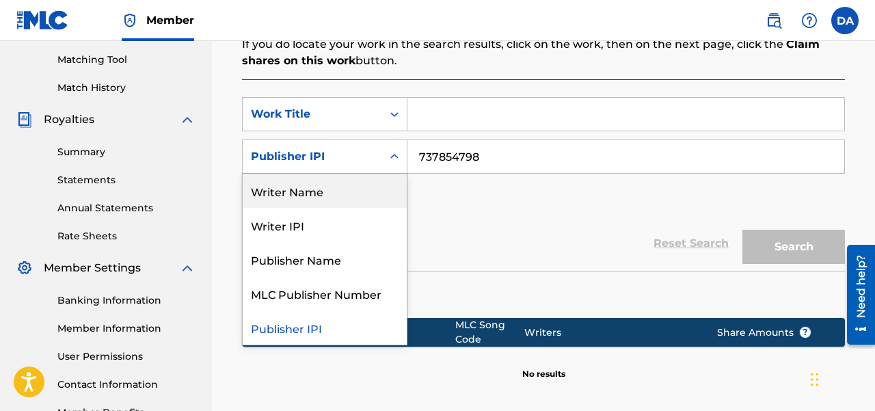
click at [313, 200] on div "Writer Name" at bounding box center [325, 191] width 164 height 34
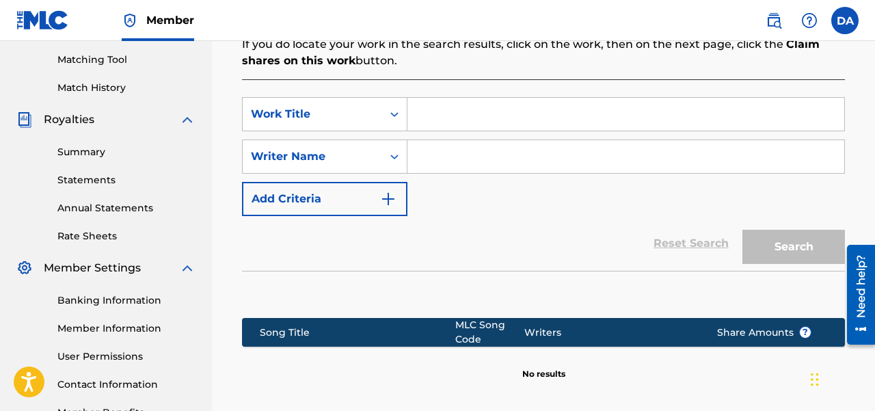
click at [446, 123] on input "Search Form" at bounding box center [625, 114] width 437 height 33
type input "ella quiere"
click at [442, 163] on input "Search Form" at bounding box center [625, 156] width 437 height 33
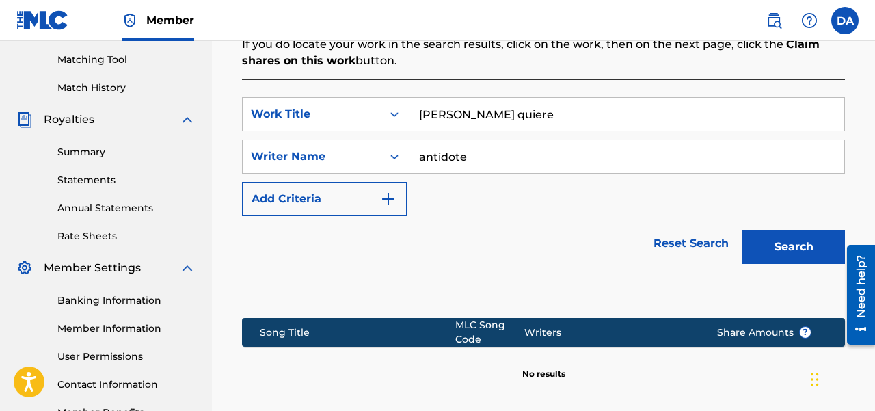
click at [742, 230] on button "Search" at bounding box center [793, 247] width 103 height 34
type input "antidote la receta"
click at [742, 230] on button "Search" at bounding box center [793, 247] width 103 height 34
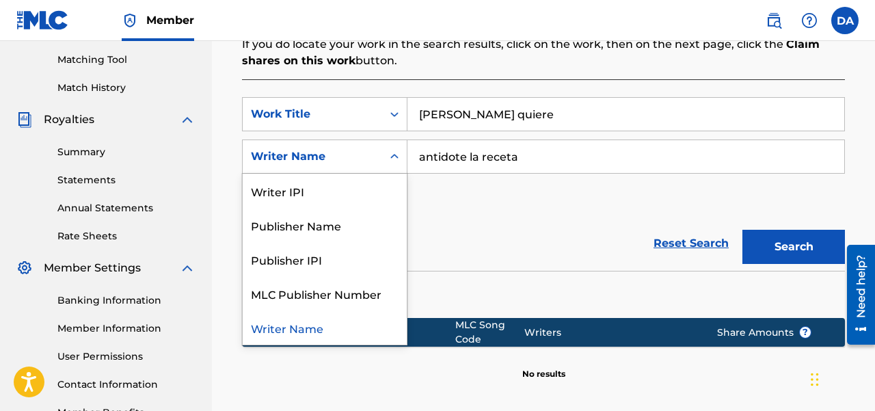
click at [351, 164] on div "Writer Name" at bounding box center [312, 156] width 123 height 16
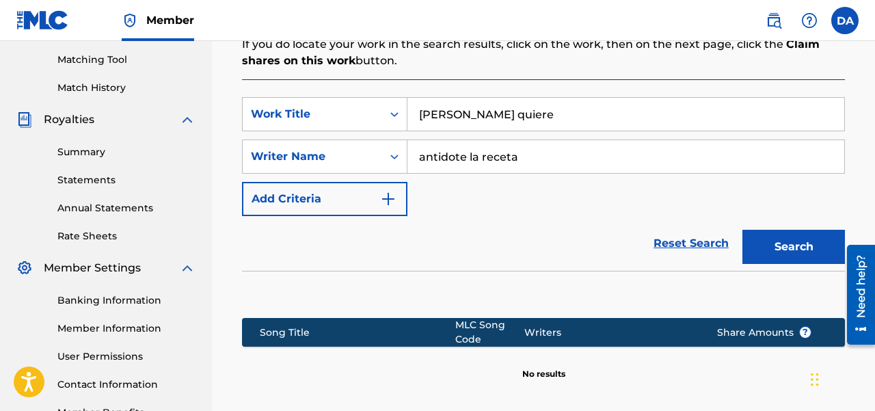
click at [321, 96] on div "SearchWithCriteriae57dd7fc-22c0-474e-bf4d-ce2d3f94b2b9 Work Title ella quiere S…" at bounding box center [543, 256] width 603 height 355
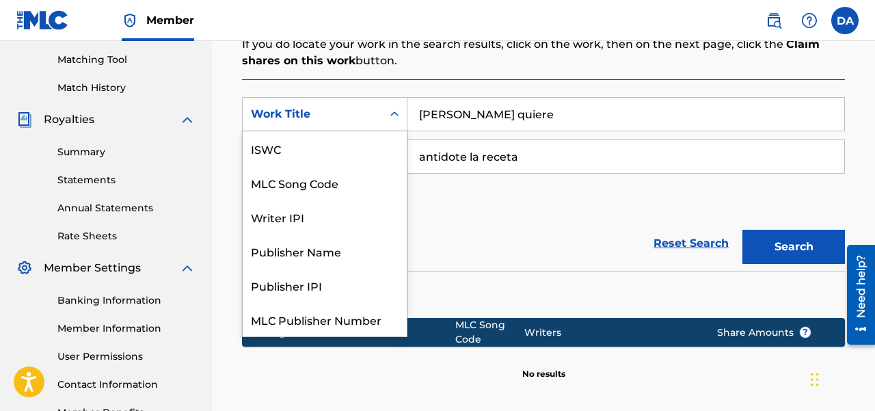
click at [321, 109] on div "Work Title" at bounding box center [312, 114] width 123 height 16
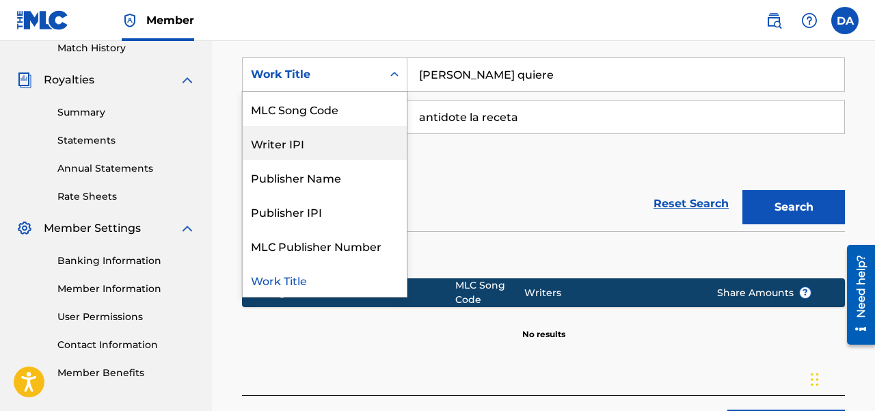
scroll to position [0, 0]
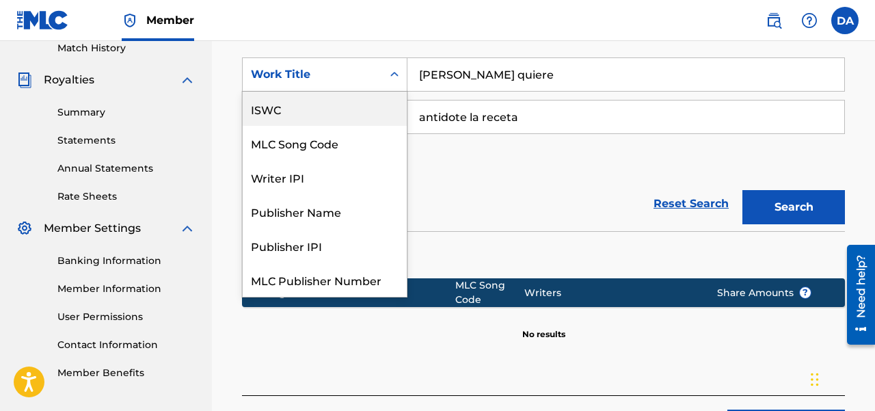
click at [306, 103] on div "ISWC" at bounding box center [325, 109] width 164 height 34
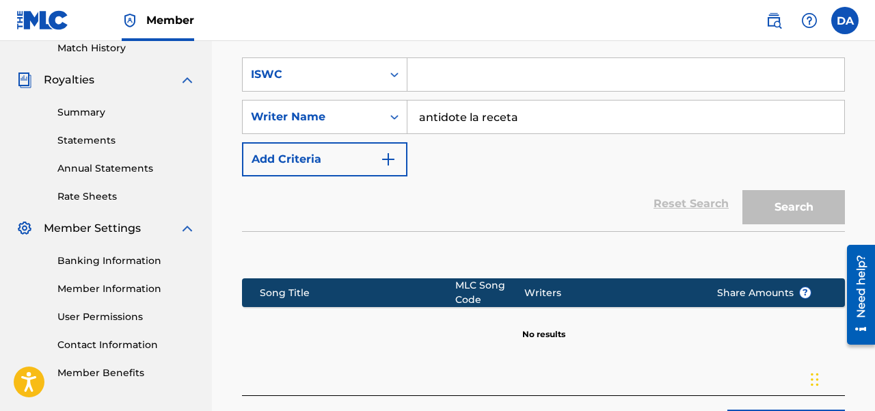
click at [467, 76] on input "Search Form" at bounding box center [625, 74] width 437 height 33
click at [454, 77] on input "Search Form" at bounding box center [625, 74] width 437 height 33
paste input "T9289529084"
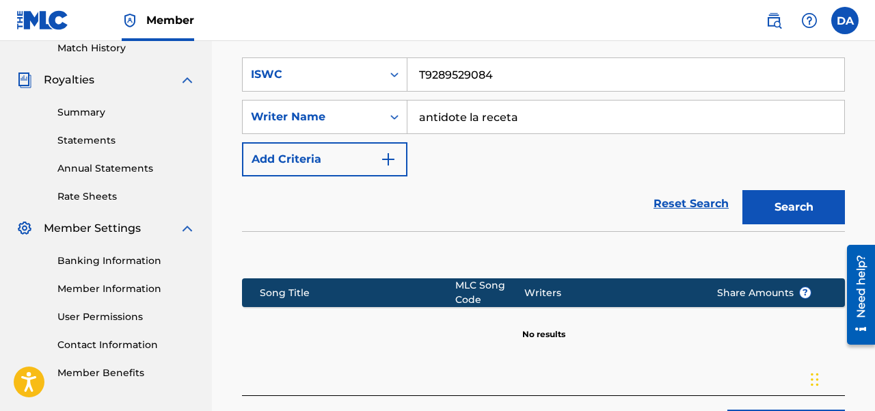
type input "T9289529084"
click at [742, 190] on button "Search" at bounding box center [793, 207] width 103 height 34
click at [478, 115] on input "antidote la receta" at bounding box center [625, 116] width 437 height 33
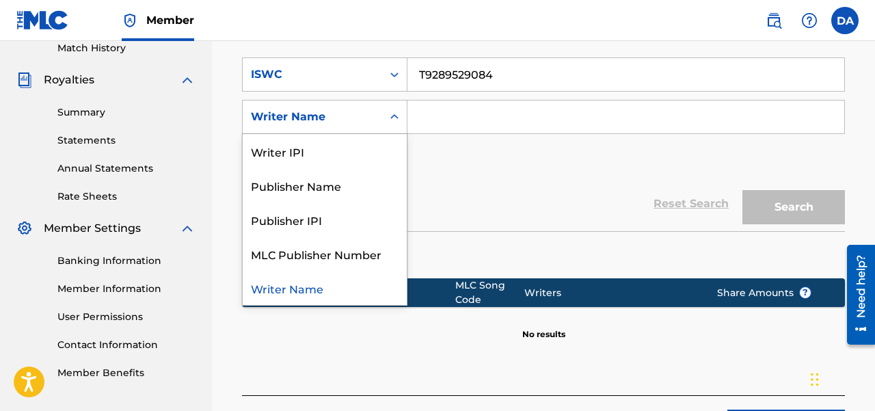
click at [336, 111] on div "Writer Name" at bounding box center [312, 117] width 123 height 16
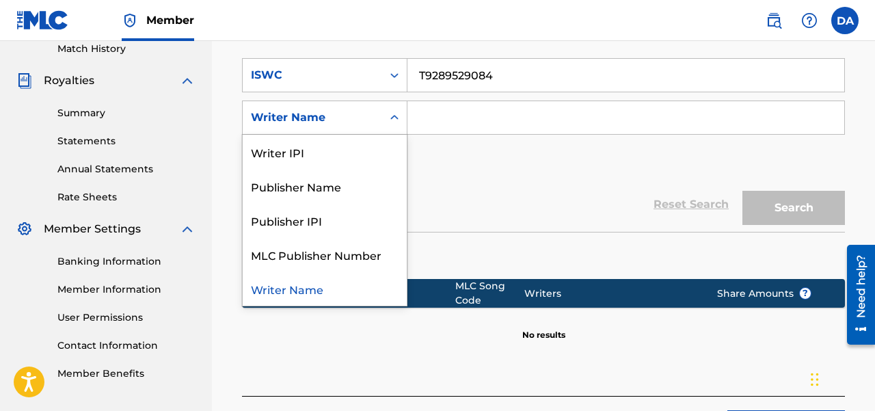
click at [322, 282] on div "Writer Name" at bounding box center [325, 288] width 164 height 34
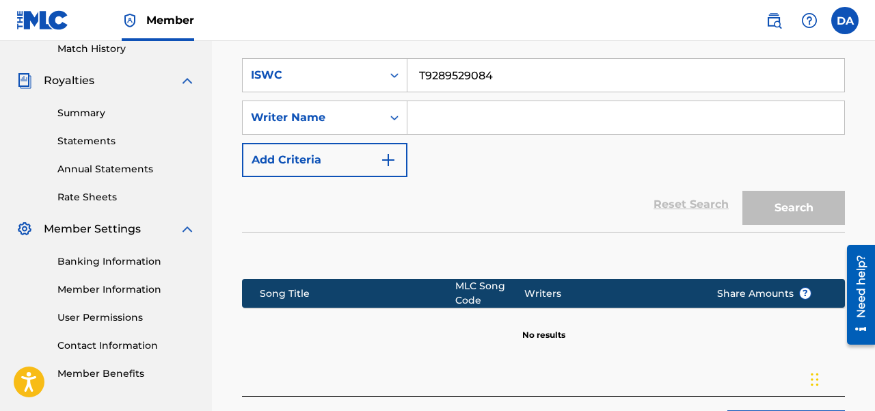
click at [466, 111] on input "Search Form" at bounding box center [625, 117] width 437 height 33
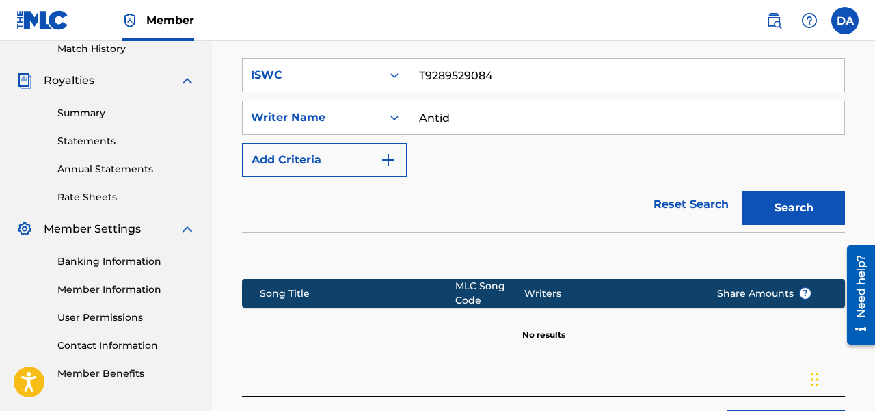
click at [466, 111] on input "Antid" at bounding box center [625, 117] width 437 height 33
click at [742, 191] on button "Search" at bounding box center [793, 208] width 103 height 34
type input "antidote la receta"
click at [793, 192] on button "Search" at bounding box center [793, 208] width 103 height 34
drag, startPoint x: 531, startPoint y: 116, endPoint x: 377, endPoint y: 103, distance: 154.4
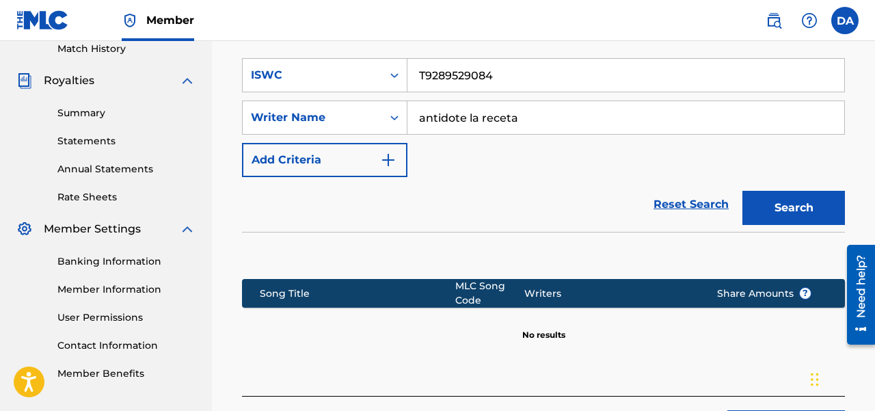
click at [407, 103] on input "antidote la receta" at bounding box center [625, 117] width 437 height 33
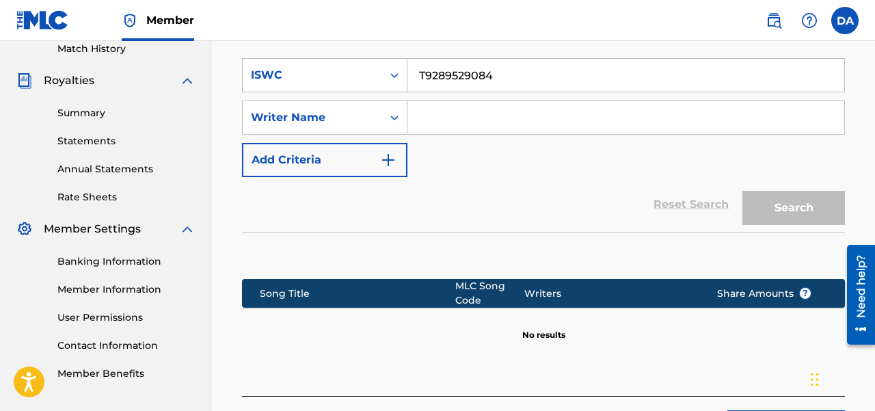
drag, startPoint x: 499, startPoint y: 79, endPoint x: 329, endPoint y: 71, distance: 170.4
click at [407, 71] on input "T9289529084" at bounding box center [625, 75] width 437 height 33
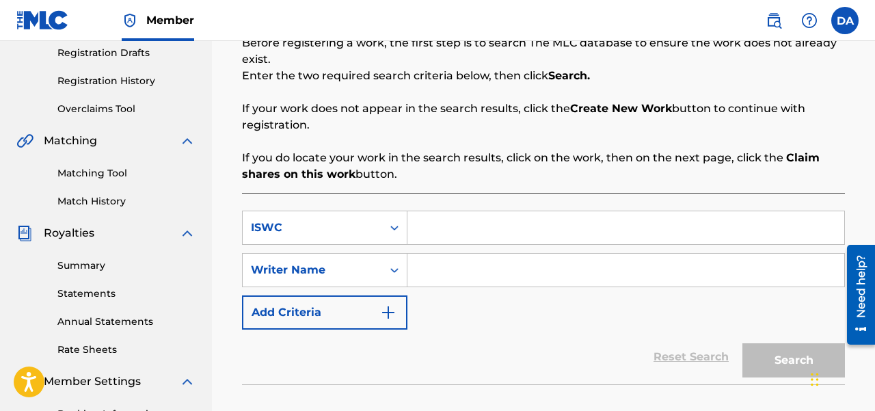
scroll to position [235, 0]
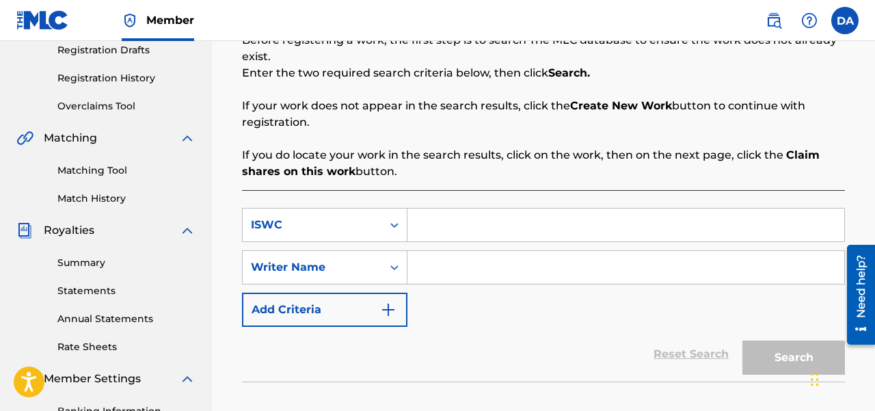
click at [459, 230] on input "Search Form" at bounding box center [625, 225] width 437 height 33
paste input "T9275890249"
type input "T9275890249"
click at [435, 269] on input "Search Form" at bounding box center [625, 267] width 437 height 33
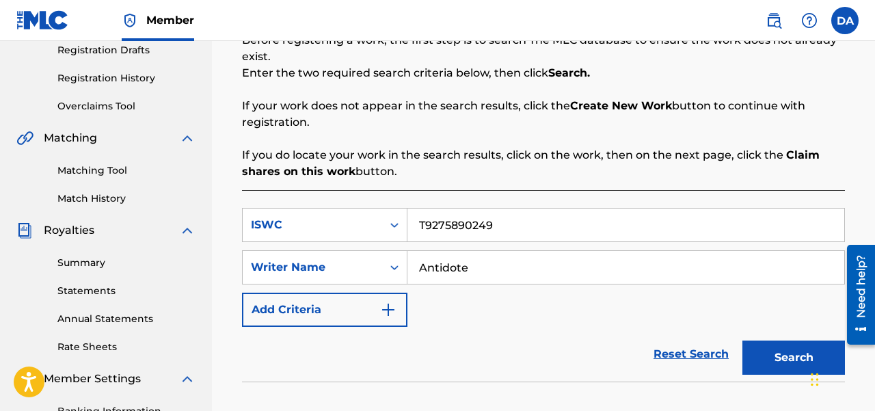
click at [742, 340] on button "Search" at bounding box center [793, 357] width 103 height 34
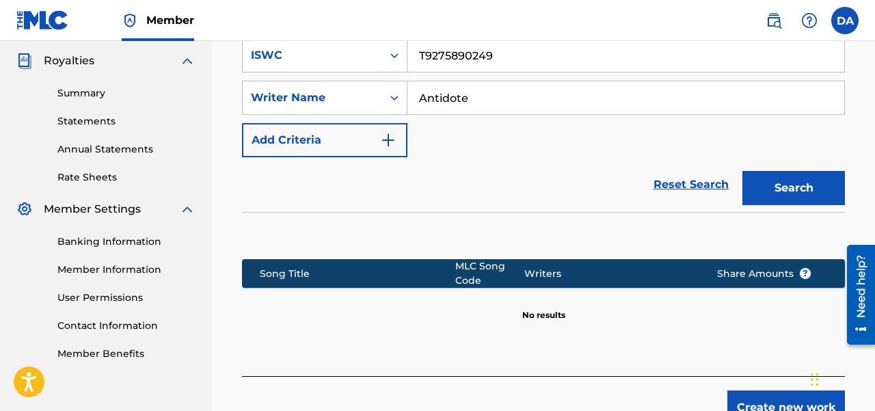
scroll to position [404, 0]
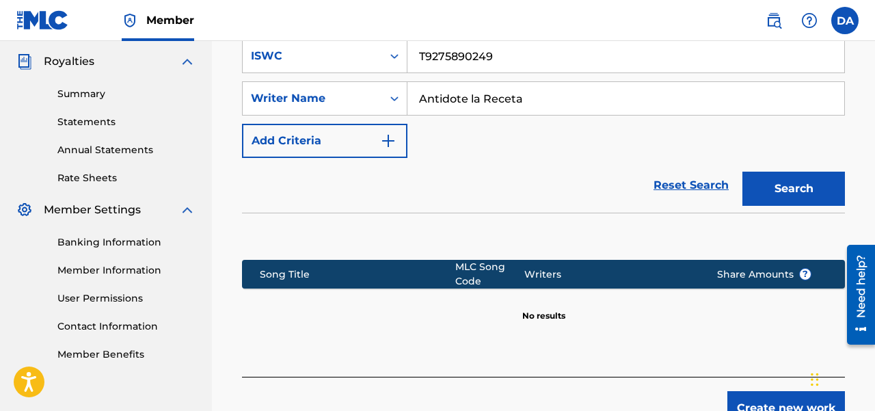
click at [742, 172] on button "Search" at bounding box center [793, 189] width 103 height 34
click at [574, 101] on input "Antidote la recera" at bounding box center [625, 98] width 437 height 33
click at [742, 172] on button "Search" at bounding box center [793, 189] width 103 height 34
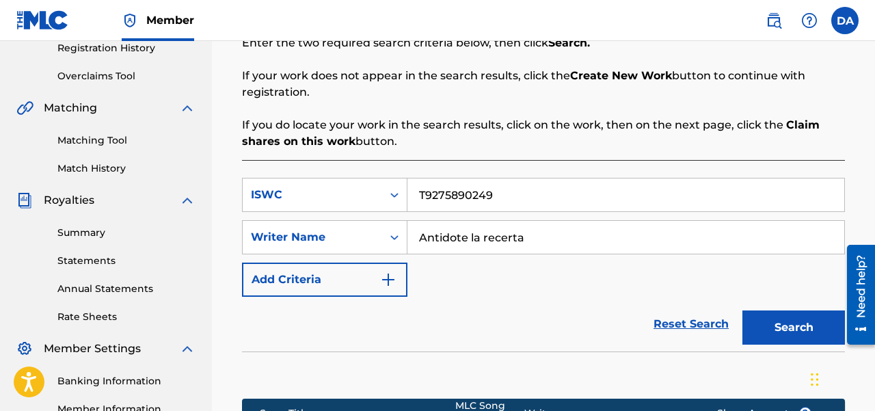
scroll to position [257, 0]
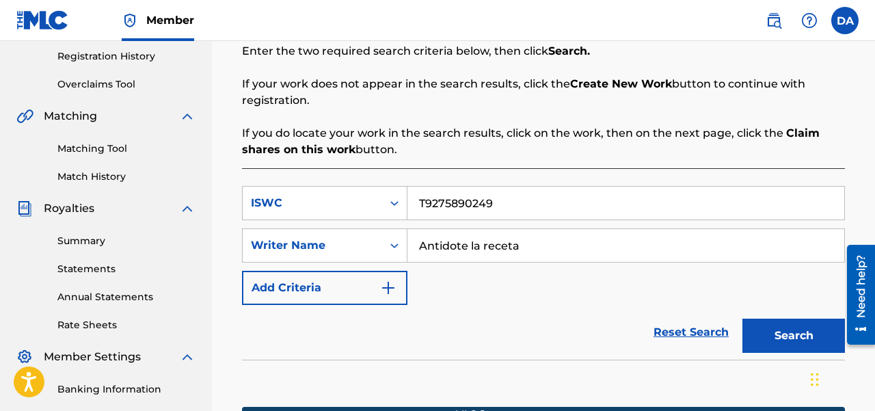
click at [742, 319] on button "Search" at bounding box center [793, 336] width 103 height 34
type input "Antidote"
click at [742, 319] on button "Search" at bounding box center [793, 336] width 103 height 34
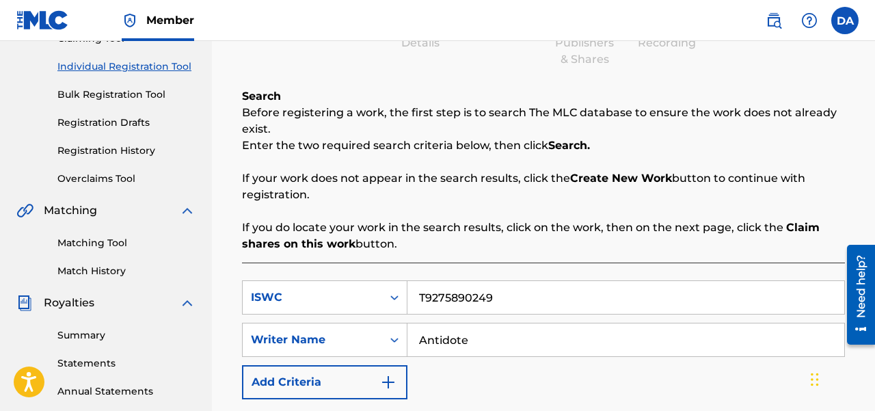
scroll to position [239, 0]
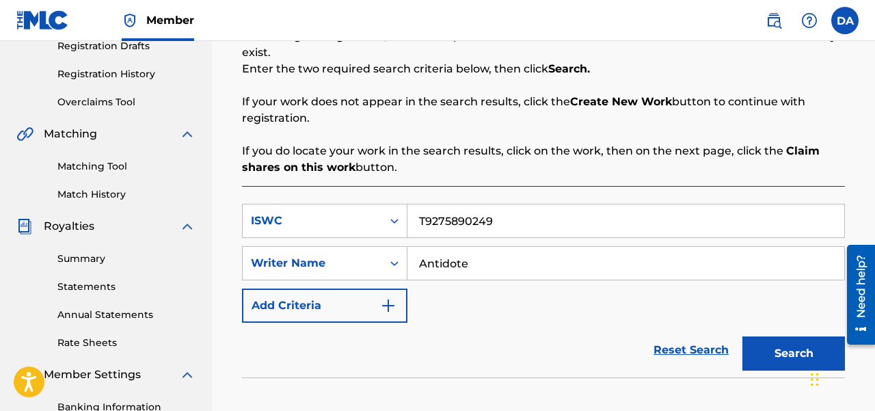
click at [778, 347] on button "Search" at bounding box center [793, 353] width 103 height 34
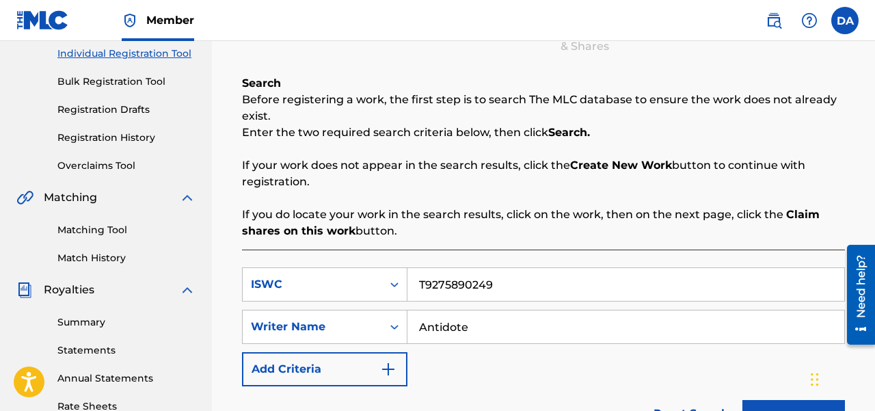
scroll to position [174, 0]
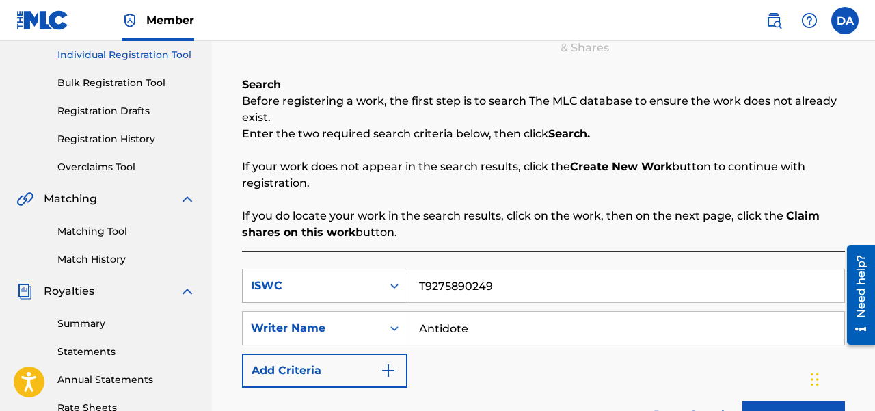
click at [340, 288] on div "ISWC" at bounding box center [312, 286] width 123 height 16
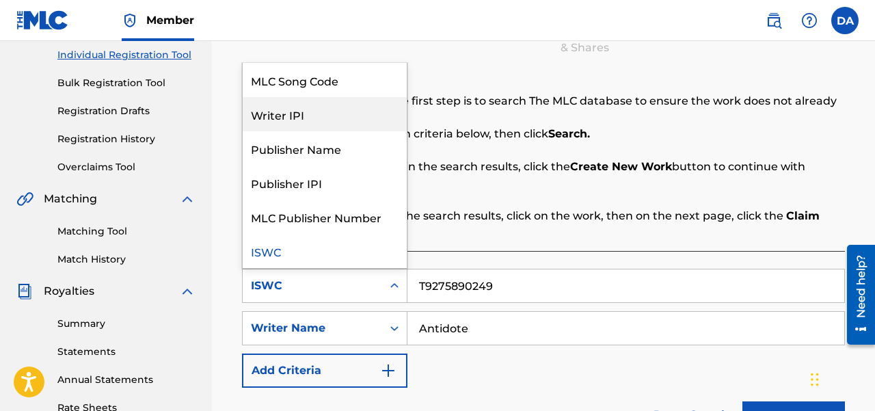
scroll to position [0, 0]
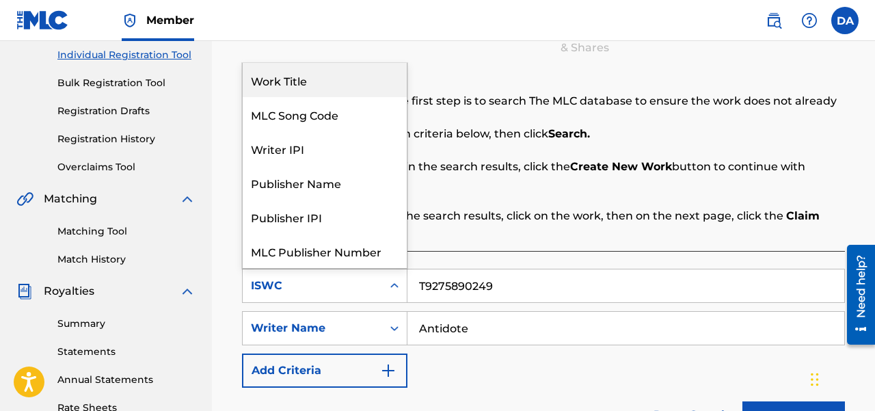
click at [302, 86] on div "Work Title" at bounding box center [325, 80] width 164 height 34
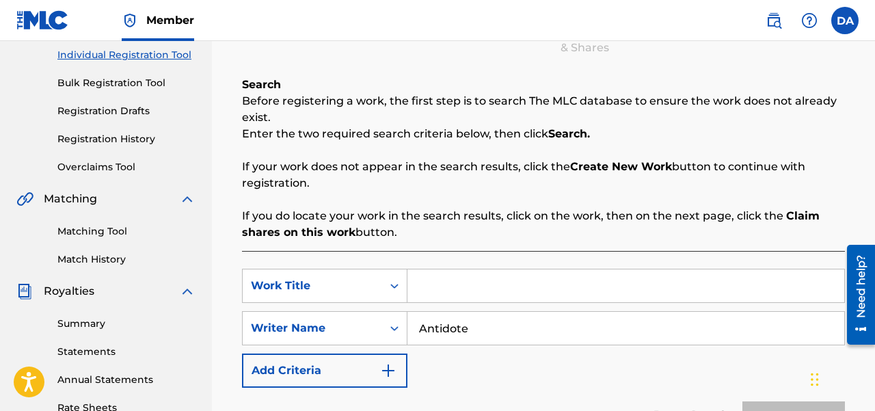
click at [449, 278] on input "Search Form" at bounding box center [625, 285] width 437 height 33
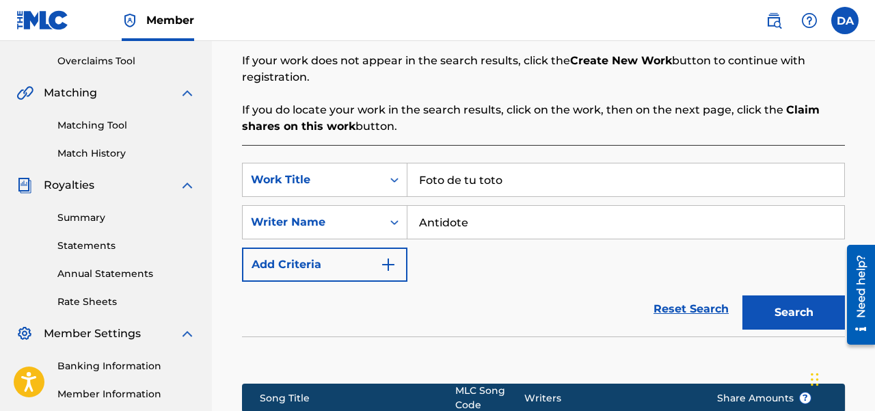
scroll to position [281, 0]
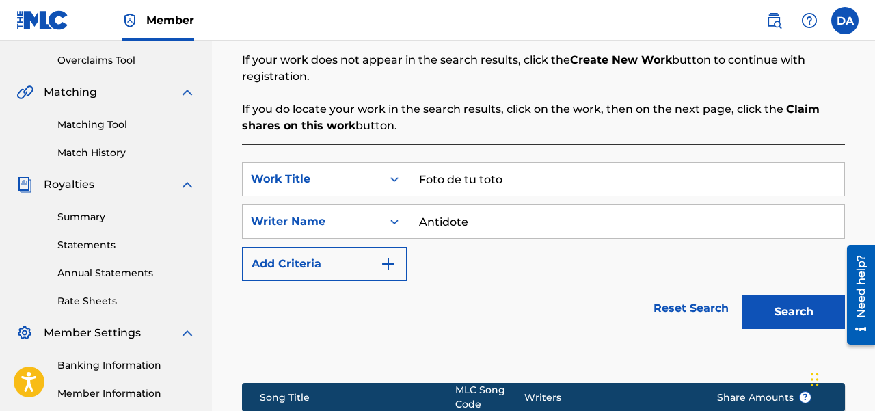
type input "Foto de tu toto"
click at [455, 224] on input "Antidote" at bounding box center [625, 221] width 437 height 33
click at [742, 295] on button "Search" at bounding box center [793, 312] width 103 height 34
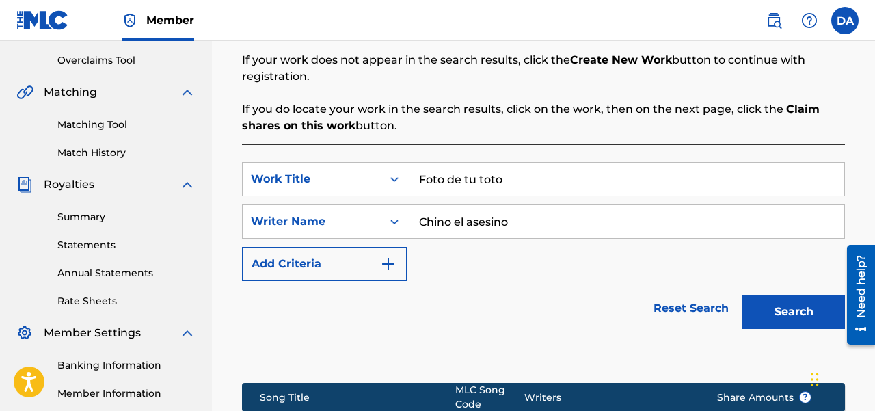
click at [455, 225] on input "Chino el asesino" at bounding box center [625, 221] width 437 height 33
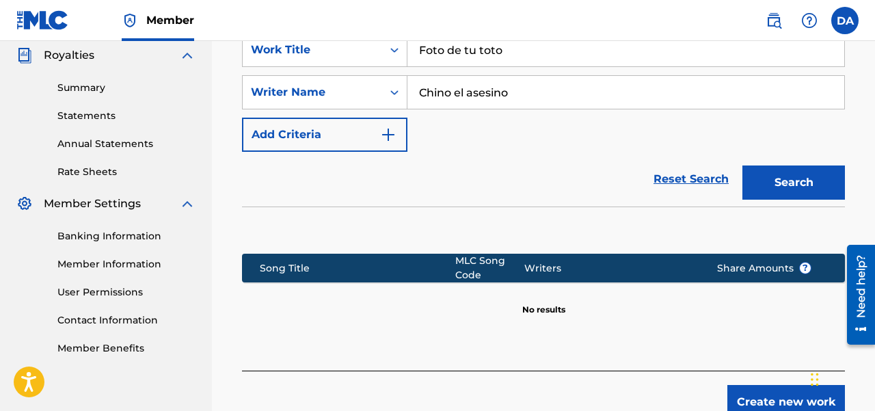
scroll to position [406, 0]
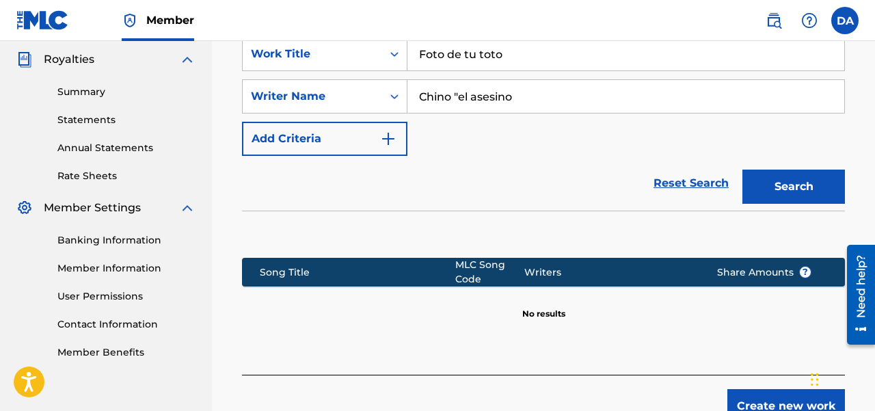
click at [517, 98] on input "Chino "el asesino" at bounding box center [625, 96] width 437 height 33
type input "Chino "el asesino""
click at [742, 170] on button "Search" at bounding box center [793, 187] width 103 height 34
click at [503, 62] on input "Foto de tu toto" at bounding box center [625, 54] width 437 height 33
type input "Foto de tu toto (remix)"
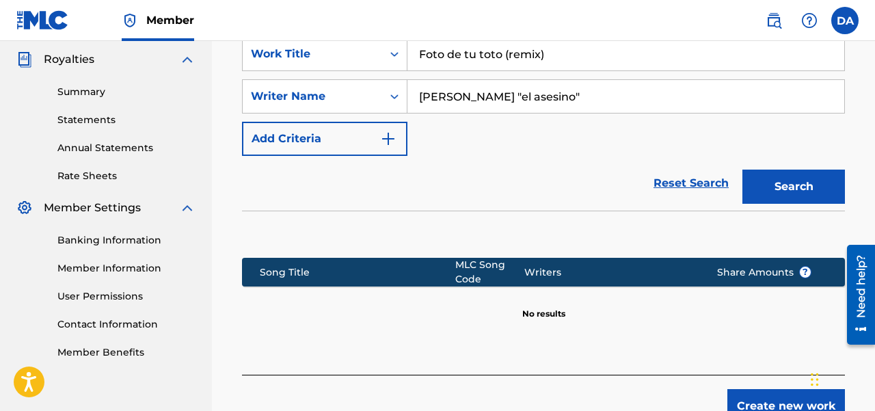
click at [742, 170] on button "Search" at bounding box center [793, 187] width 103 height 34
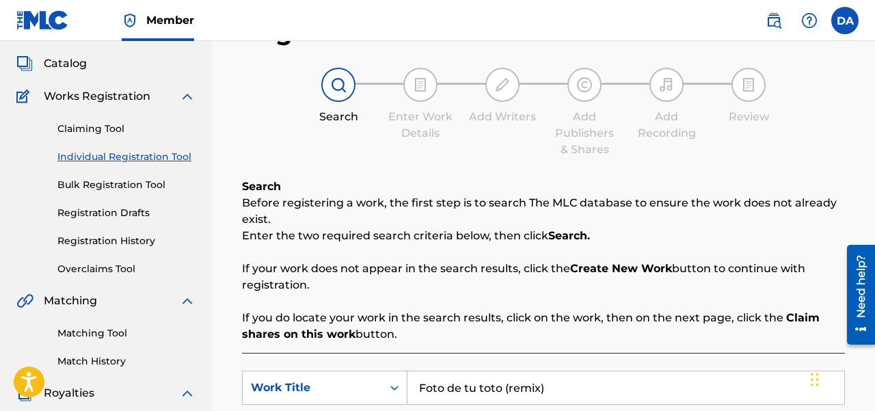
scroll to position [94, 0]
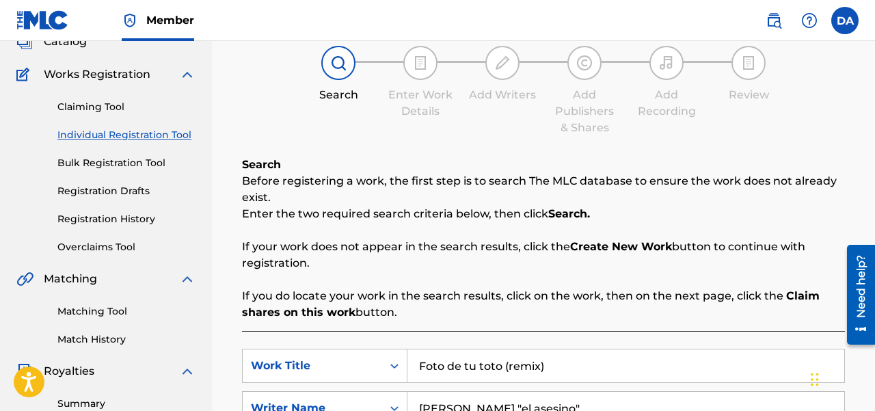
click at [109, 312] on link "Matching Tool" at bounding box center [126, 311] width 138 height 14
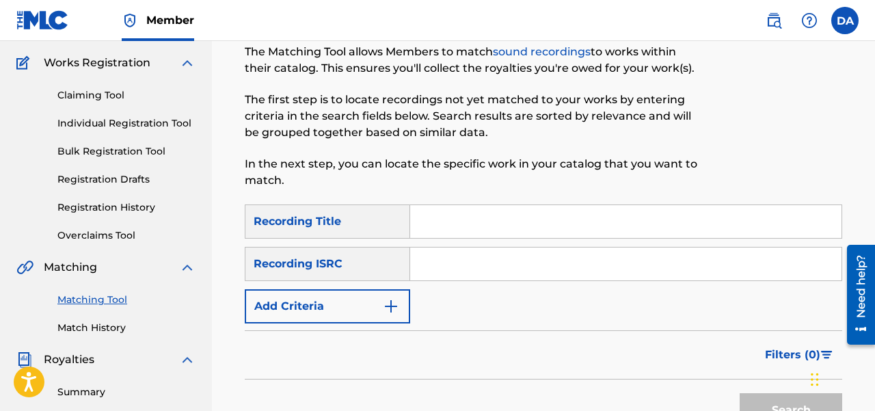
scroll to position [115, 0]
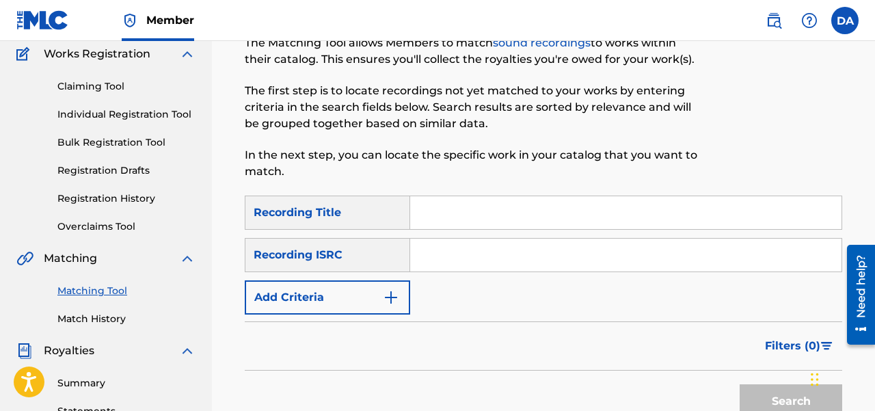
click at [446, 216] on input "Search Form" at bounding box center [625, 212] width 431 height 33
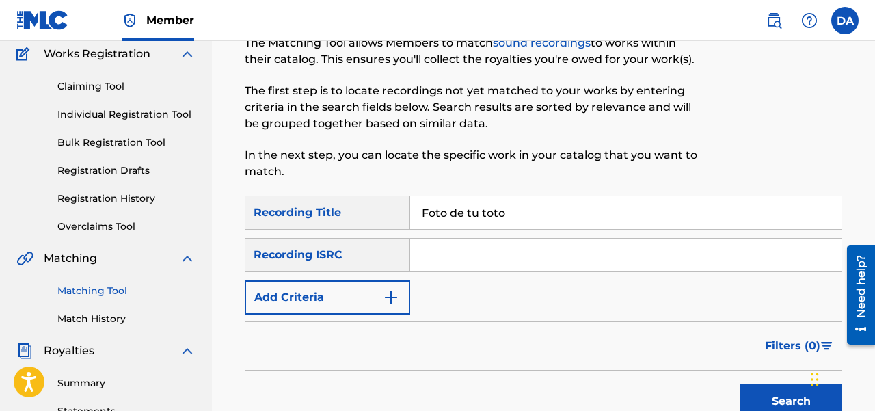
type input "Foto de tu toto"
click at [455, 251] on input "Search Form" at bounding box center [625, 255] width 431 height 33
click at [455, 258] on input "Search Form" at bounding box center [625, 255] width 431 height 33
paste input "usdy41842135"
type input "usdy41842135"
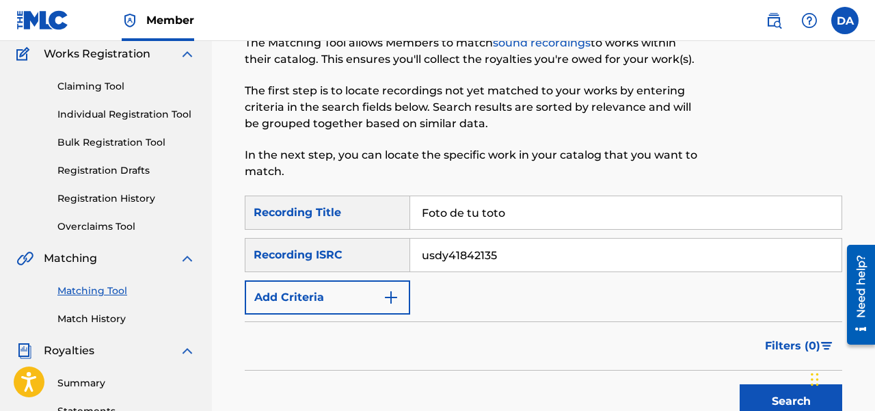
click at [740, 384] on button "Search" at bounding box center [791, 401] width 103 height 34
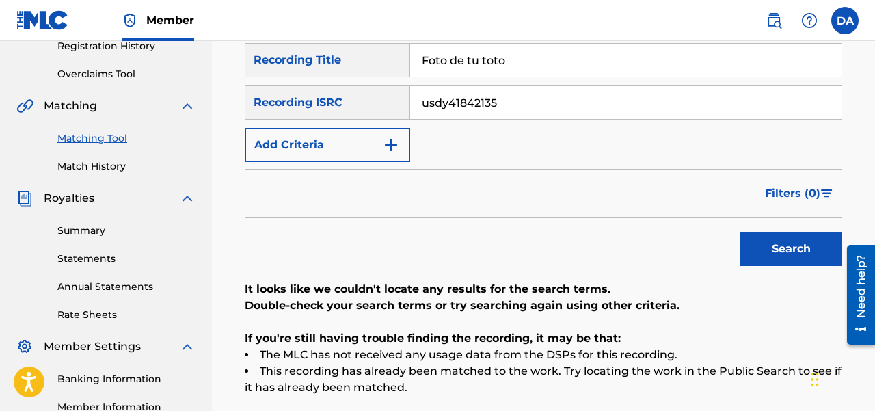
scroll to position [254, 0]
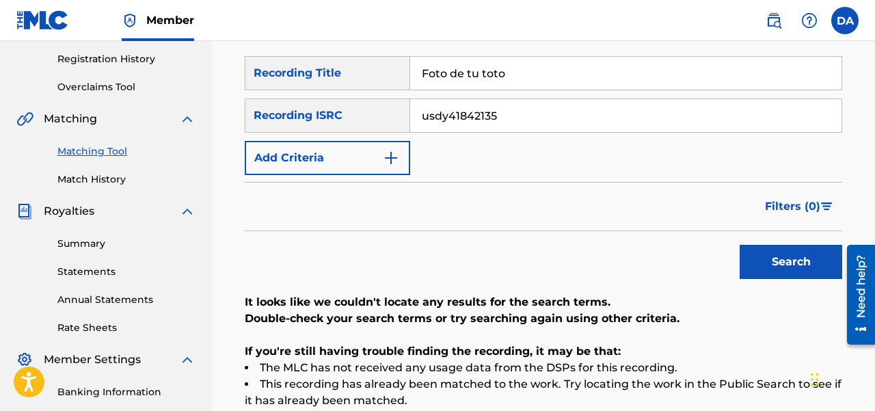
click at [520, 81] on input "Foto de tu toto" at bounding box center [625, 73] width 431 height 33
type input "Foto de tu toto official remix"
click at [740, 245] on button "Search" at bounding box center [791, 262] width 103 height 34
drag, startPoint x: 531, startPoint y: 72, endPoint x: 386, endPoint y: 66, distance: 144.4
click at [410, 66] on input "Foto de tu toto official remix" at bounding box center [625, 73] width 431 height 33
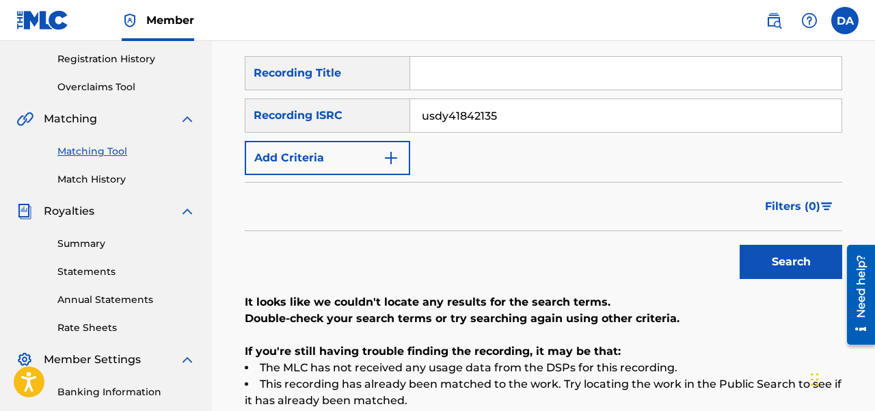
click at [783, 262] on button "Search" at bounding box center [791, 262] width 103 height 34
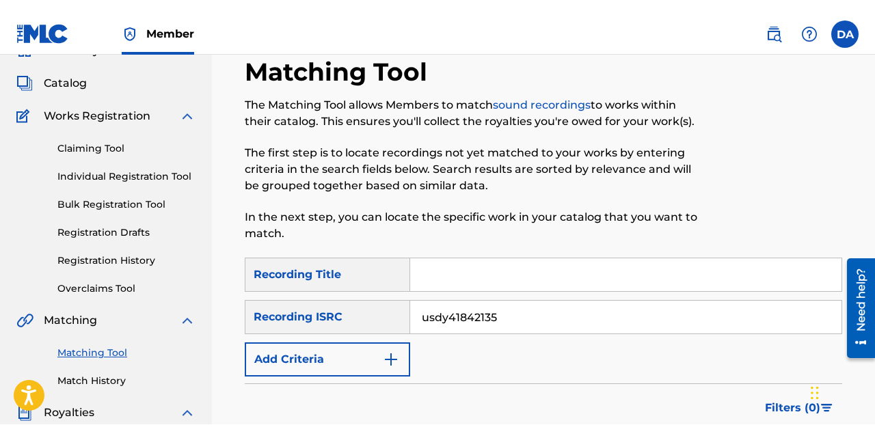
scroll to position [0, 0]
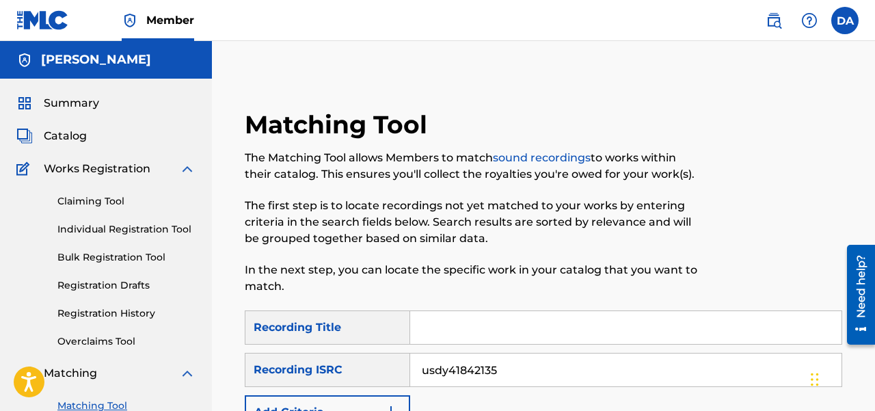
click at [66, 104] on span "Summary" at bounding box center [71, 103] width 55 height 16
